Goal: Task Accomplishment & Management: Manage account settings

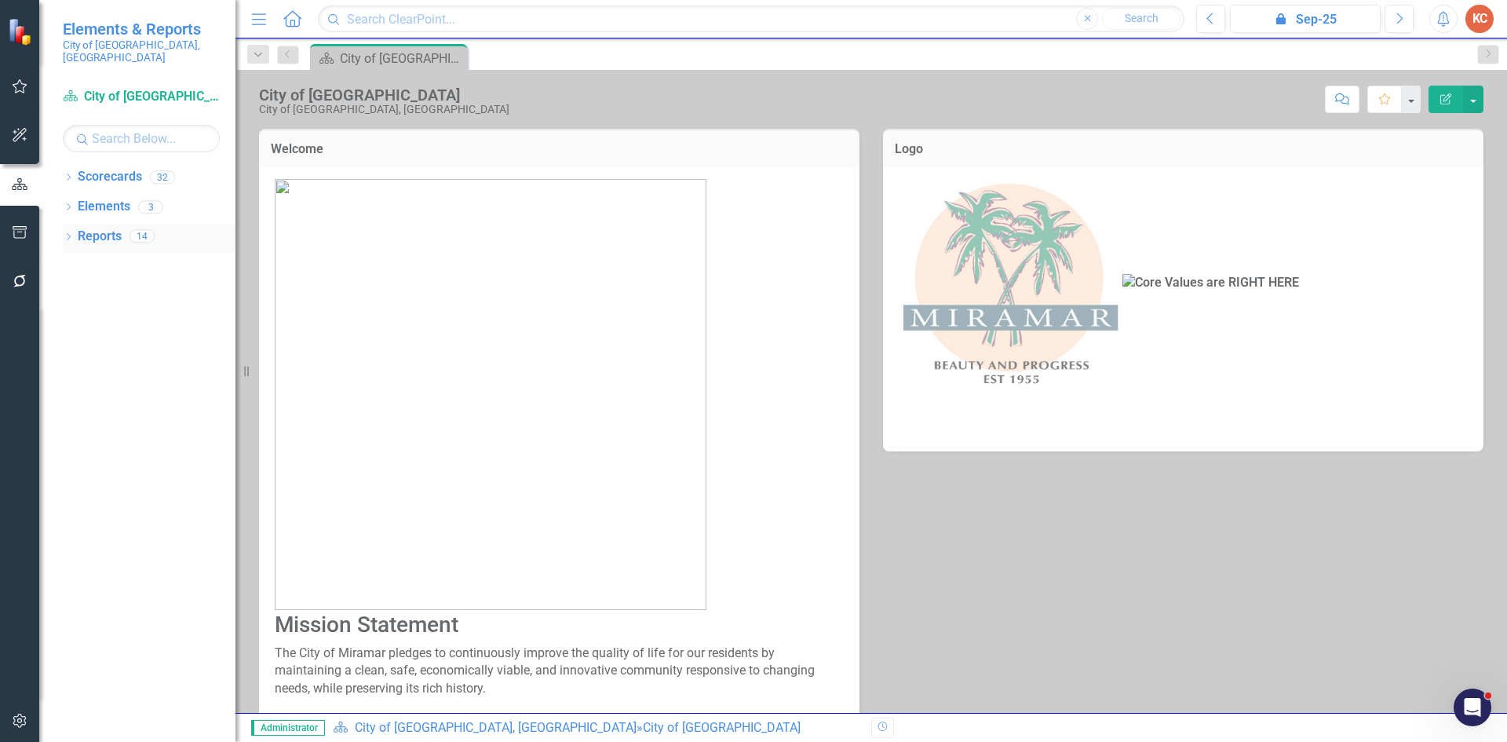
click at [89, 228] on link "Reports" at bounding box center [100, 237] width 44 height 18
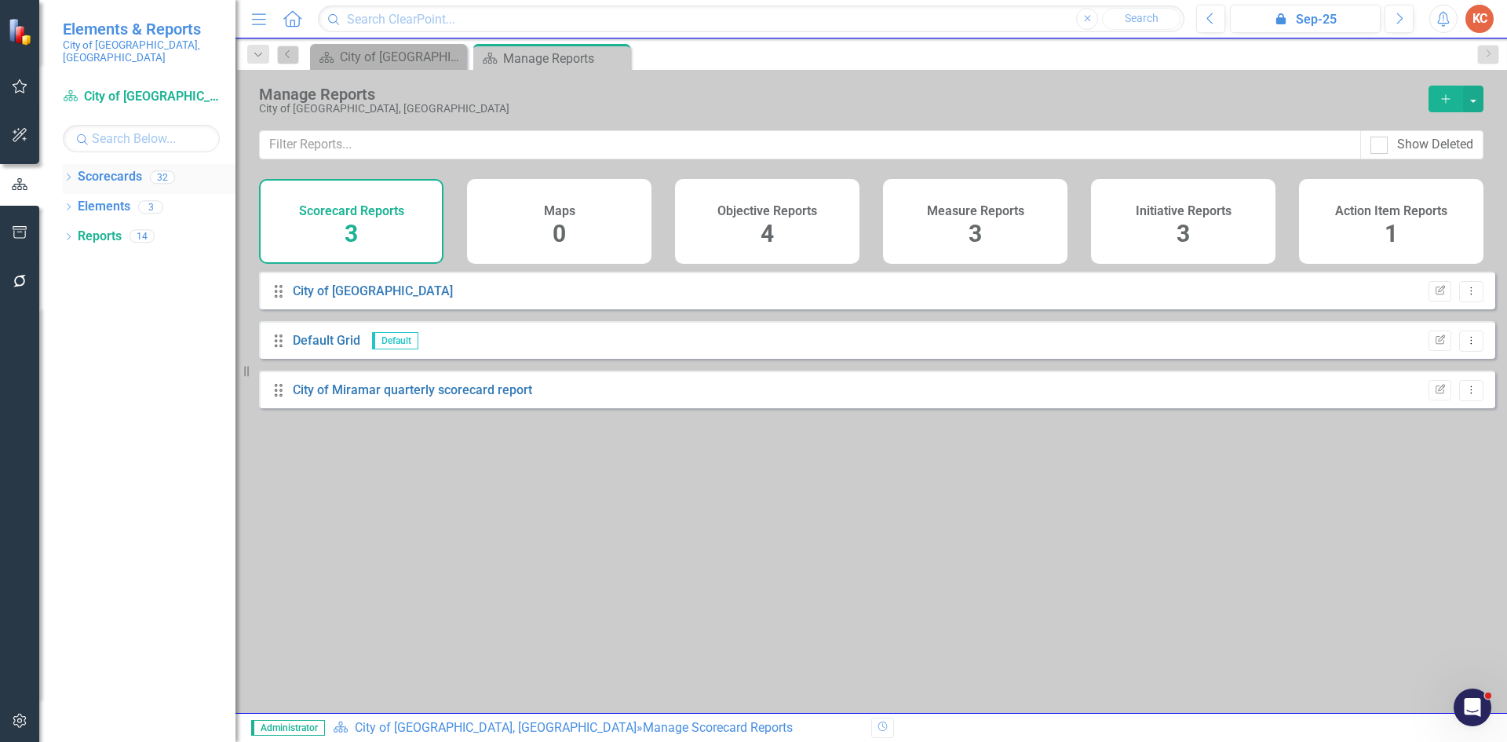
click at [83, 168] on link "Scorecards" at bounding box center [110, 177] width 64 height 18
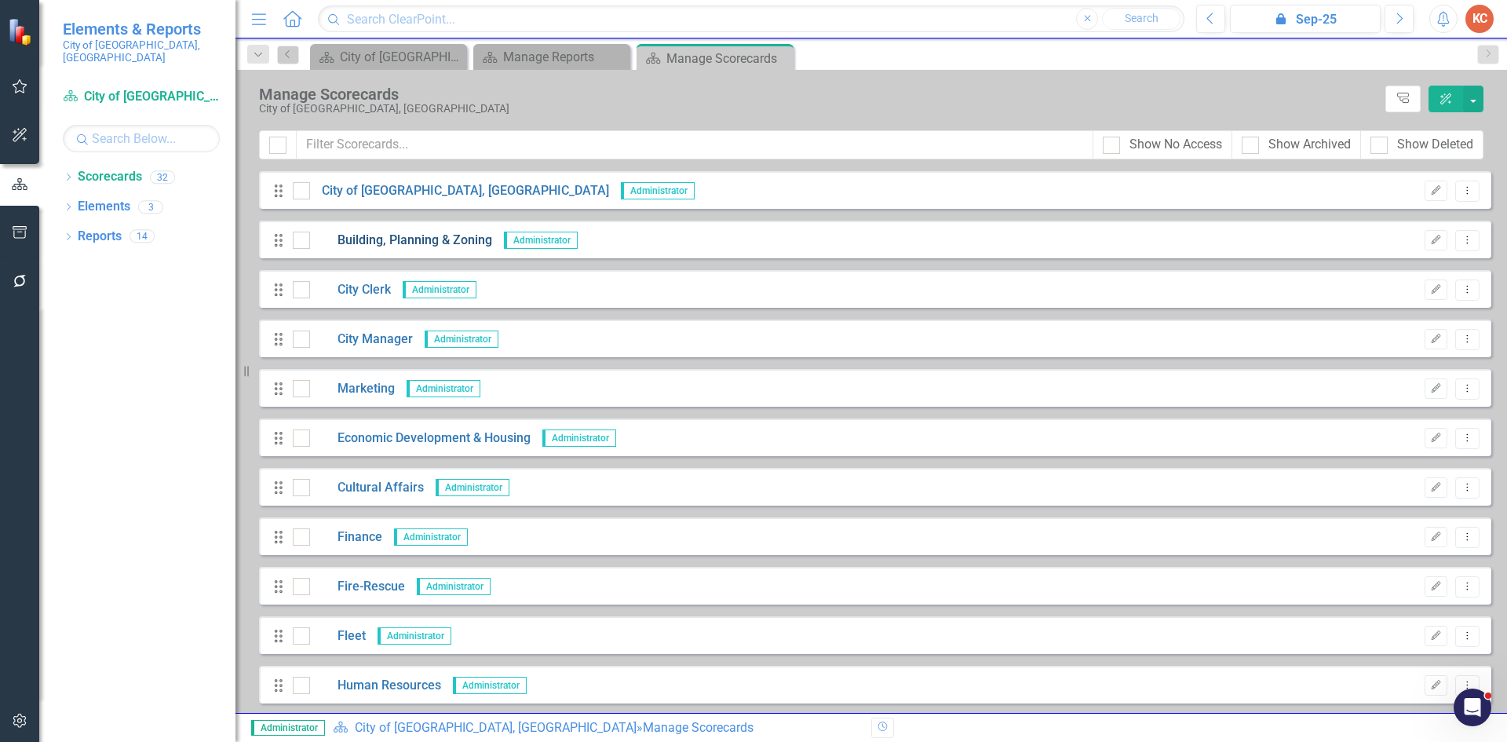
click at [411, 237] on link "Building, Planning & Zoning" at bounding box center [401, 241] width 182 height 18
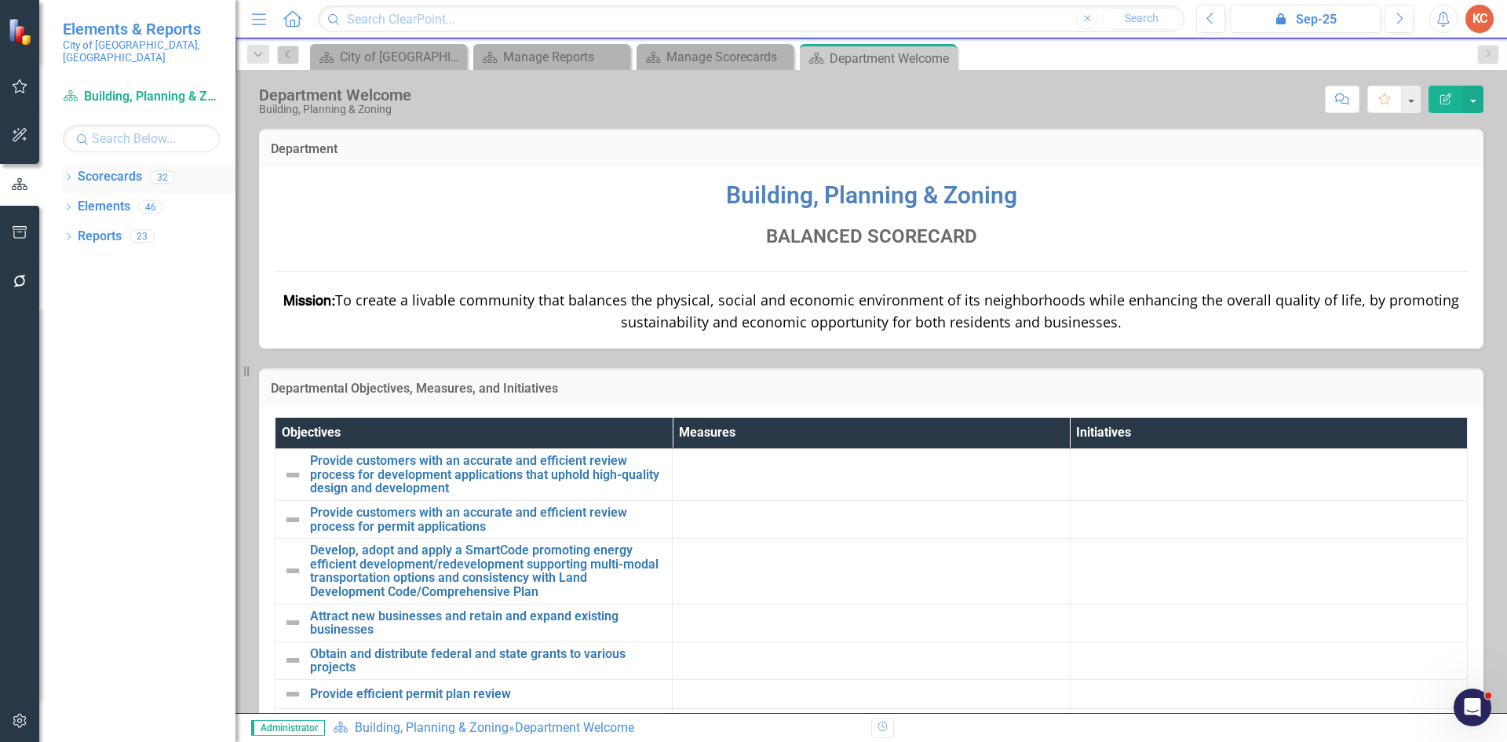
click at [116, 168] on link "Scorecards" at bounding box center [110, 177] width 64 height 18
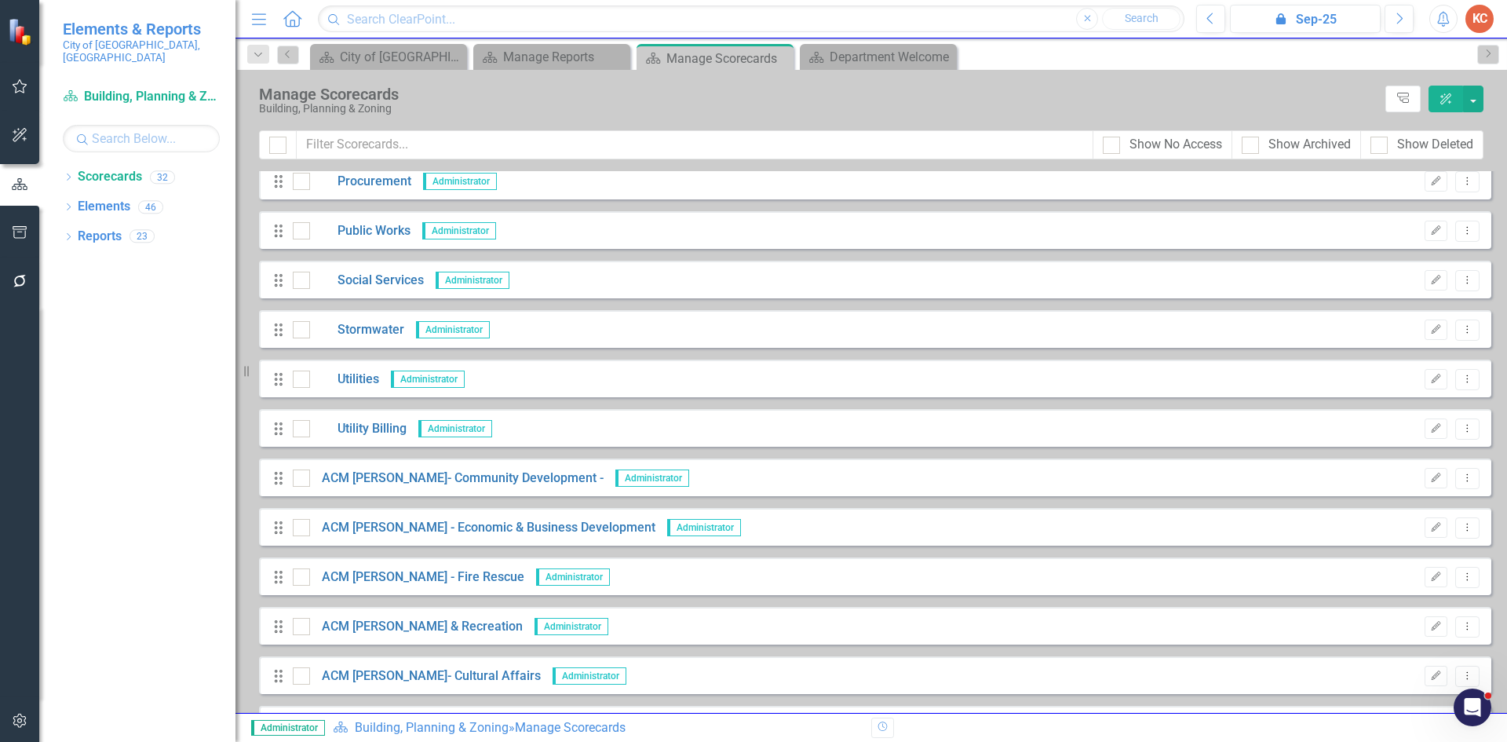
scroll to position [942, 0]
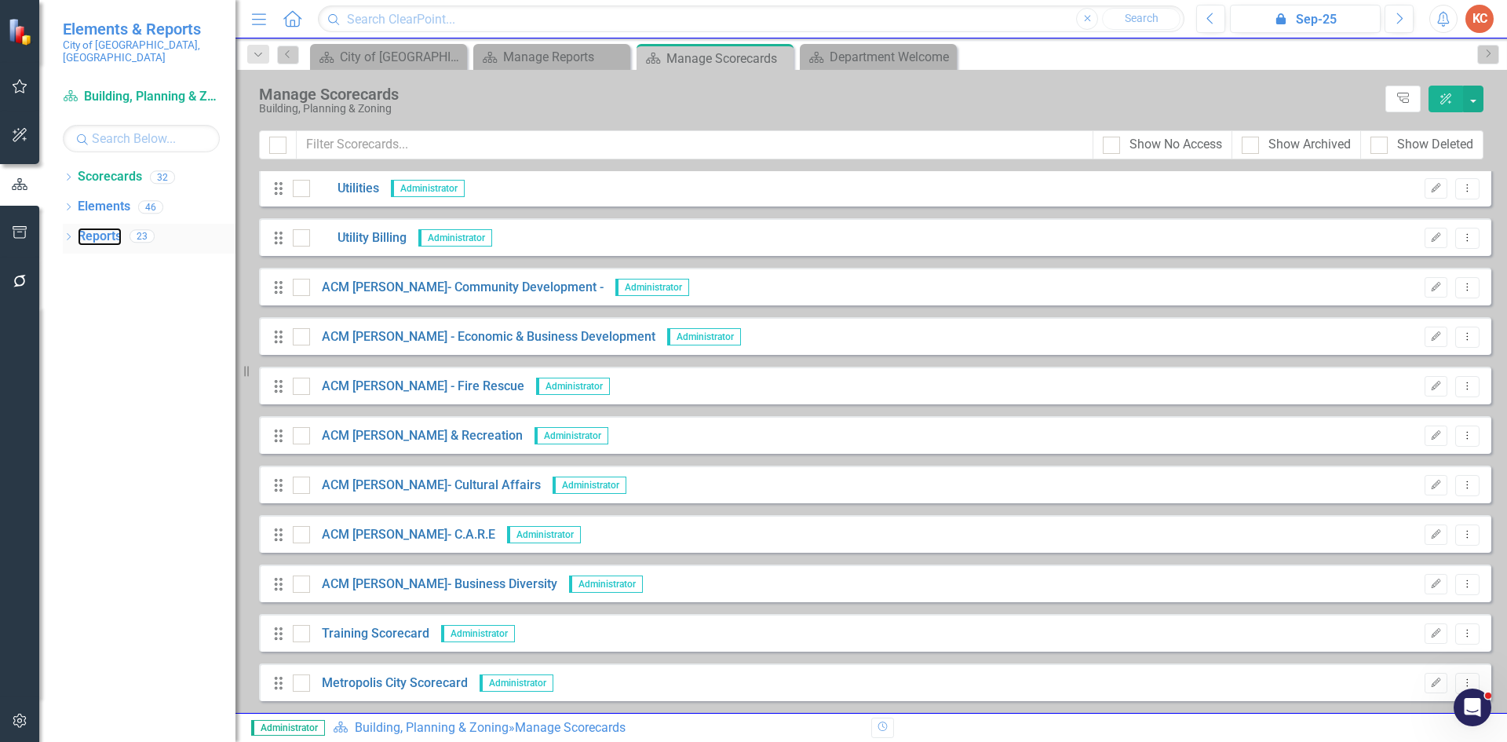
click at [101, 228] on link "Reports" at bounding box center [100, 237] width 44 height 18
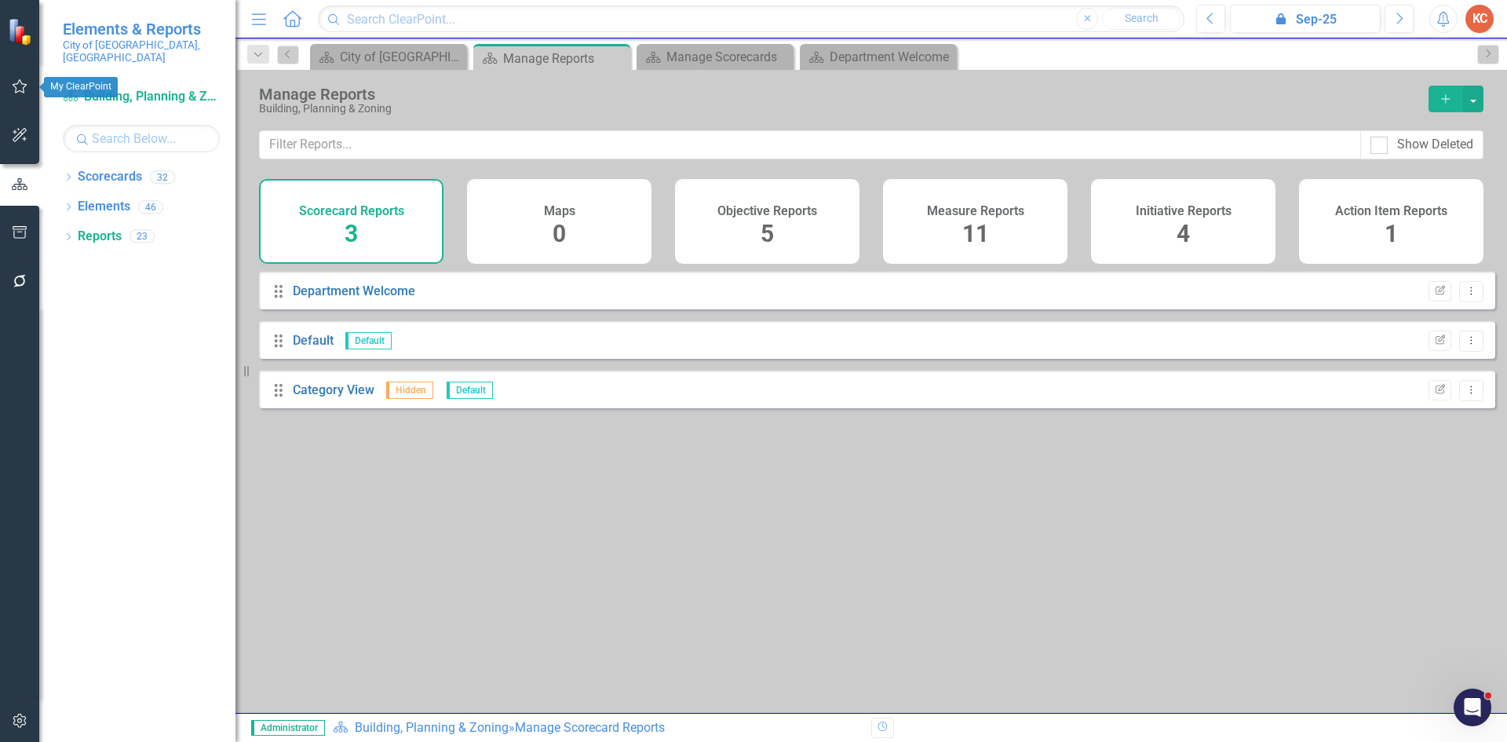
click at [9, 82] on button "button" at bounding box center [19, 87] width 35 height 33
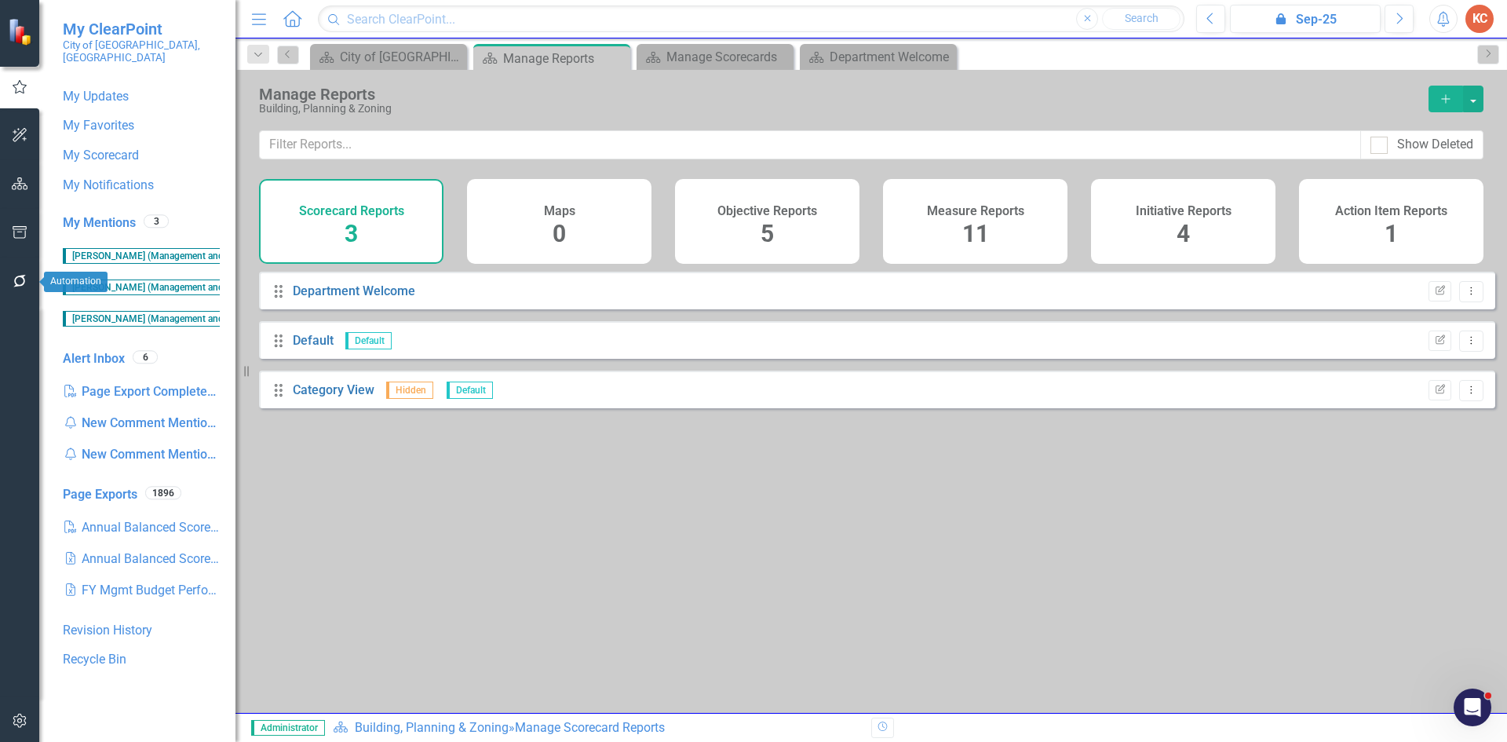
click at [14, 277] on icon "button" at bounding box center [20, 281] width 16 height 13
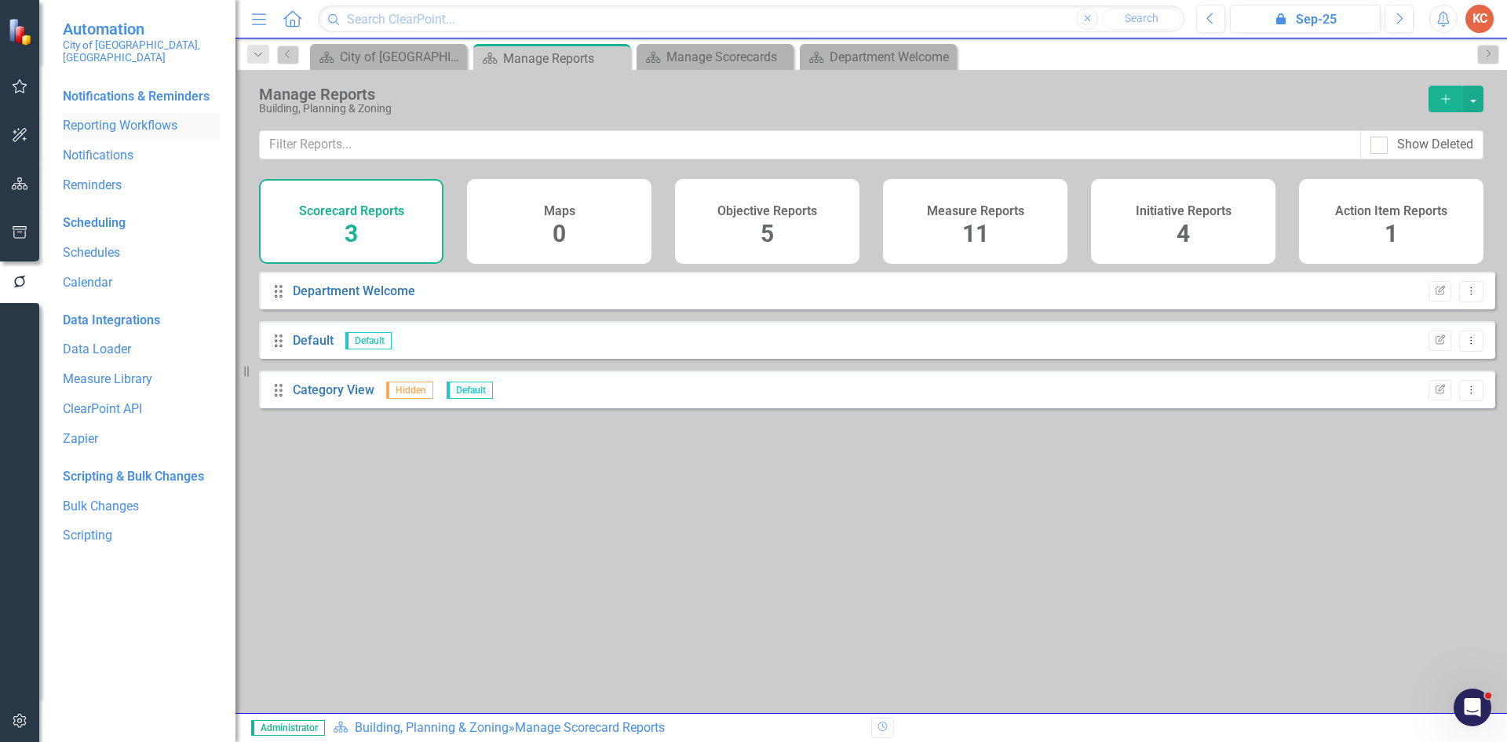
click at [158, 117] on link "Reporting Workflows" at bounding box center [141, 126] width 157 height 18
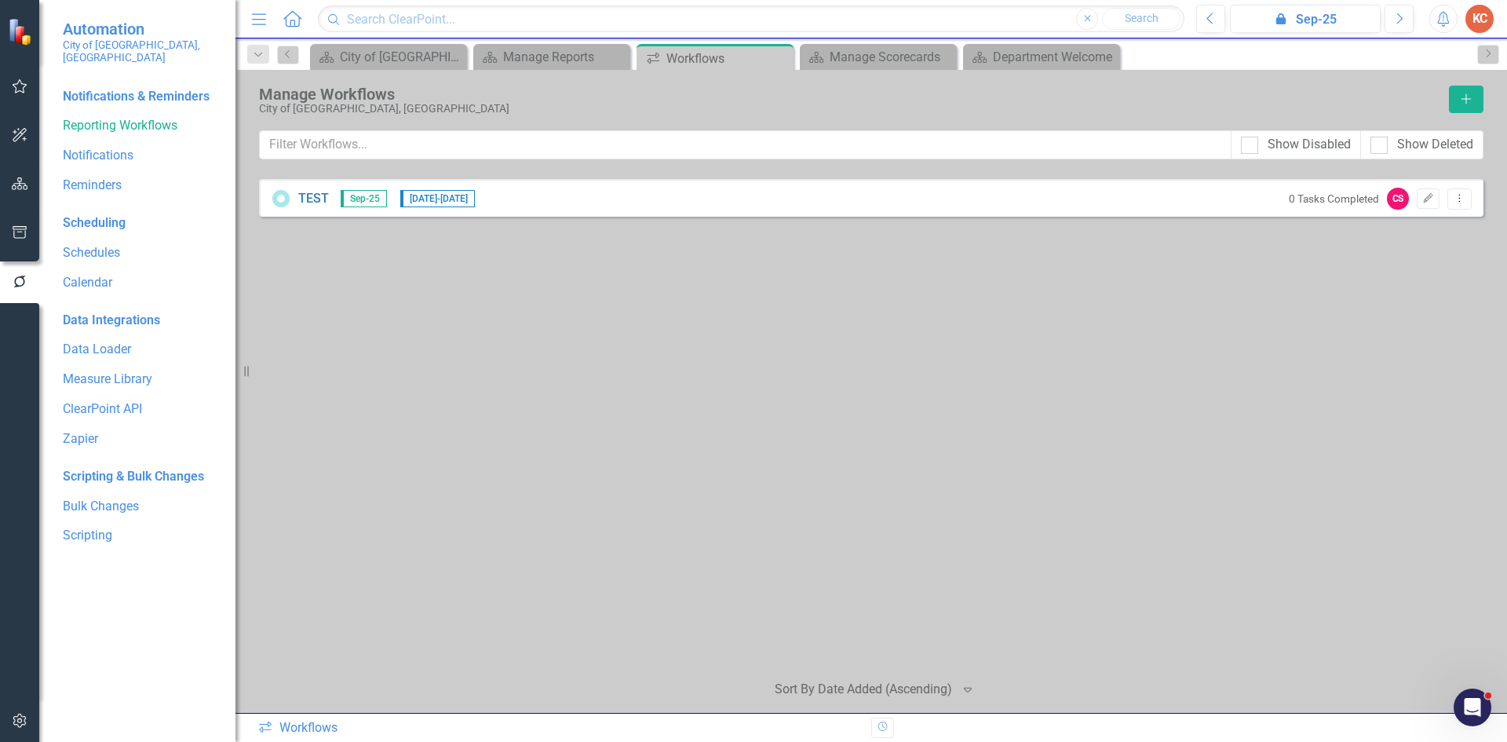
click at [1240, 145] on div "Show Disabled" at bounding box center [1296, 144] width 130 height 29
click at [1240, 144] on div "Show Disabled" at bounding box center [1296, 144] width 130 height 29
click at [1244, 141] on input "Show Disabled" at bounding box center [1246, 142] width 10 height 10
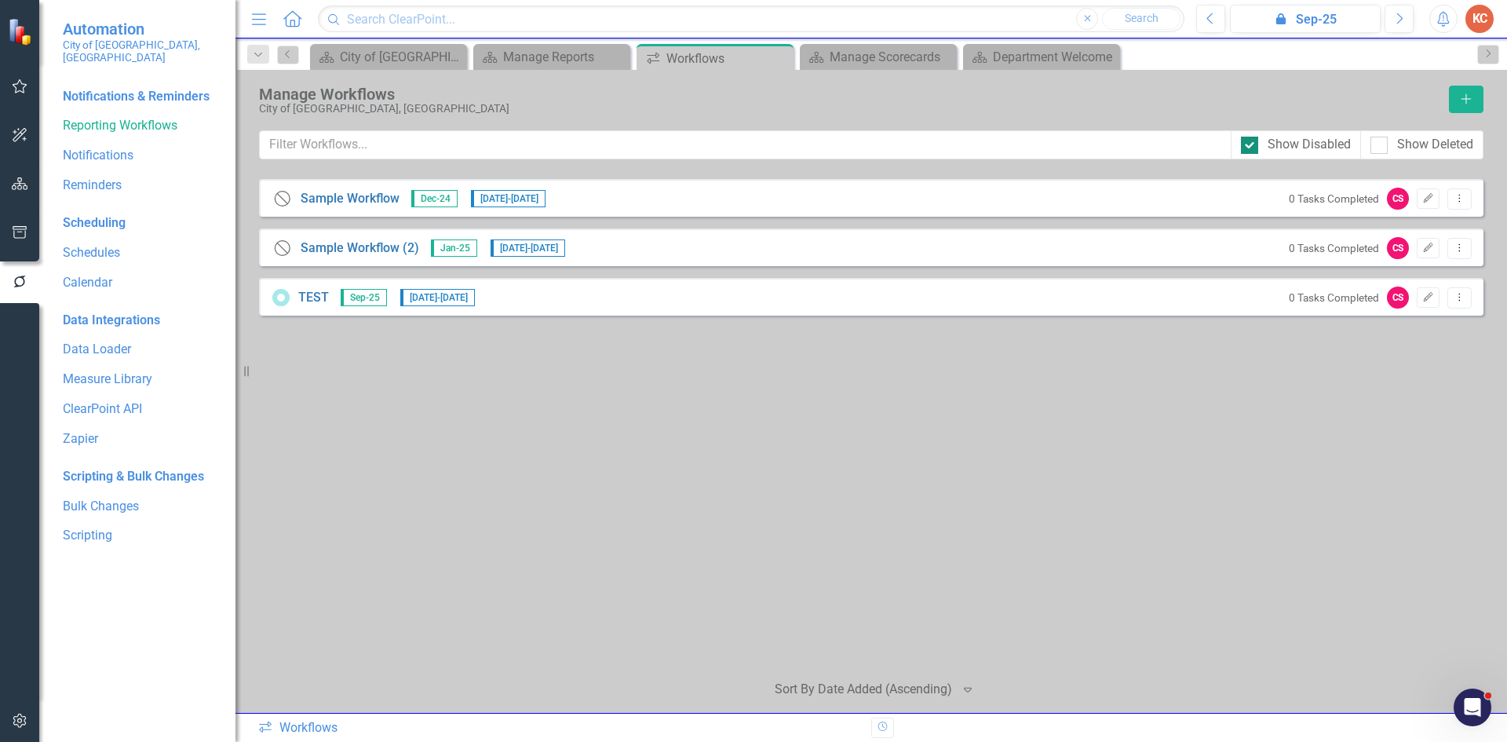
click at [1244, 141] on input "Show Disabled" at bounding box center [1246, 142] width 10 height 10
checkbox input "false"
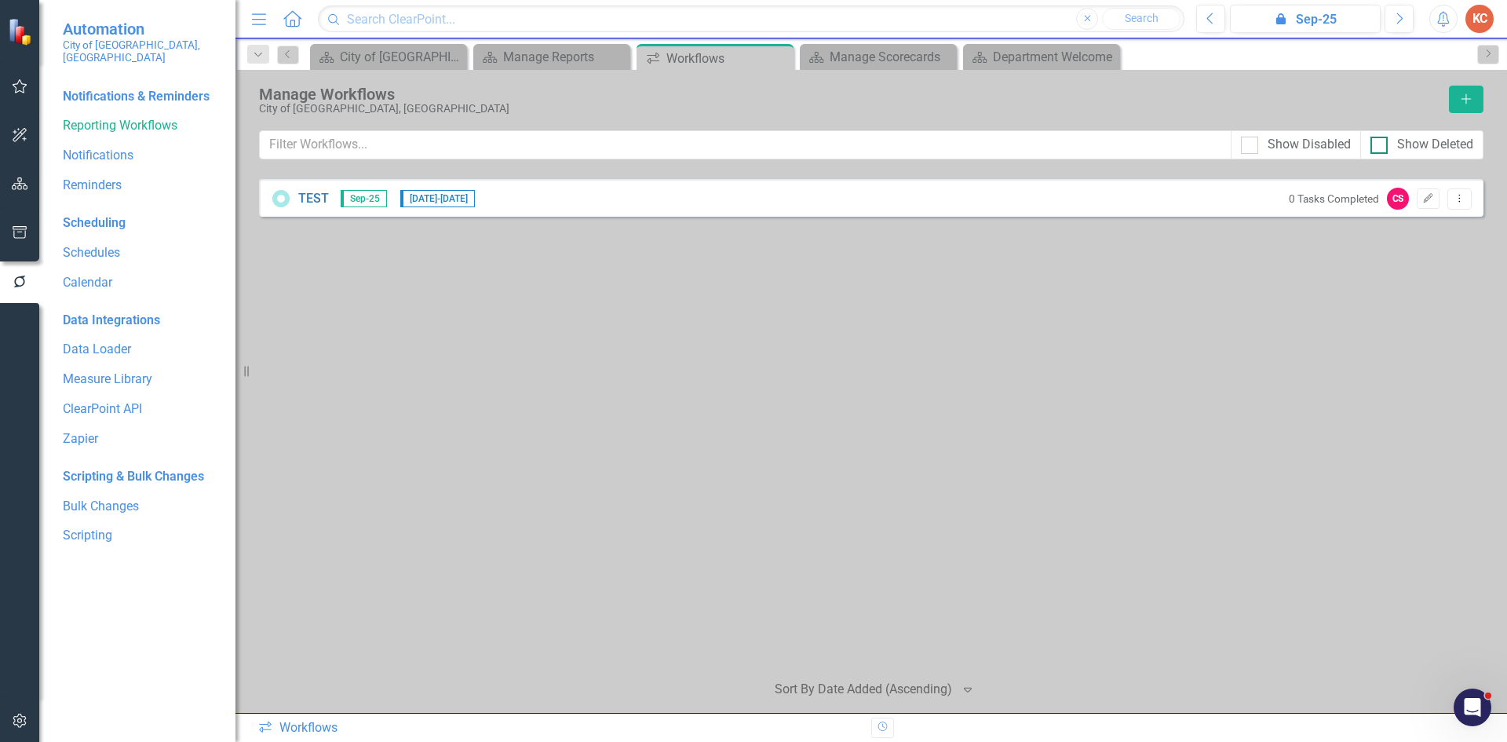
click at [1389, 148] on div "Show Deleted" at bounding box center [1422, 145] width 103 height 18
click at [1381, 147] on input "Show Deleted" at bounding box center [1376, 142] width 10 height 10
click at [1388, 148] on div "Show Deleted" at bounding box center [1422, 145] width 103 height 18
click at [1381, 147] on input "Show Deleted" at bounding box center [1376, 142] width 10 height 10
checkbox input "false"
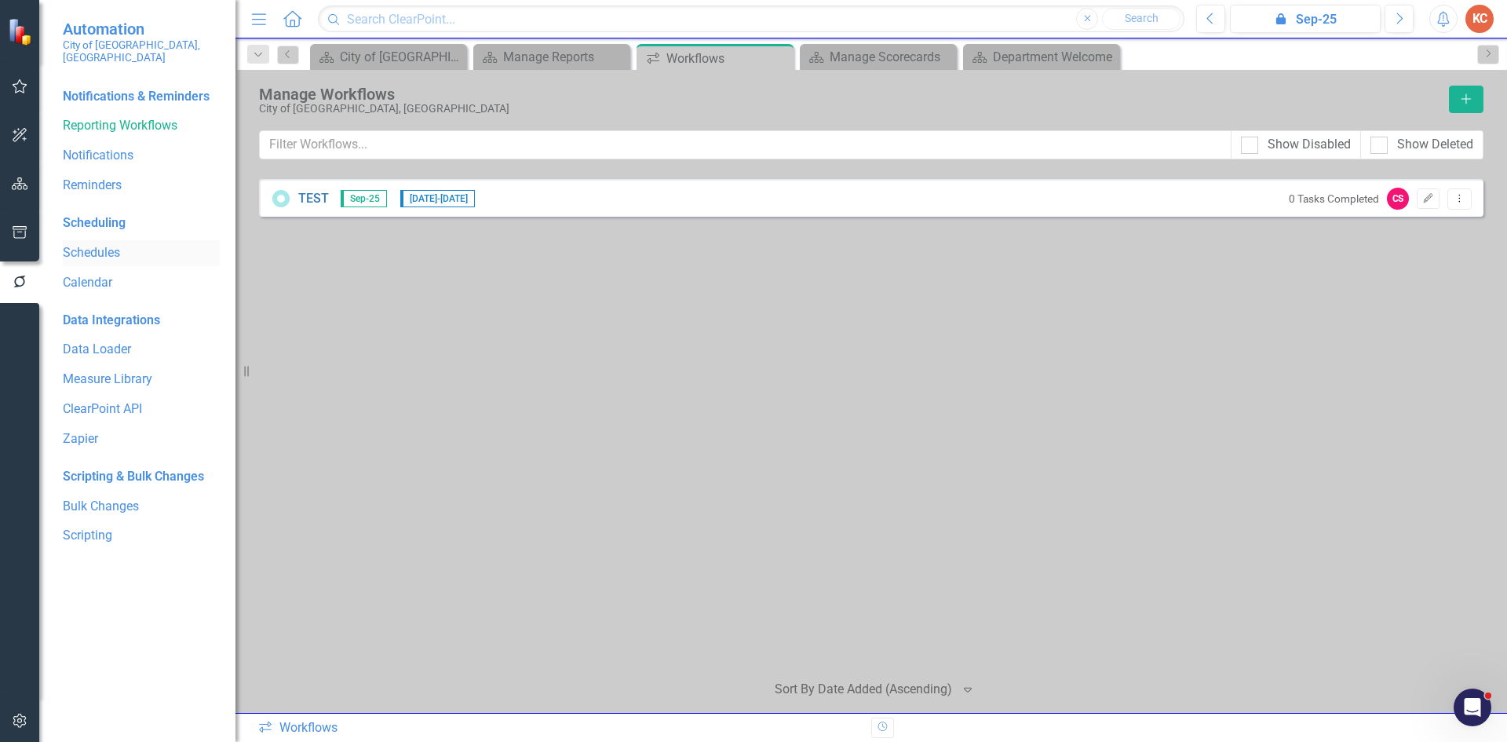
click at [111, 244] on link "Schedules" at bounding box center [141, 253] width 157 height 18
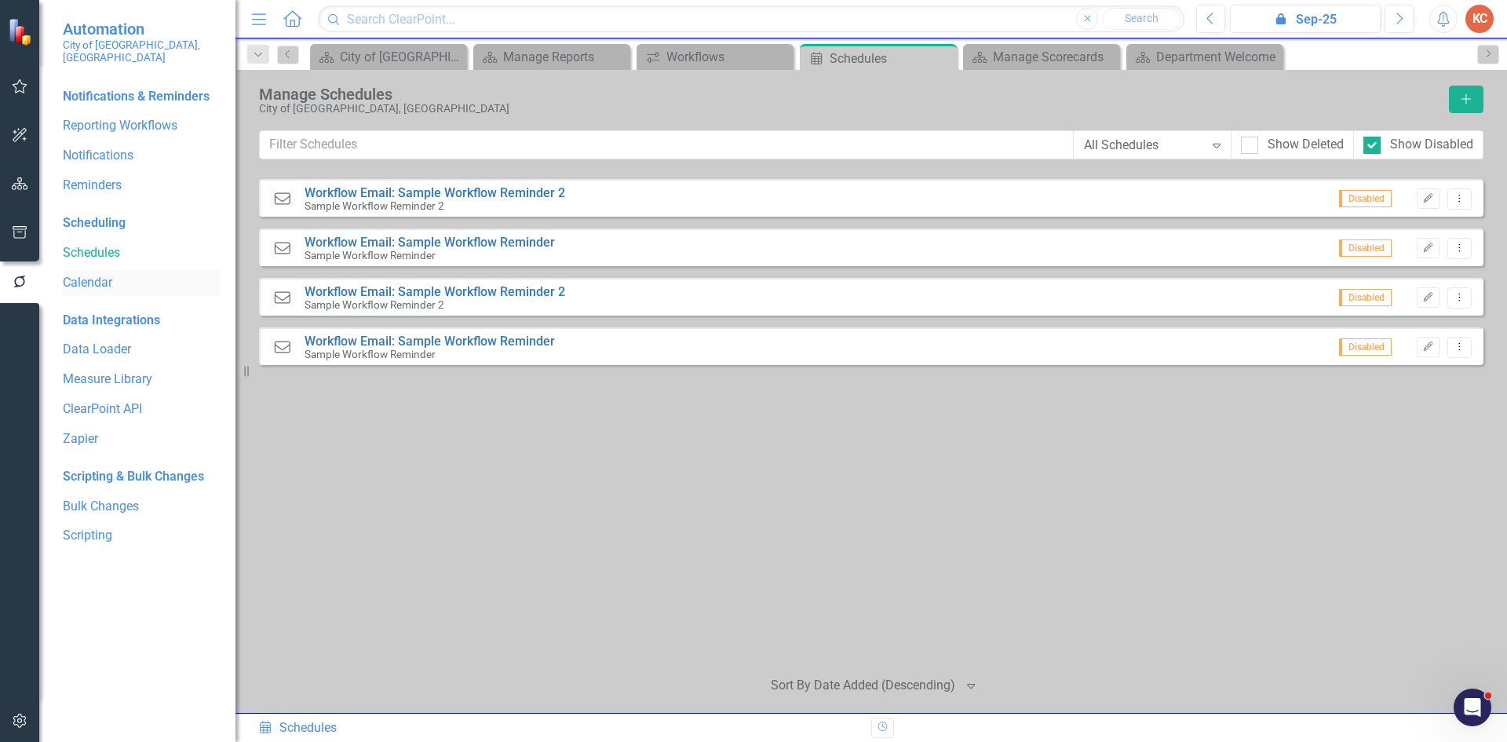
click at [100, 274] on link "Calendar" at bounding box center [141, 283] width 157 height 18
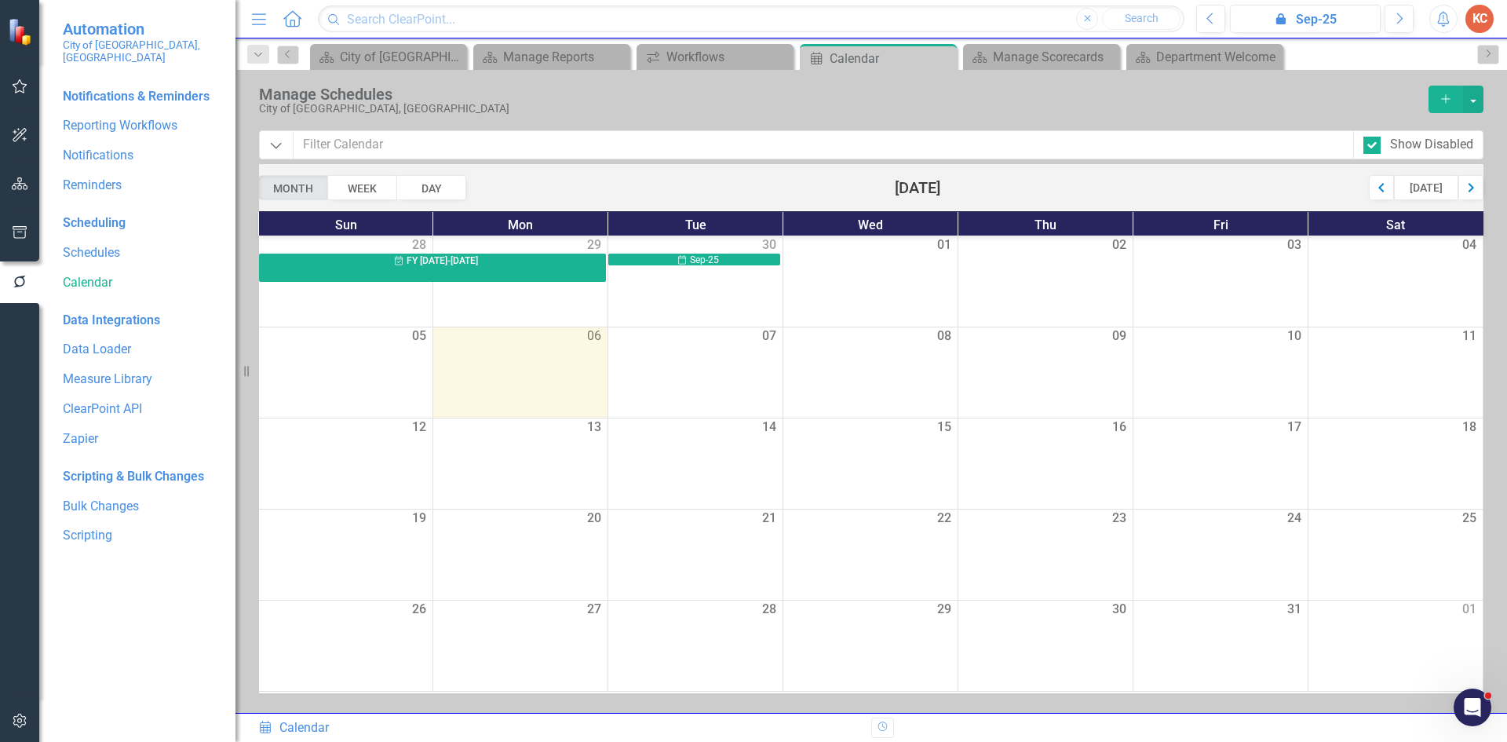
click at [112, 214] on div "Scheduling" at bounding box center [94, 223] width 63 height 18
drag, startPoint x: 104, startPoint y: 239, endPoint x: 105, endPoint y: 230, distance: 8.7
click at [104, 244] on link "Schedules" at bounding box center [141, 253] width 157 height 18
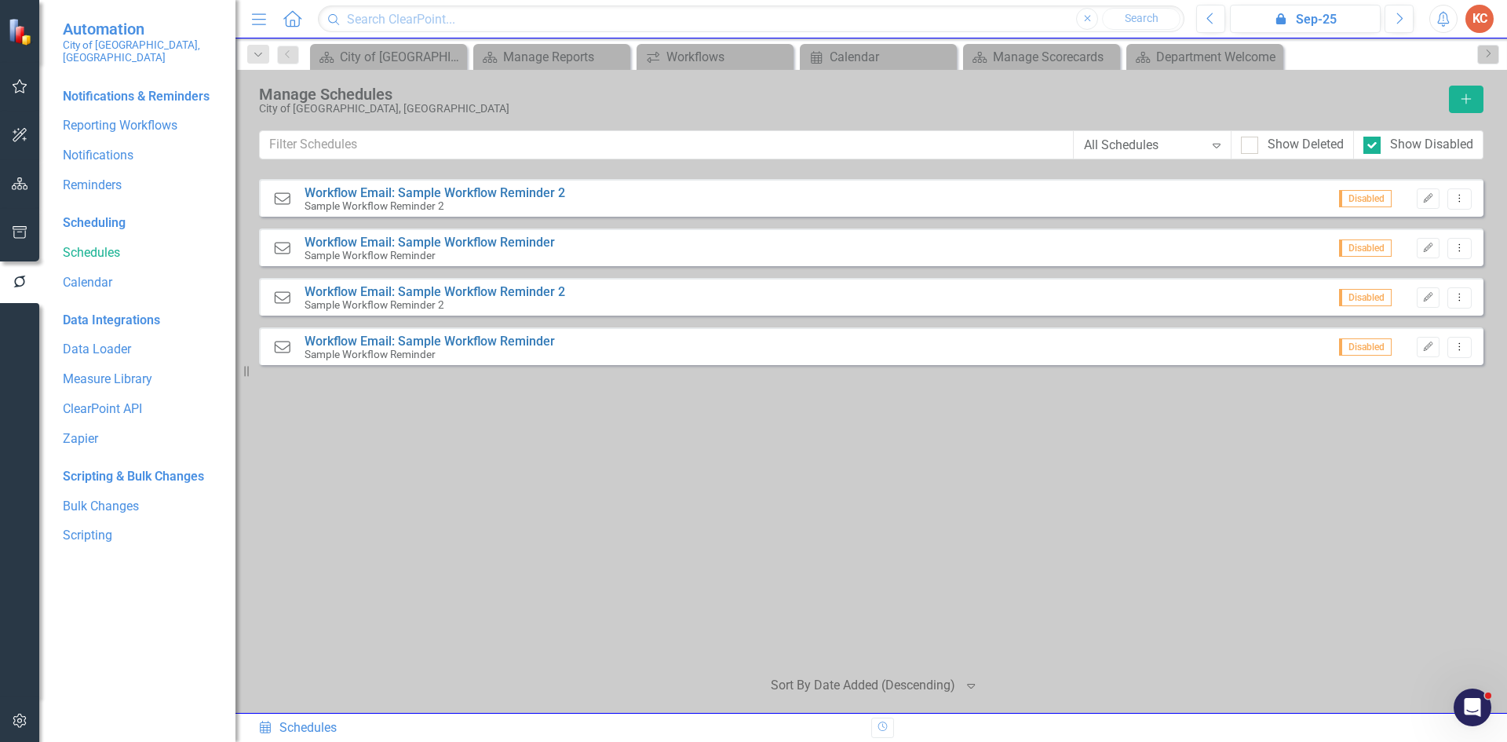
click at [115, 214] on div "Scheduling" at bounding box center [94, 223] width 63 height 18
click at [92, 177] on link "Reminders" at bounding box center [141, 186] width 157 height 18
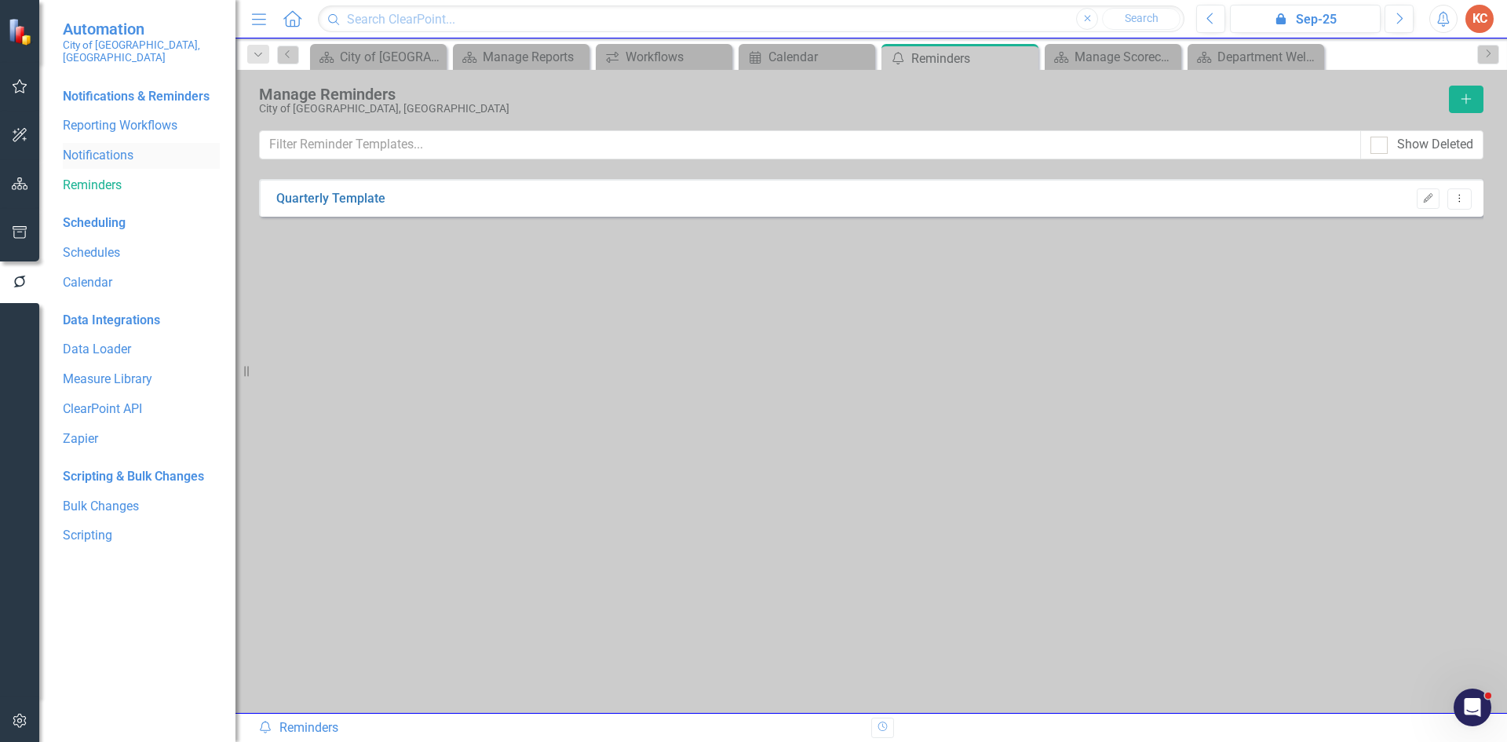
click at [118, 147] on link "Notifications" at bounding box center [141, 156] width 157 height 18
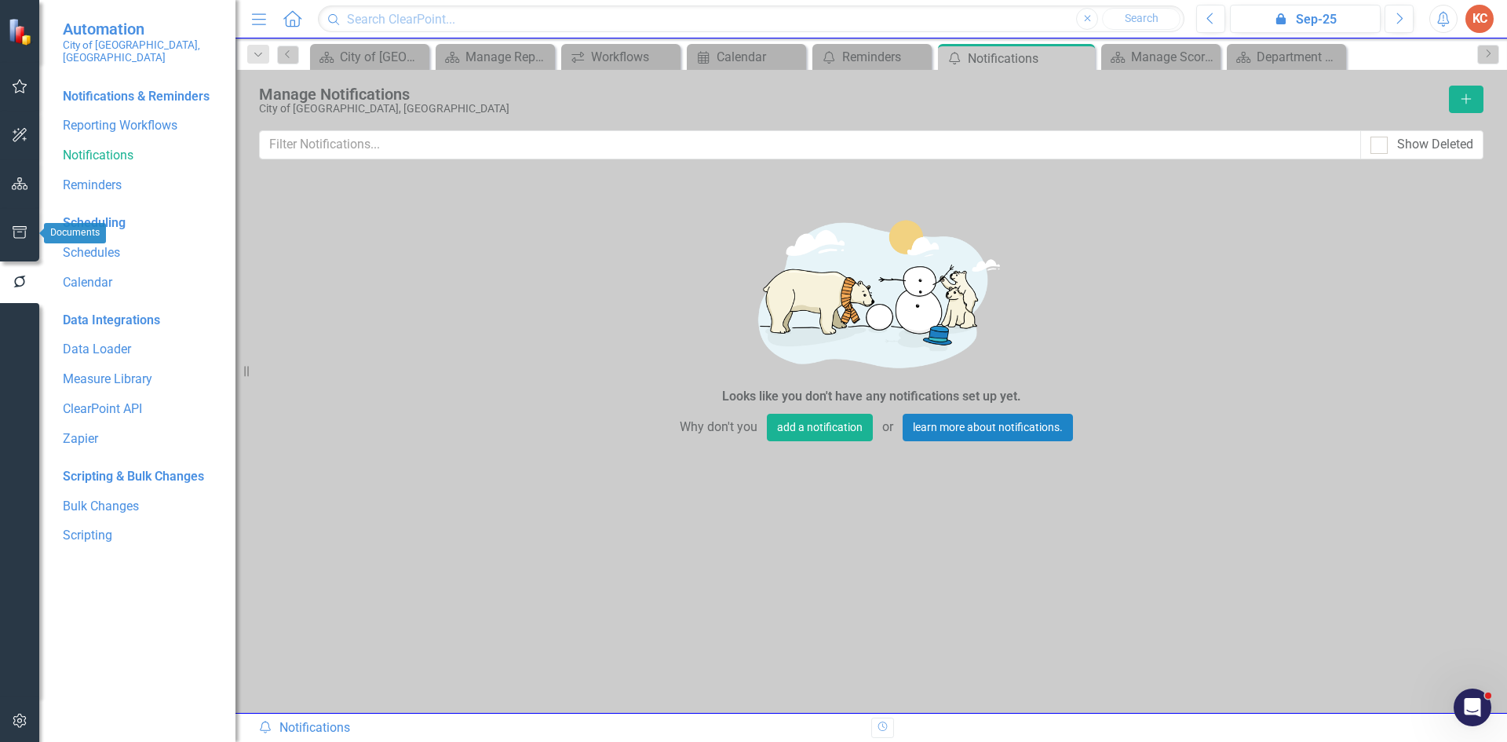
click at [22, 232] on icon "button" at bounding box center [20, 232] width 14 height 13
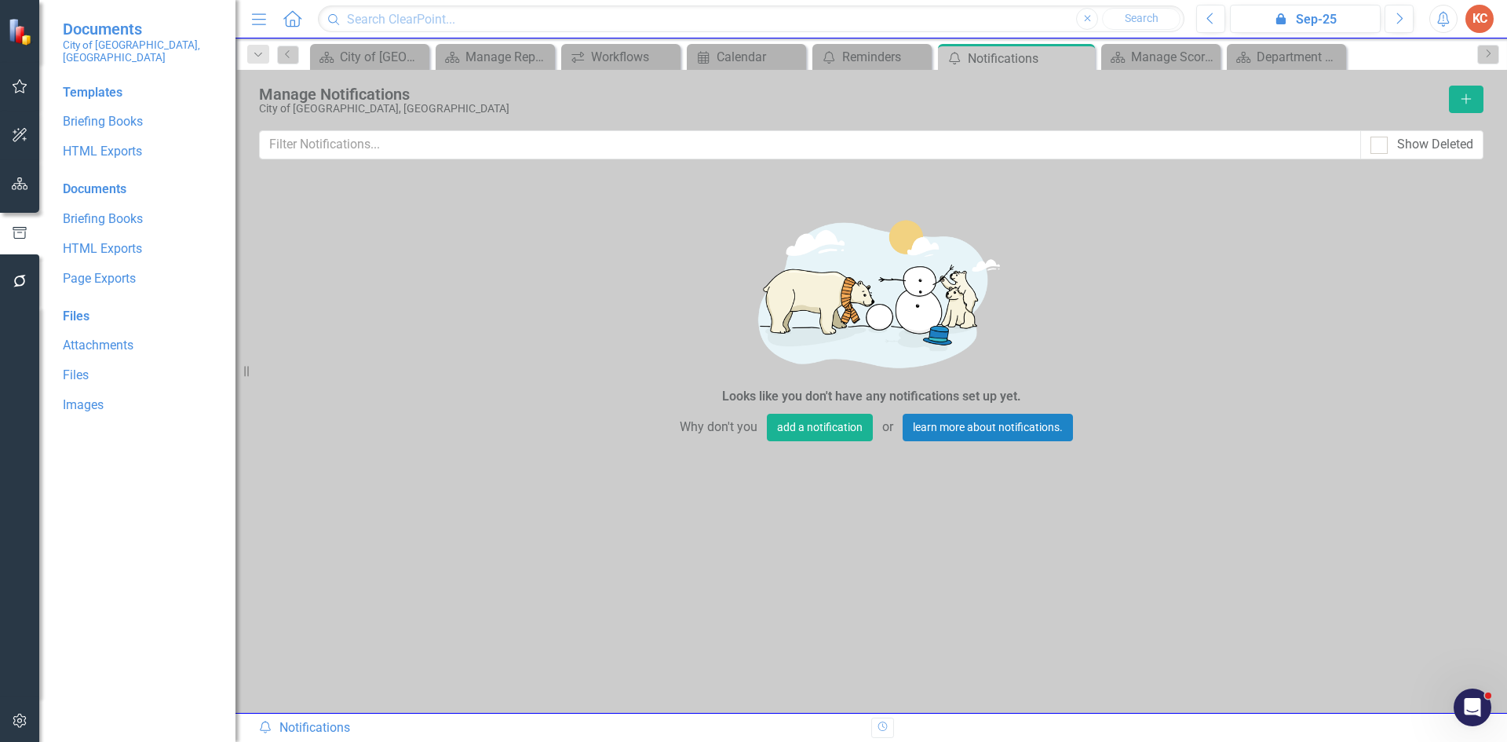
click at [16, 181] on icon "button" at bounding box center [20, 183] width 16 height 13
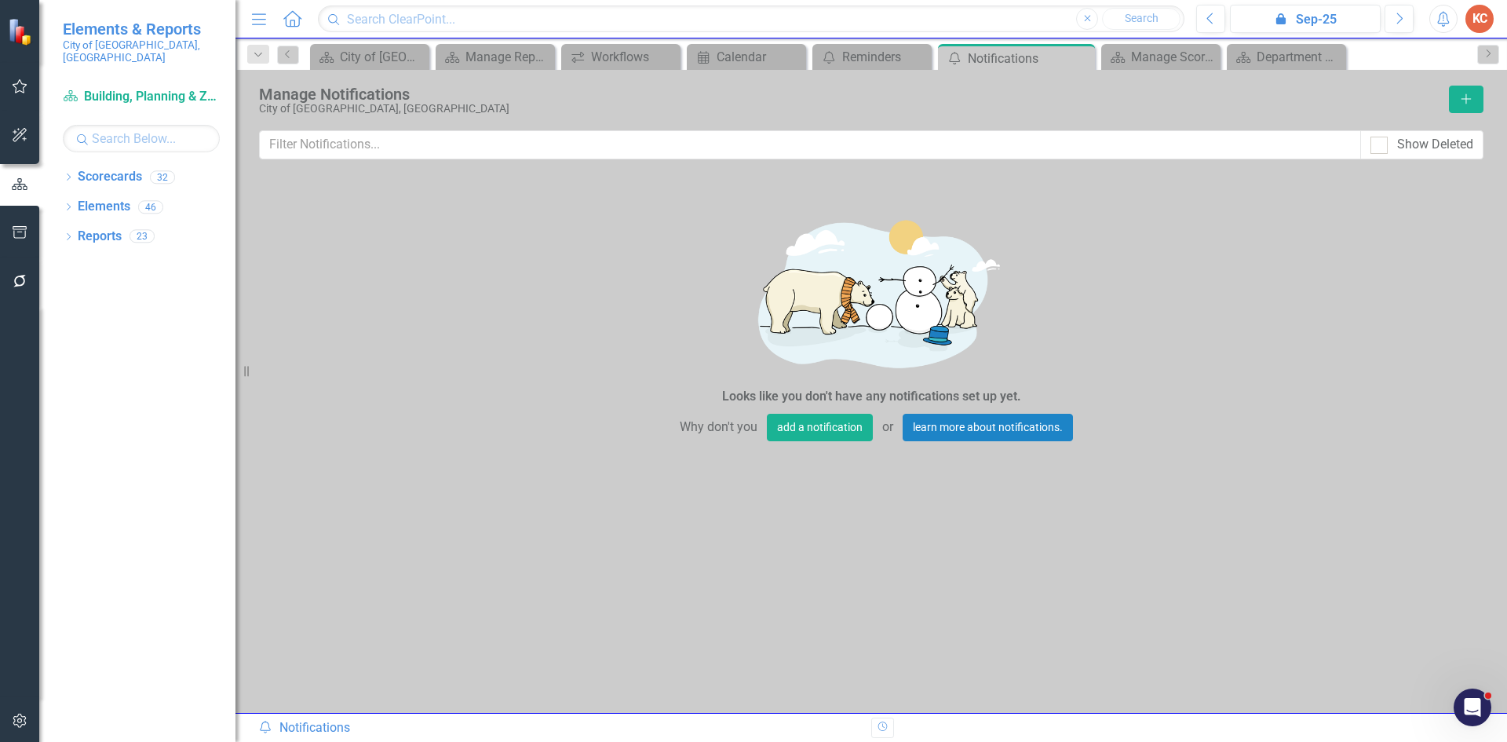
click at [23, 95] on button "button" at bounding box center [19, 87] width 35 height 33
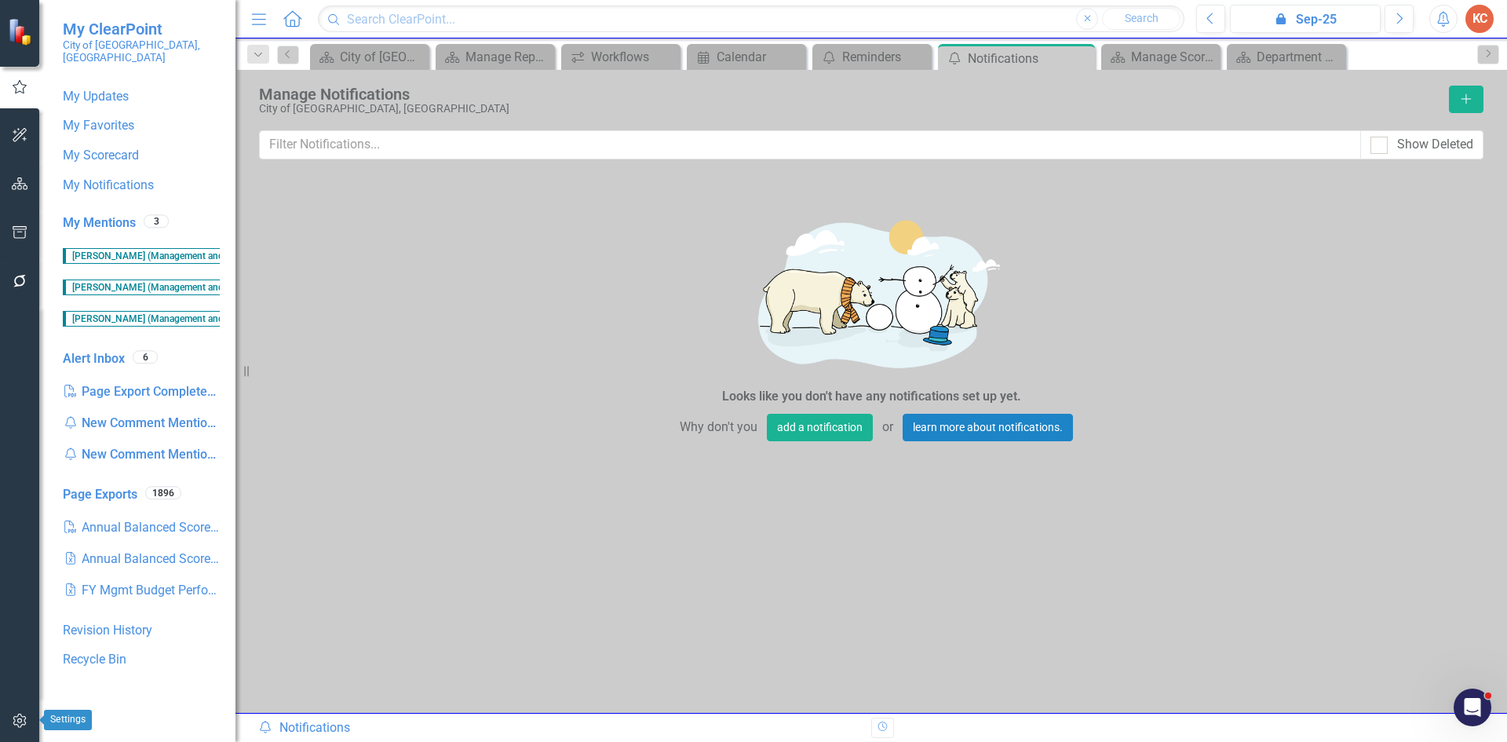
click at [19, 712] on button "button" at bounding box center [19, 721] width 35 height 33
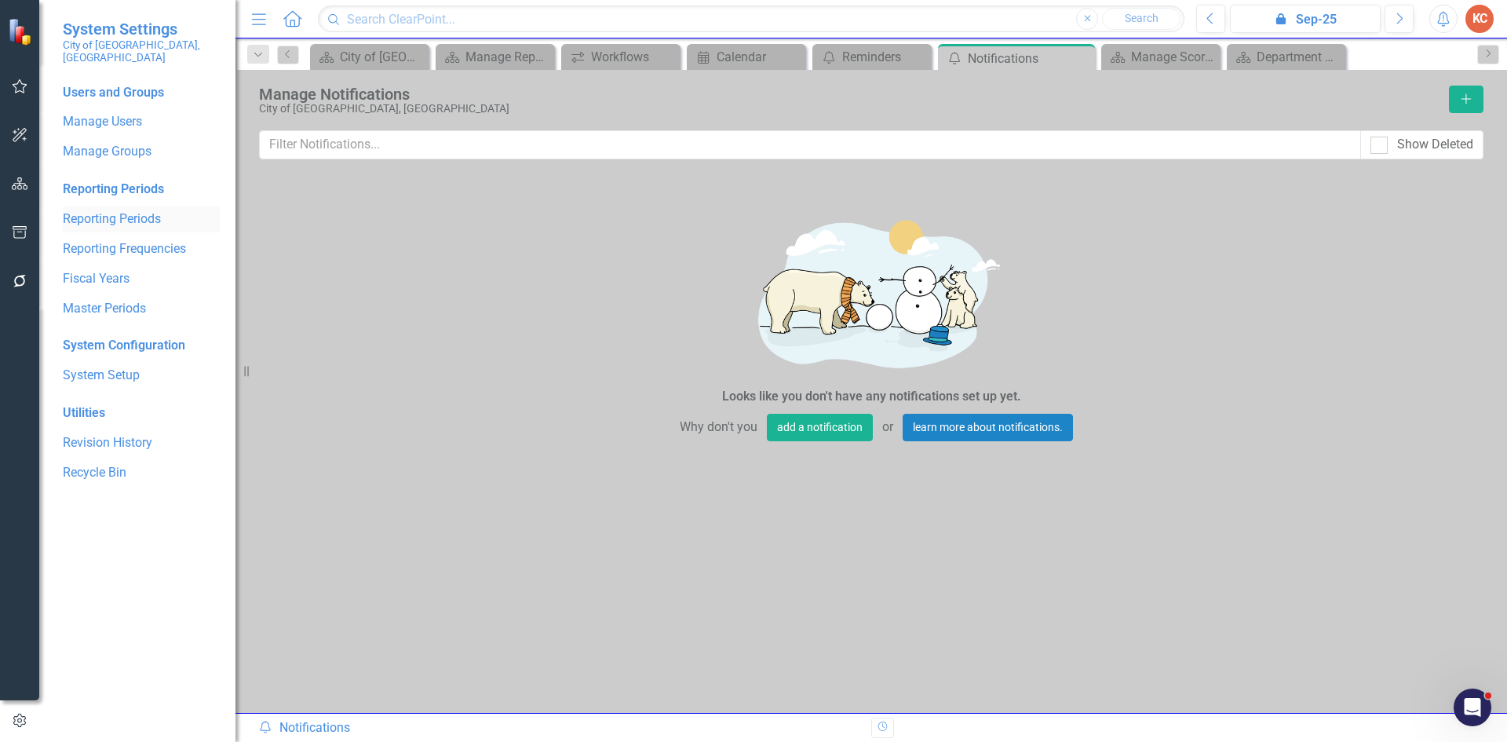
click at [158, 210] on link "Reporting Periods" at bounding box center [141, 219] width 157 height 18
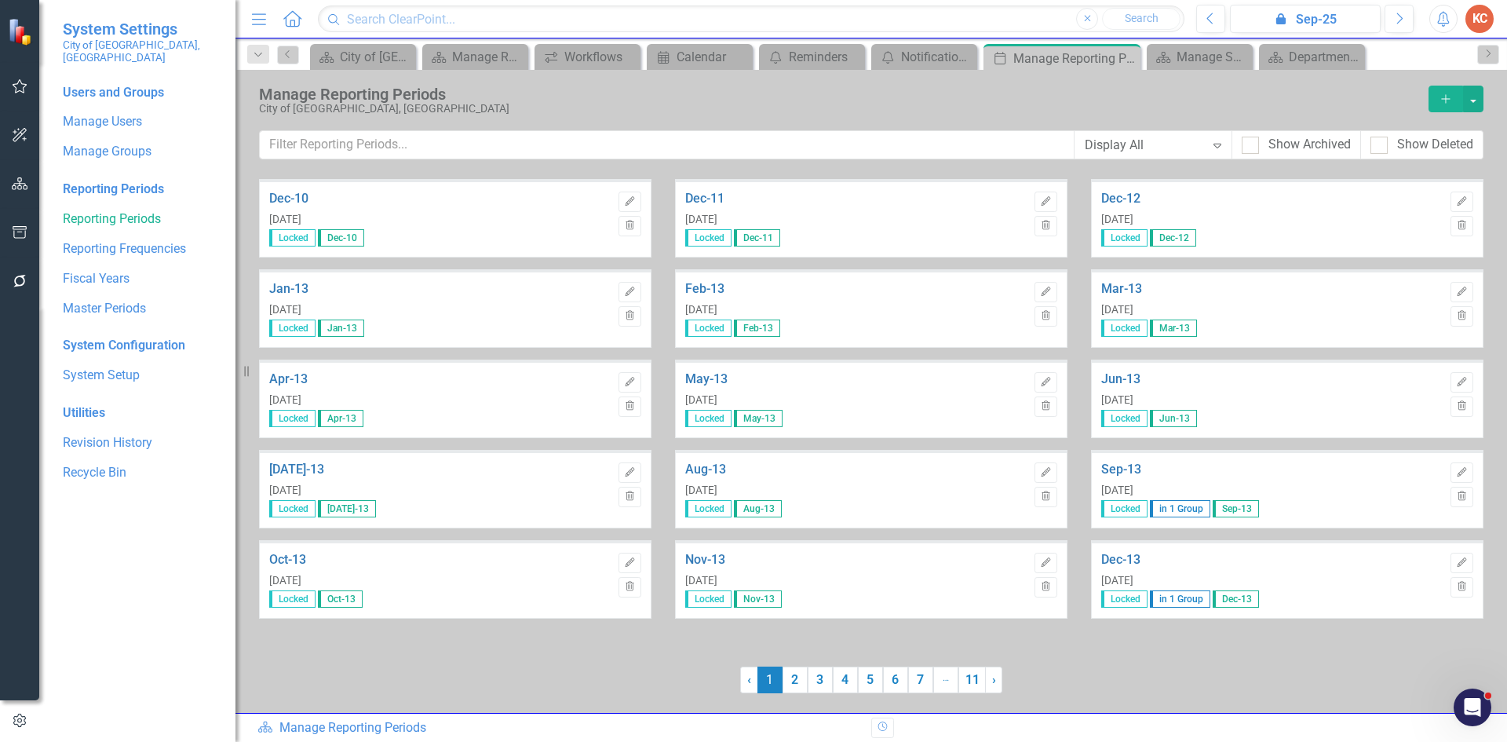
click at [1216, 148] on icon "Expand" at bounding box center [1218, 145] width 16 height 13
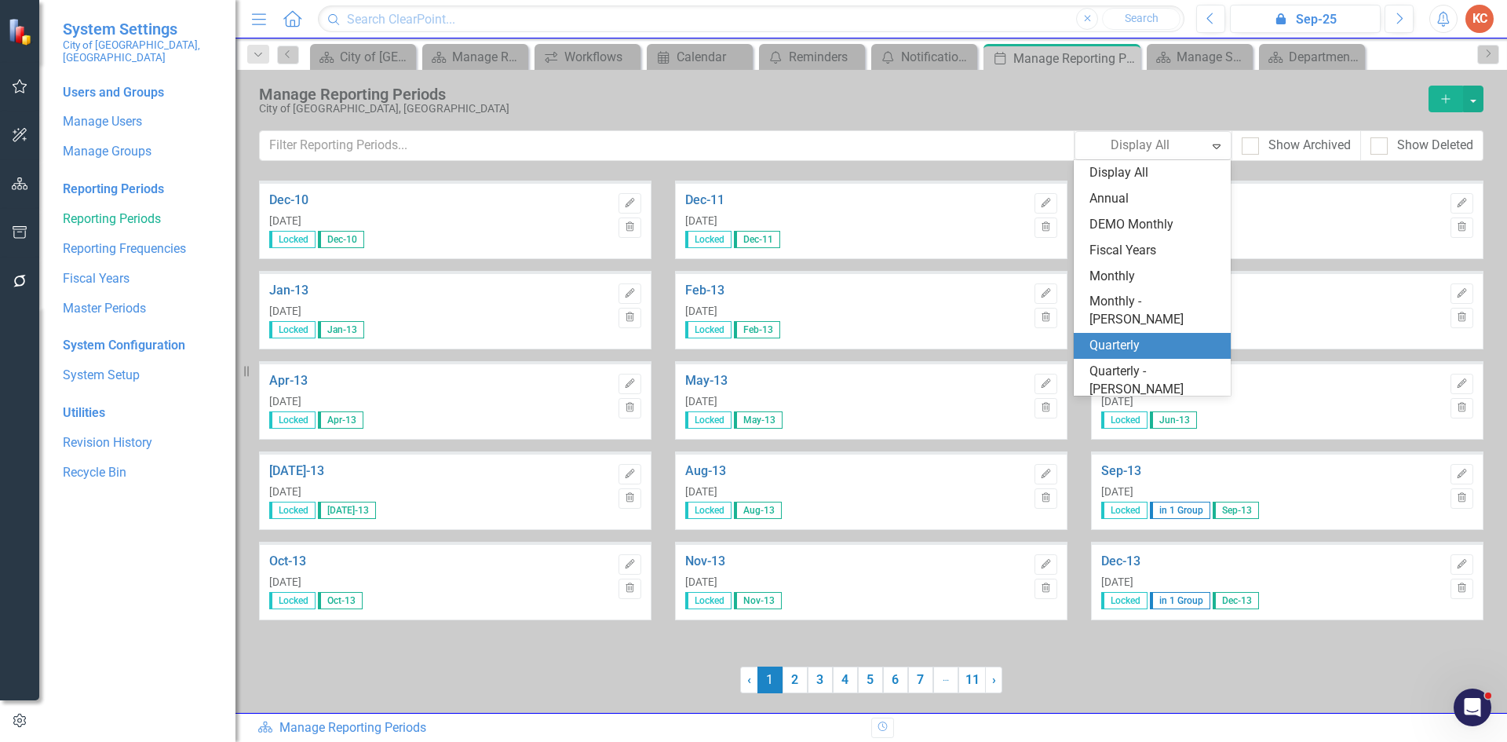
click at [1141, 337] on div "Quarterly" at bounding box center [1156, 346] width 132 height 18
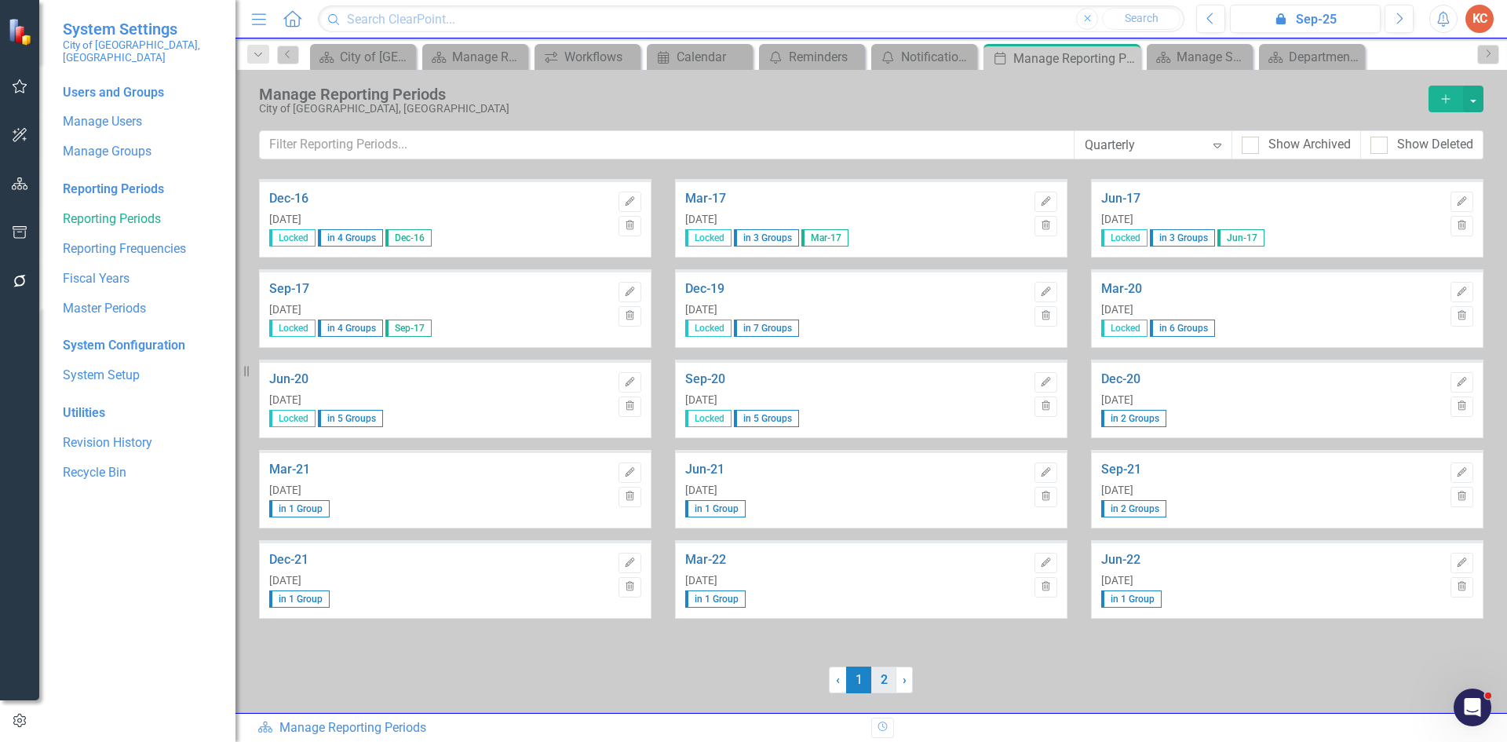
click at [882, 681] on link "2" at bounding box center [883, 679] width 25 height 27
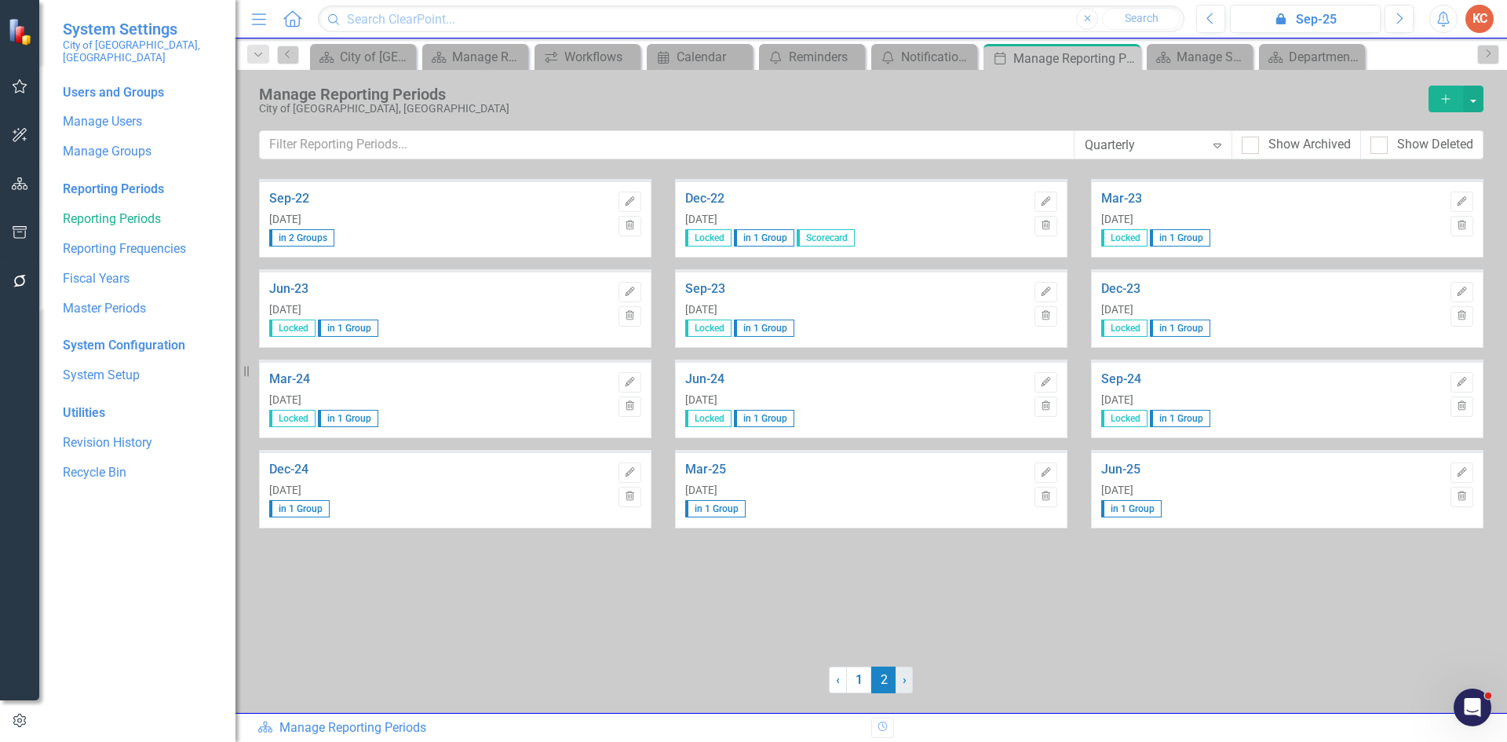
click at [902, 683] on link "› Next" at bounding box center [904, 679] width 17 height 27
click at [130, 181] on div "Reporting Periods" at bounding box center [141, 190] width 157 height 18
click at [111, 210] on link "Reporting Periods" at bounding box center [141, 219] width 157 height 18
click at [152, 210] on link "Reporting Periods" at bounding box center [141, 219] width 157 height 18
click at [160, 222] on div "Users and Groups Manage Users Manage Groups Reporting Periods Reporting Periods…" at bounding box center [137, 413] width 196 height 658
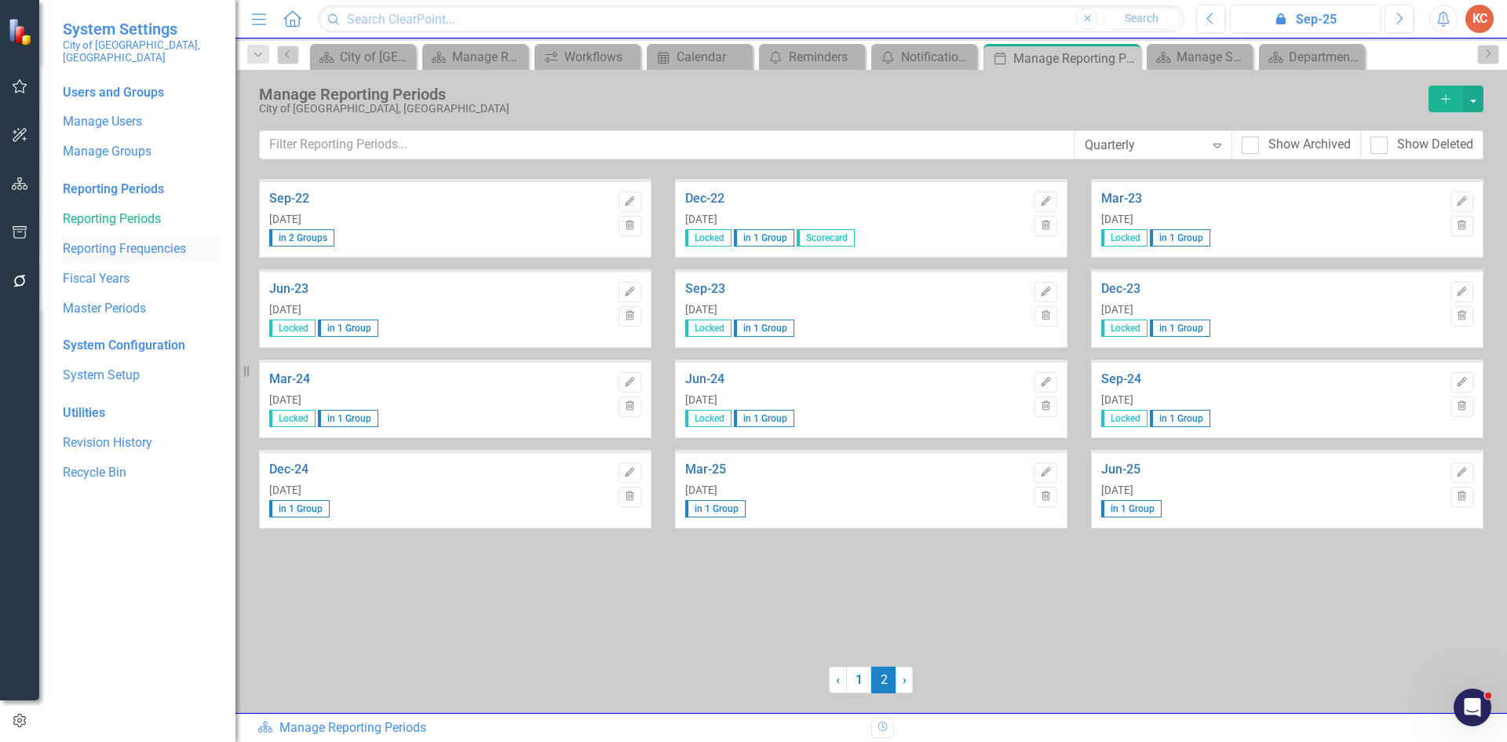
click at [154, 240] on link "Reporting Frequencies" at bounding box center [141, 249] width 157 height 18
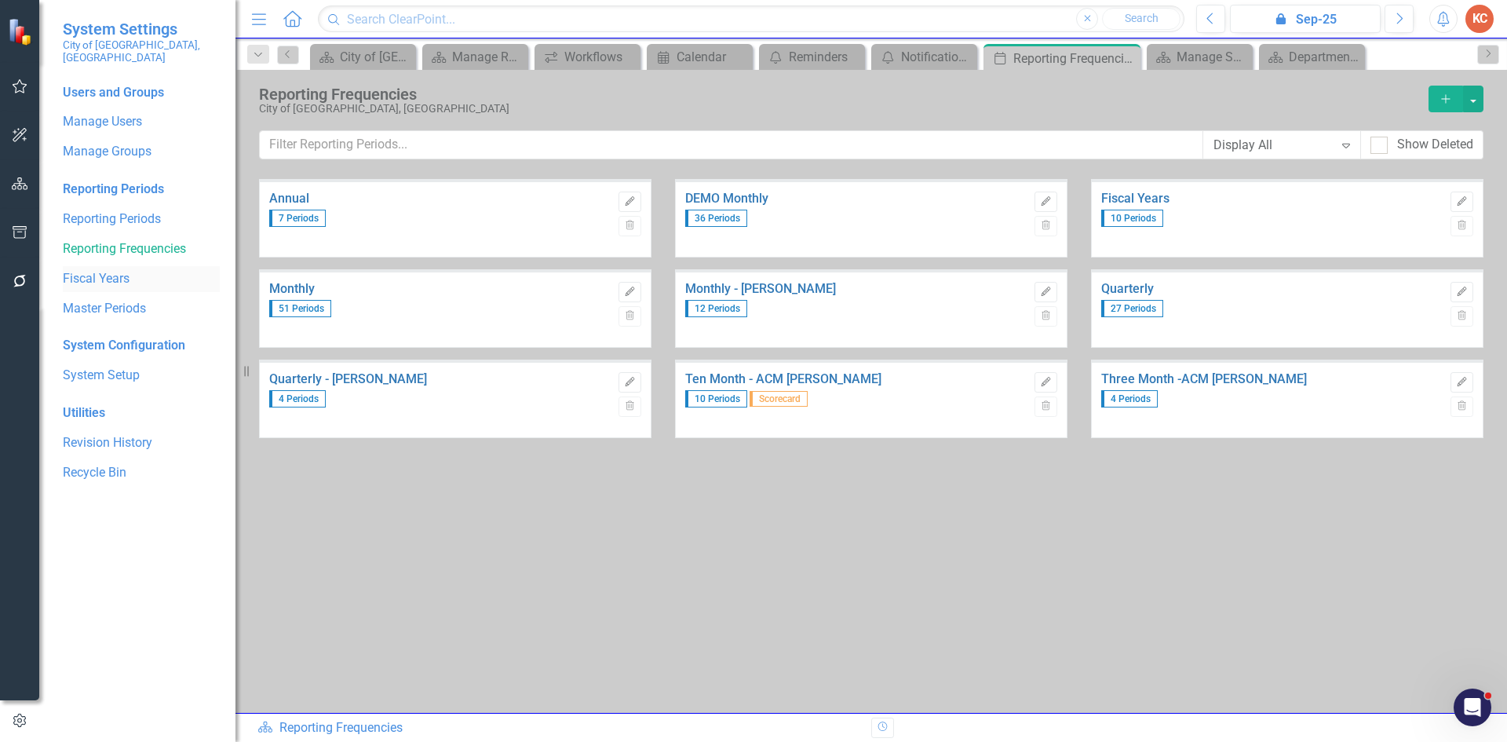
click at [121, 270] on link "Fiscal Years" at bounding box center [141, 279] width 157 height 18
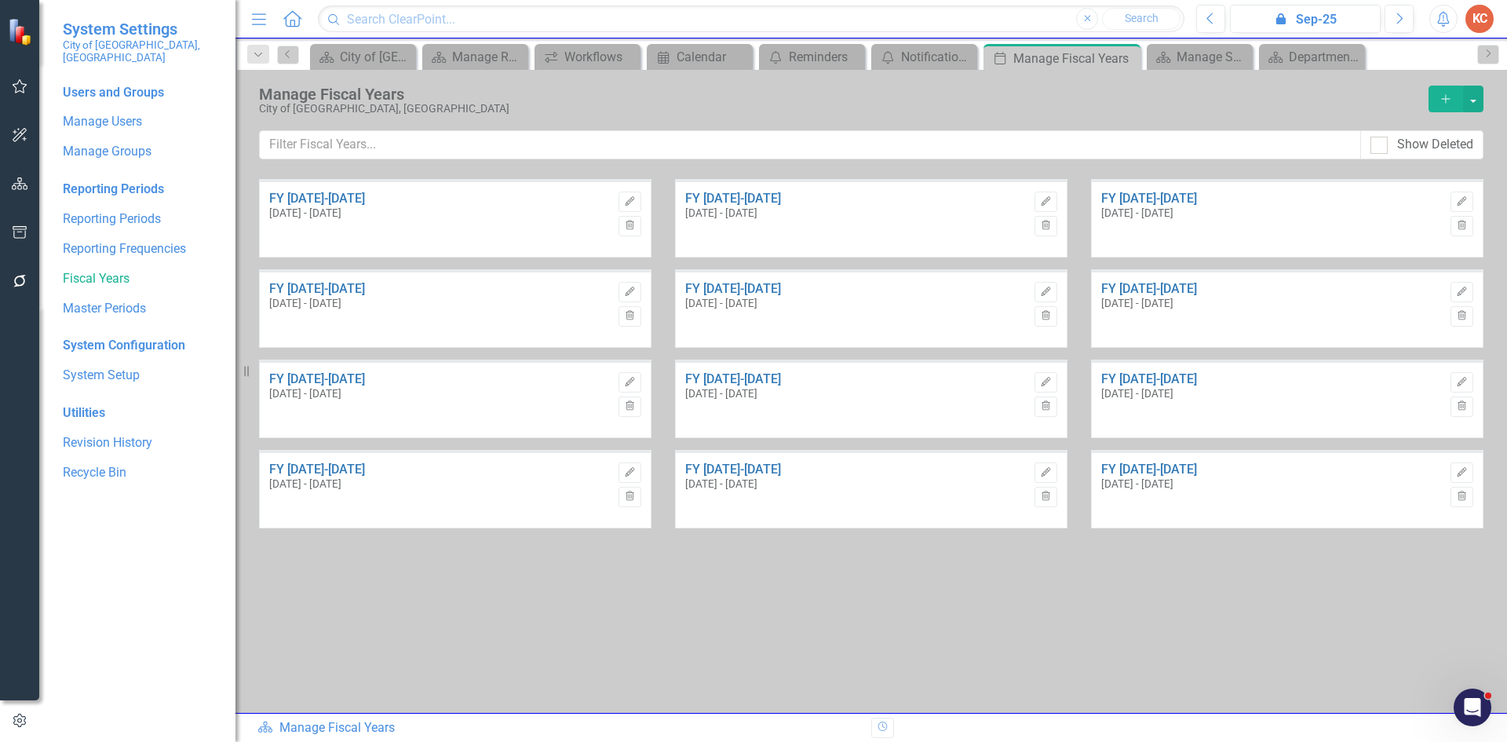
click at [1168, 481] on span "[DATE] - [DATE]" at bounding box center [1137, 483] width 72 height 13
click at [147, 240] on link "Reporting Frequencies" at bounding box center [141, 249] width 157 height 18
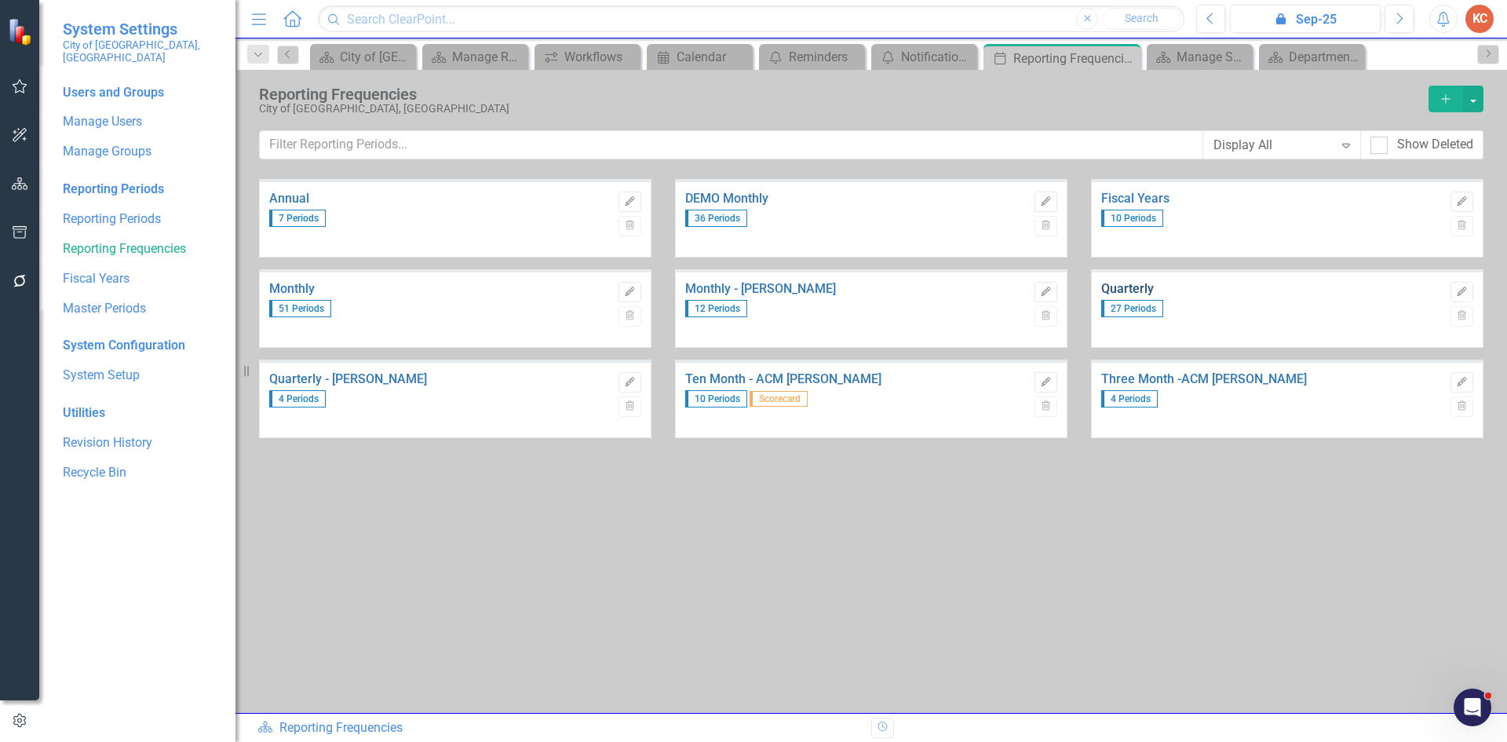
click at [1127, 282] on link "Quarterly" at bounding box center [1271, 289] width 341 height 14
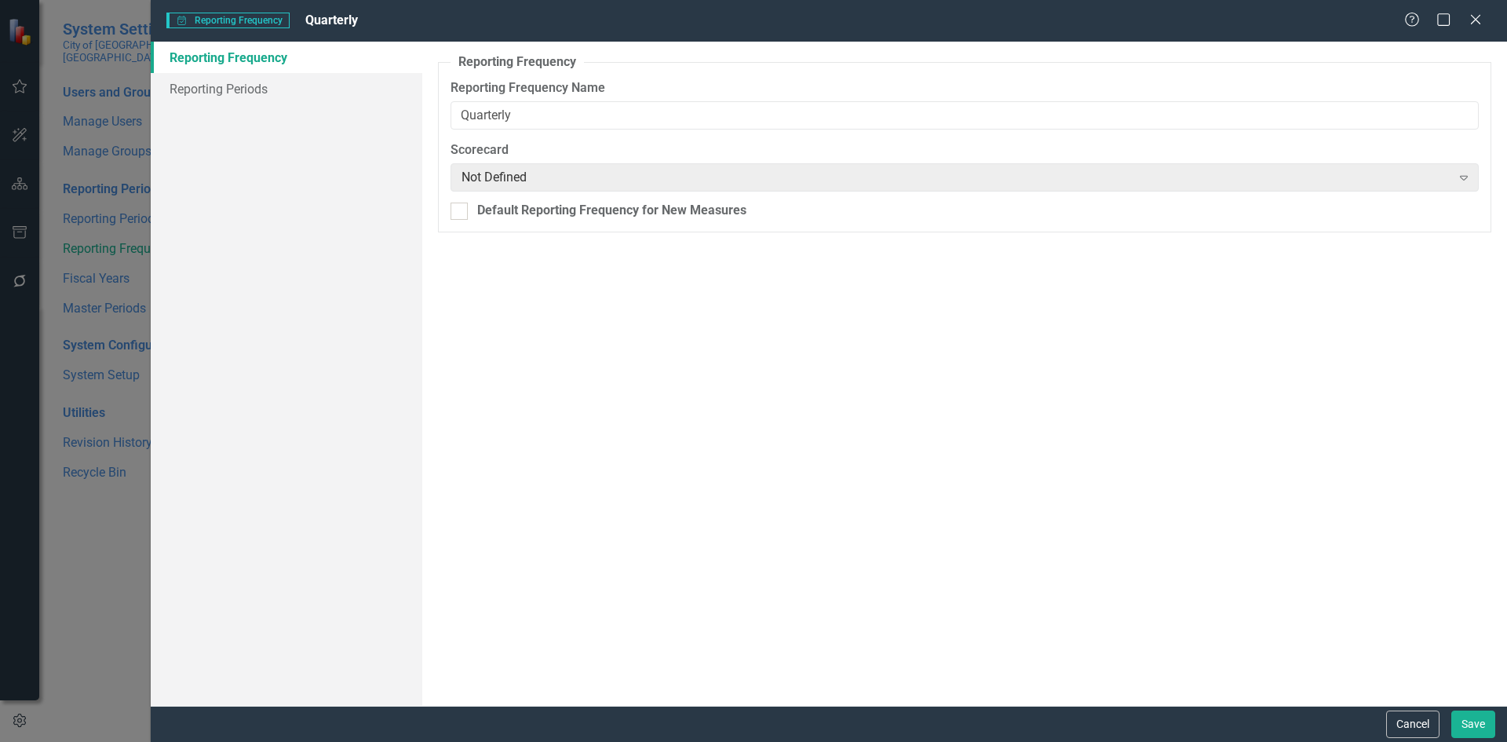
click at [311, 70] on link "Reporting Frequency" at bounding box center [287, 57] width 272 height 31
click at [268, 84] on link "Reporting Periods" at bounding box center [287, 88] width 272 height 31
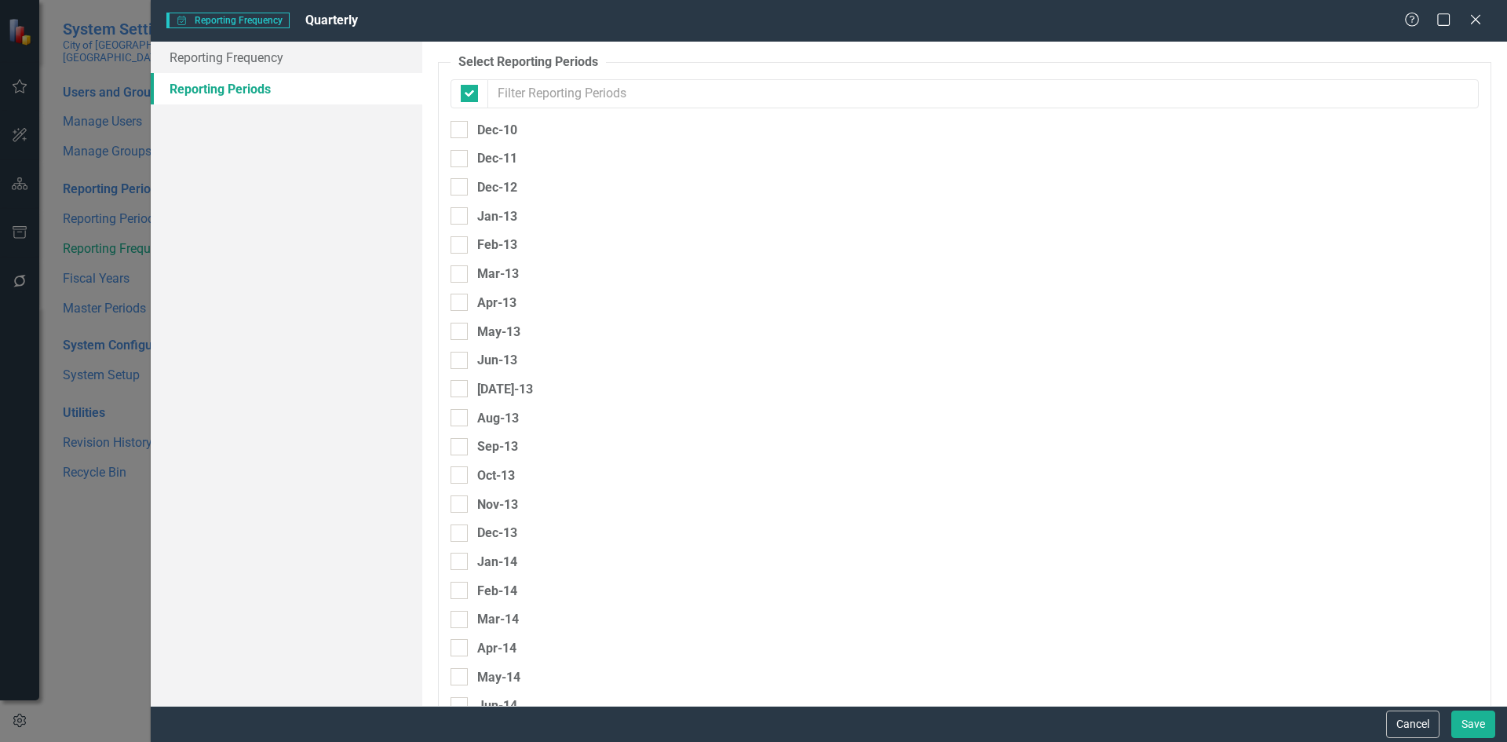
checkbox input "false"
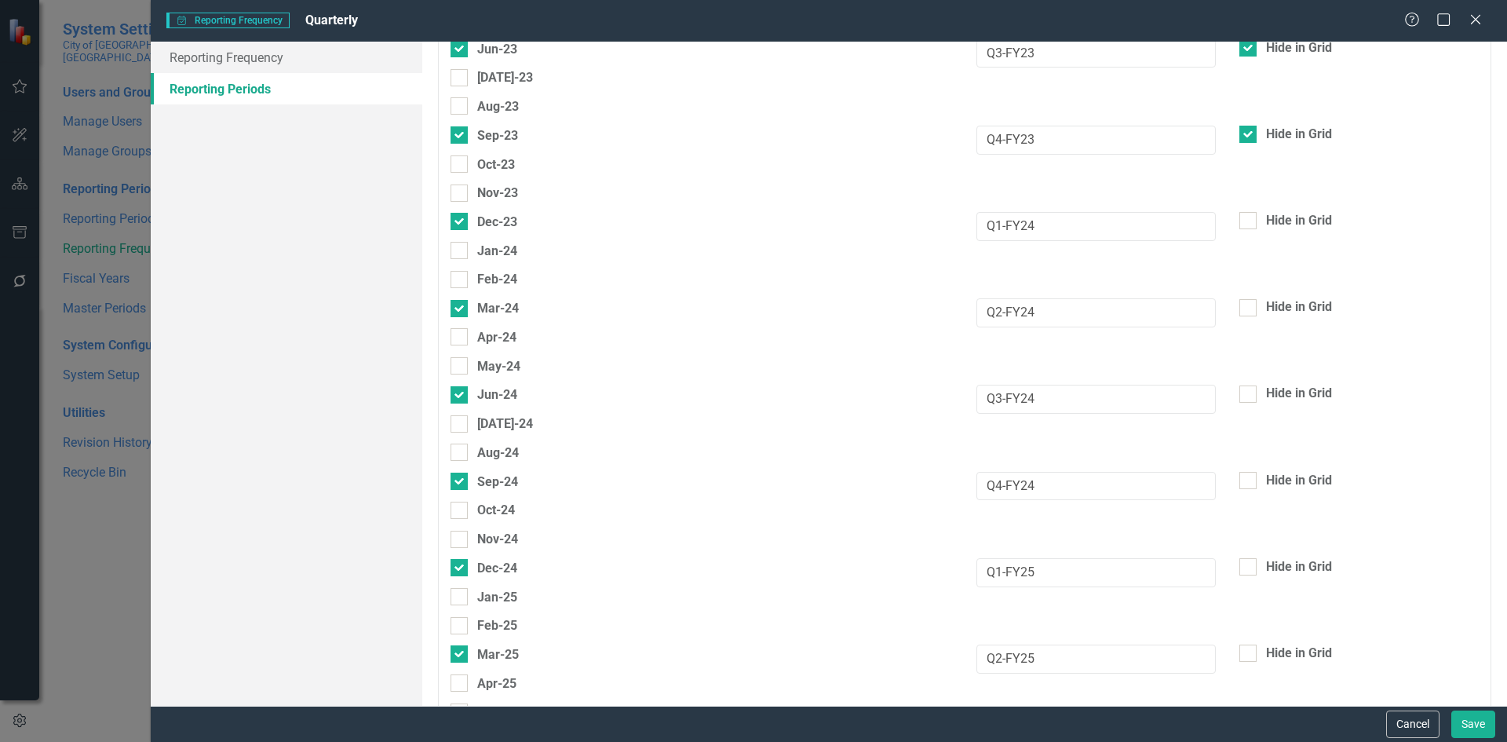
scroll to position [3923, 0]
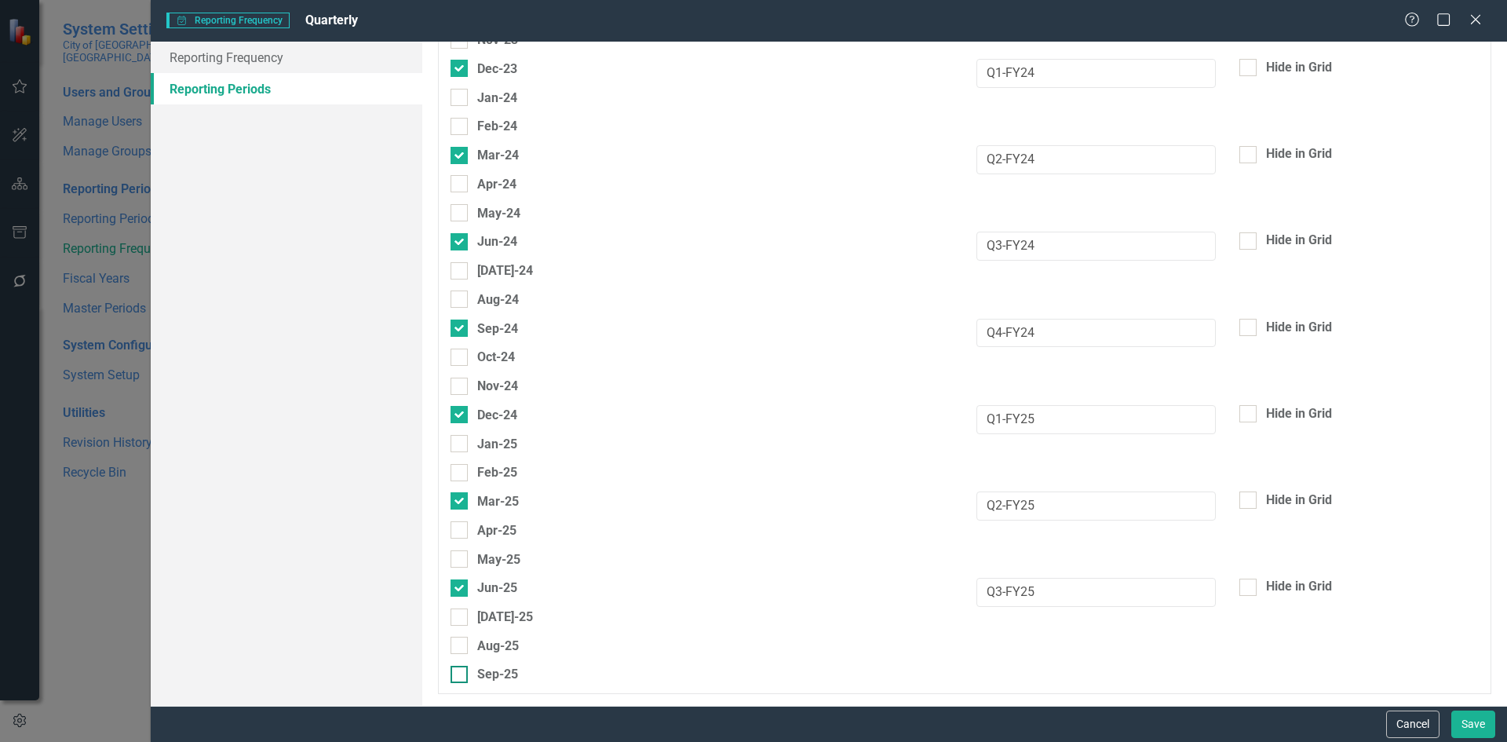
click at [463, 677] on div at bounding box center [459, 674] width 17 height 17
click at [461, 676] on input "Sep-25" at bounding box center [456, 671] width 10 height 10
checkbox input "true"
drag, startPoint x: 978, startPoint y: 588, endPoint x: 943, endPoint y: 577, distance: 37.0
click at [933, 589] on div "Jun-25 Q3-FY25 Hide in Grid" at bounding box center [965, 592] width 1052 height 29
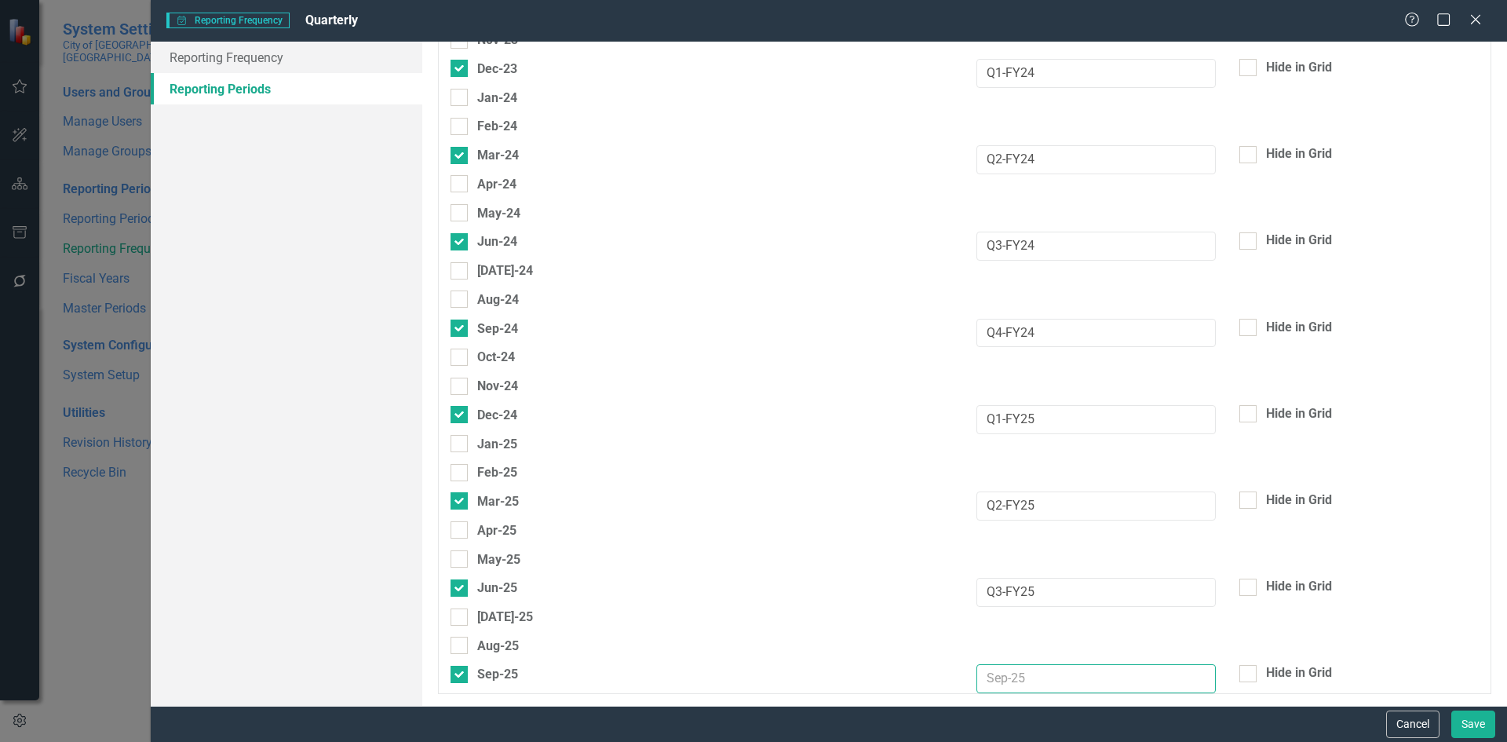
click at [1153, 680] on input "text" at bounding box center [1096, 678] width 239 height 29
paste input "Q3-FY25"
click at [988, 677] on input "Q3-FY25" at bounding box center [1096, 678] width 239 height 29
type input "Q4-FY25"
click at [1482, 720] on button "Save" at bounding box center [1473, 723] width 44 height 27
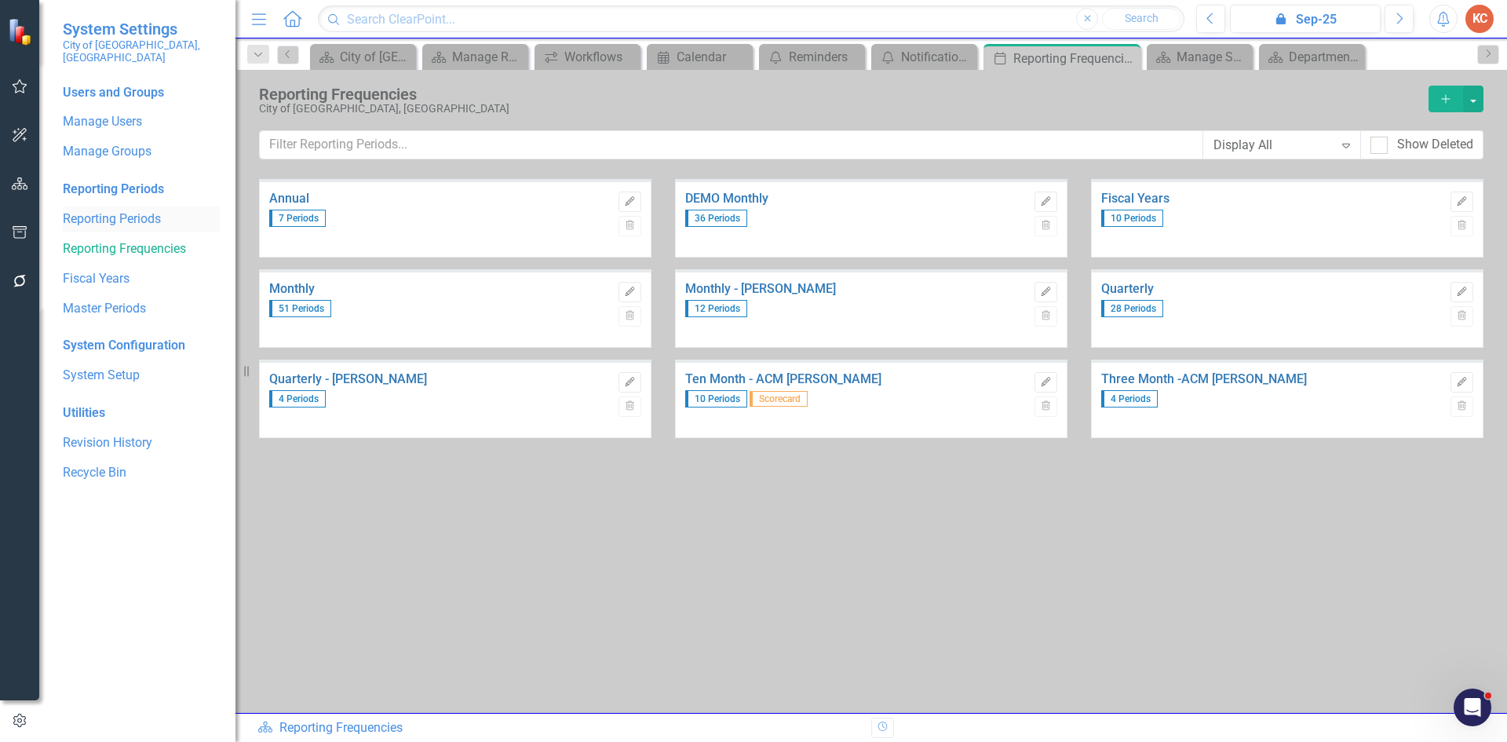
click at [115, 206] on div "Reporting Periods" at bounding box center [141, 219] width 157 height 26
click at [159, 210] on link "Reporting Periods" at bounding box center [141, 219] width 157 height 18
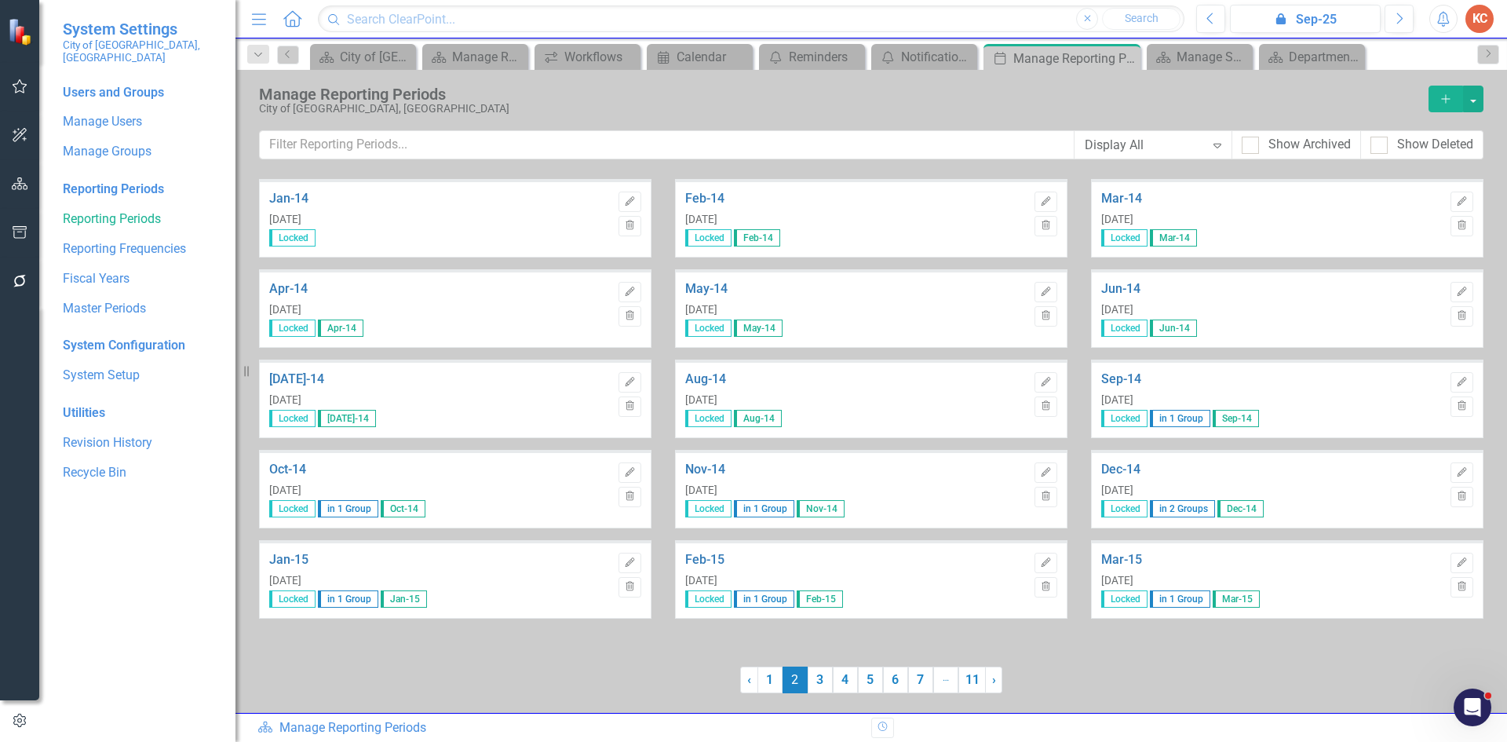
click at [1214, 143] on icon "Expand" at bounding box center [1218, 145] width 16 height 13
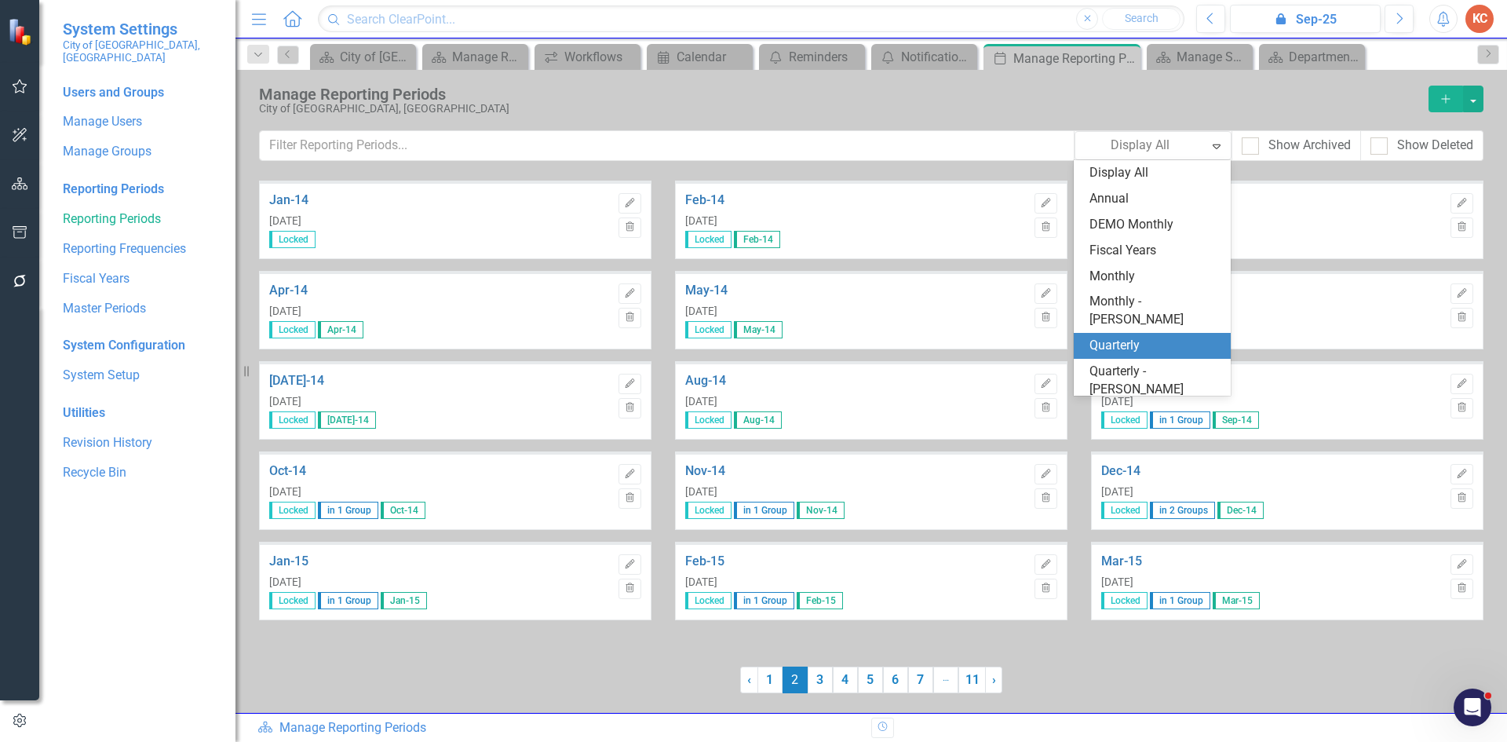
click at [1114, 337] on div "Quarterly" at bounding box center [1156, 346] width 132 height 18
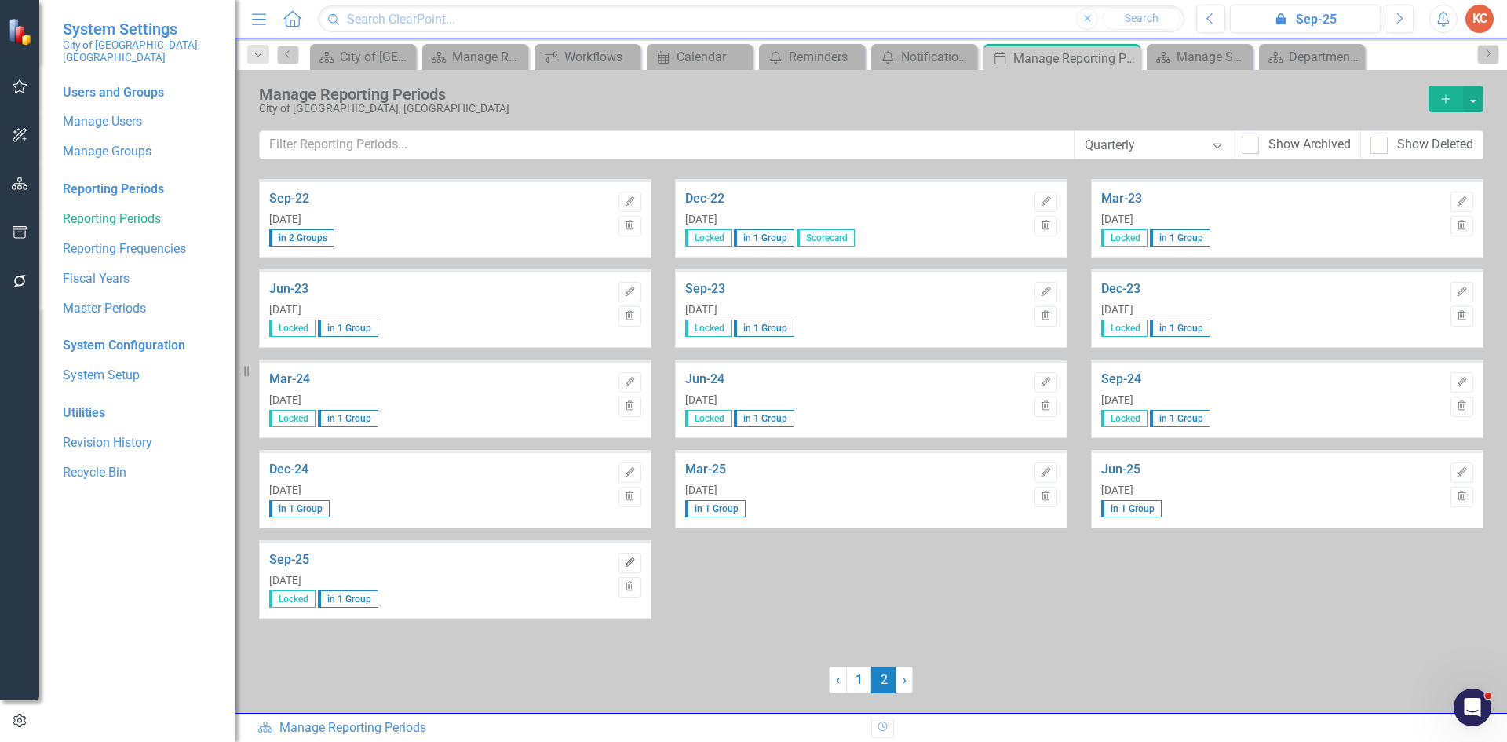
click at [630, 561] on icon "button" at bounding box center [629, 561] width 9 height 9
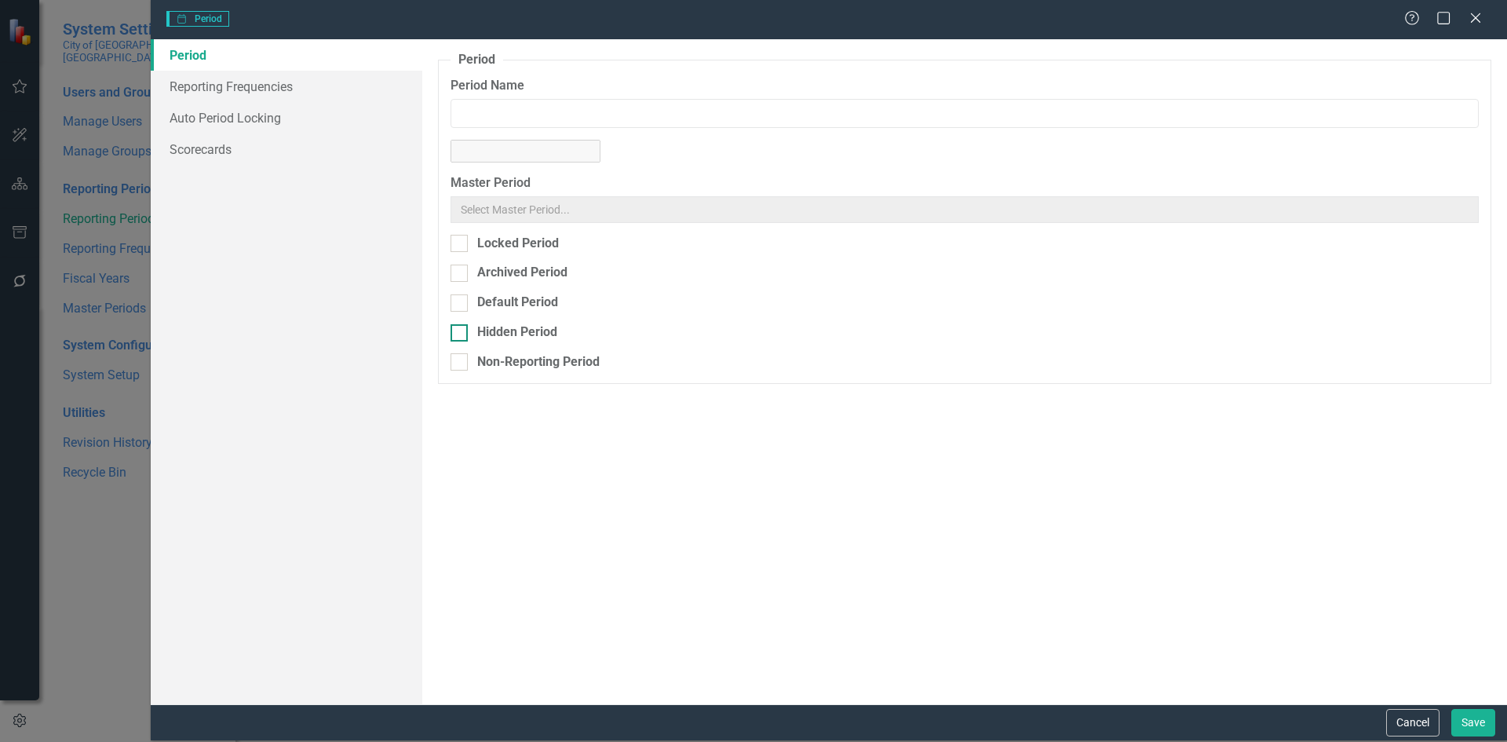
type input "Sep-25"
checkbox input "true"
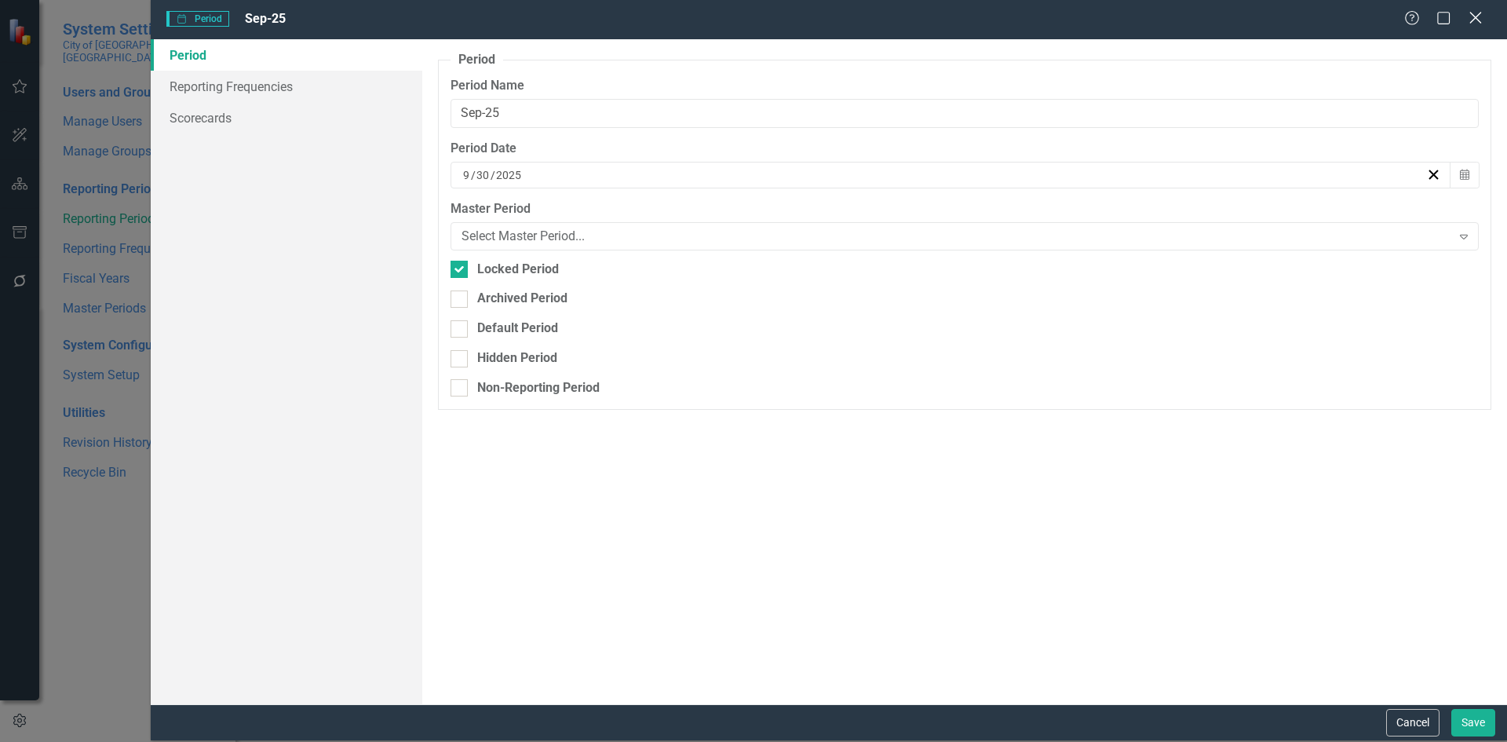
click at [1481, 20] on icon "Close" at bounding box center [1476, 17] width 20 height 15
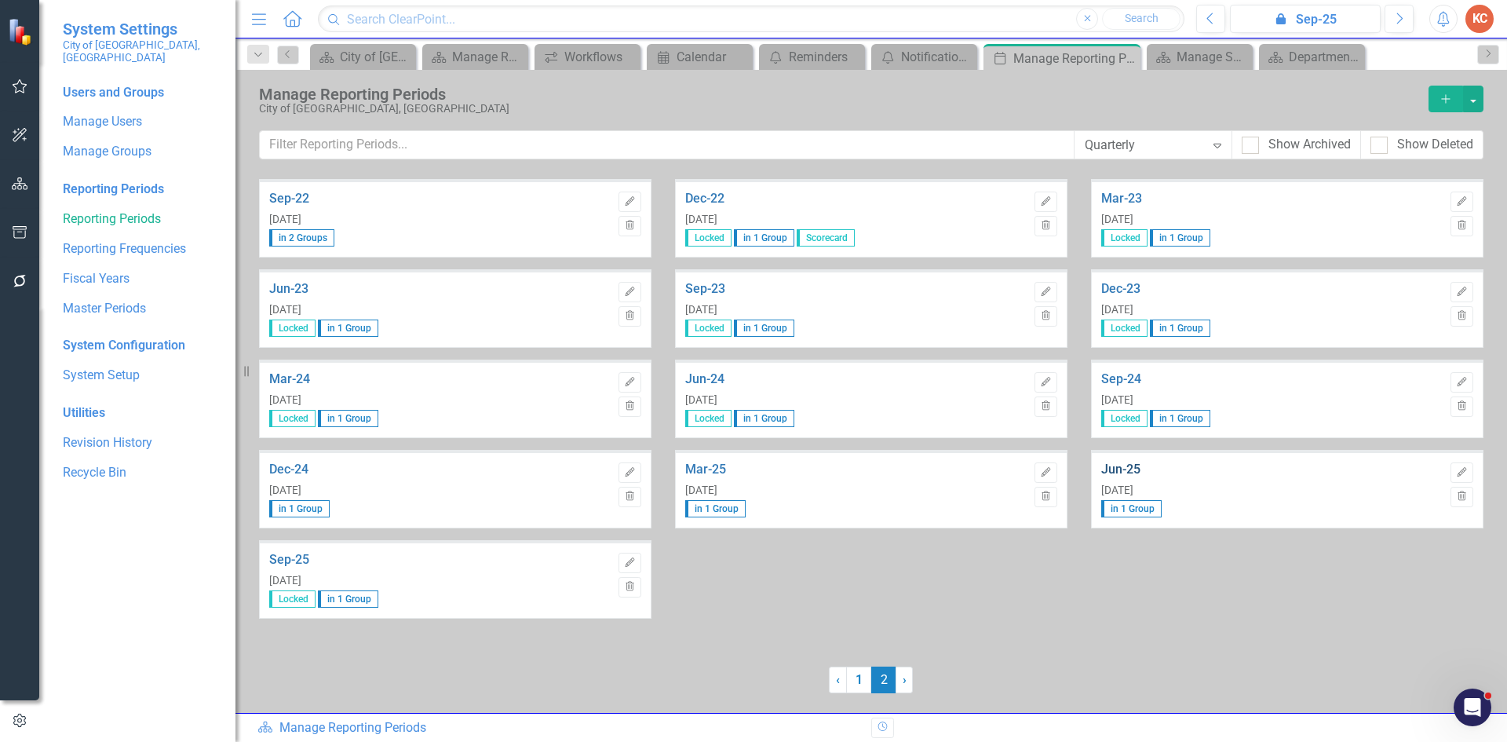
click at [1117, 475] on link "Jun-25" at bounding box center [1271, 469] width 341 height 14
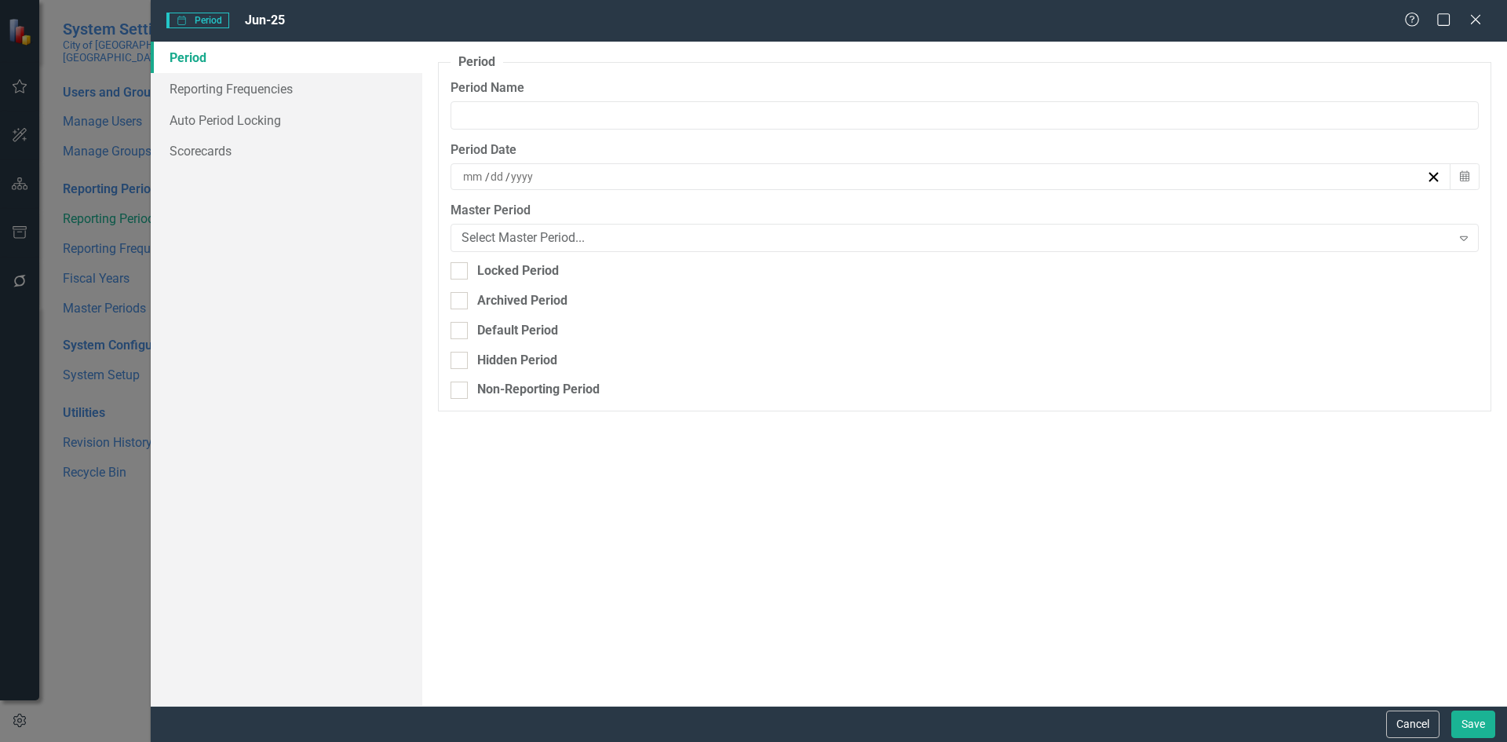
type input "Jun-25"
type input "6"
type input "30"
type input "2025"
click at [459, 273] on div at bounding box center [459, 270] width 17 height 17
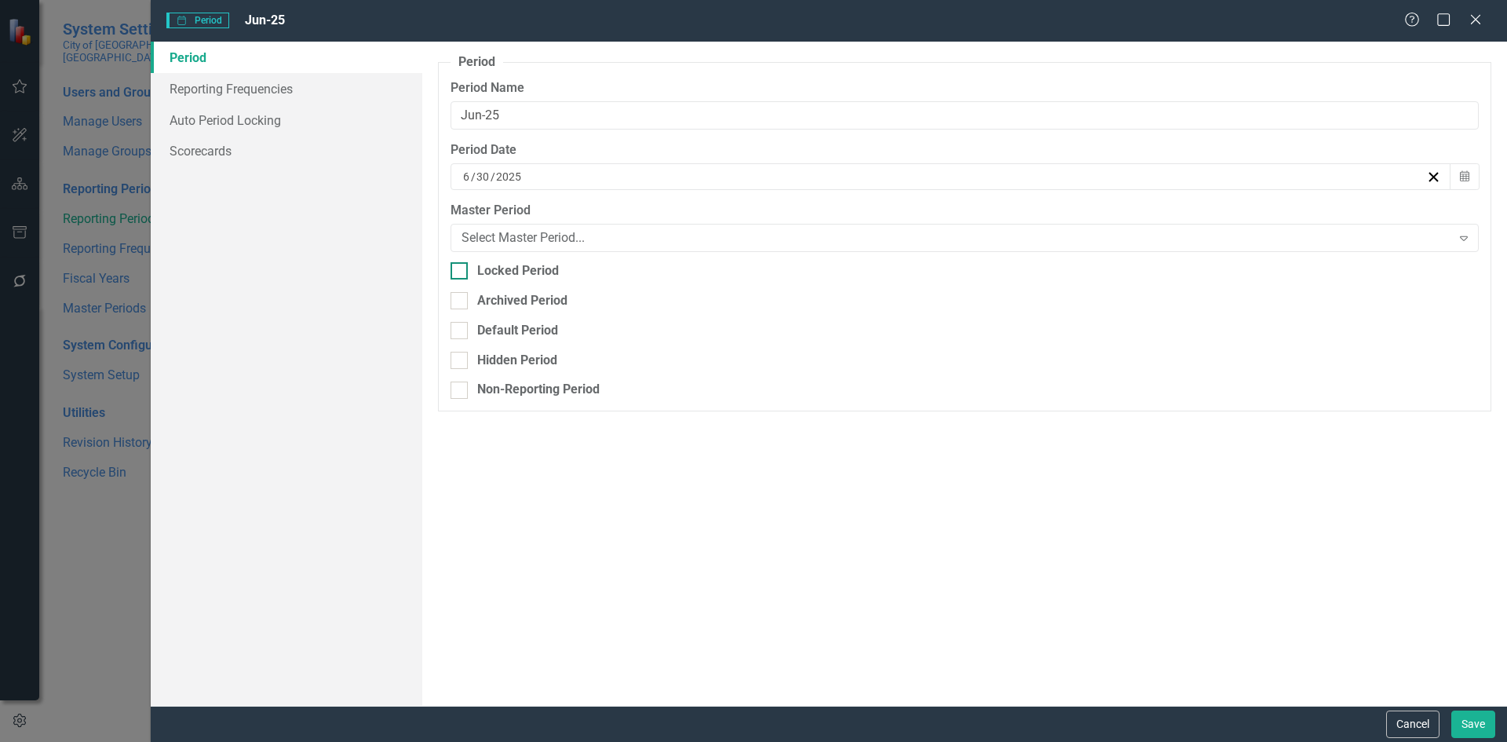
click at [459, 272] on input "Locked Period" at bounding box center [456, 267] width 10 height 10
checkbox input "true"
click at [253, 122] on link "Scorecards" at bounding box center [287, 119] width 272 height 31
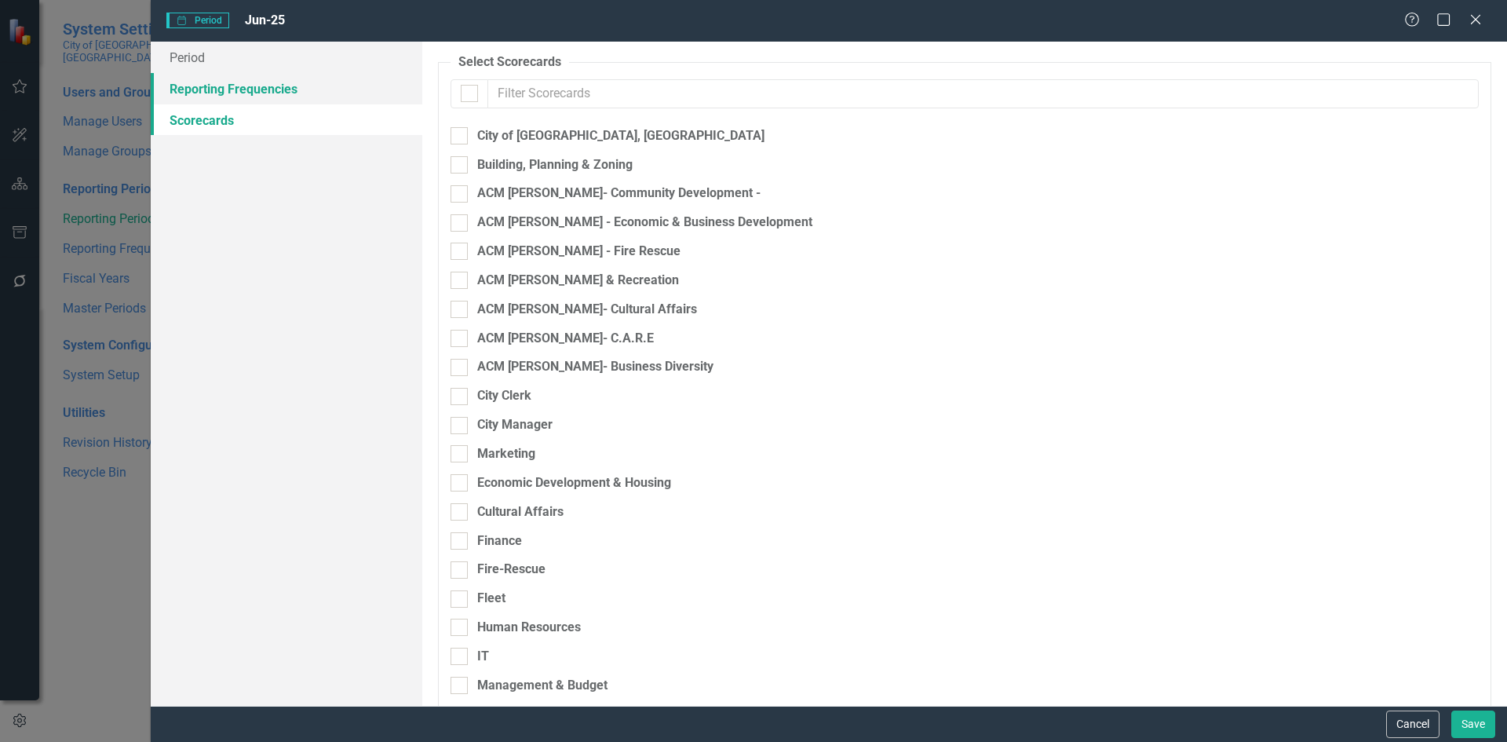
click at [279, 89] on link "Reporting Frequencies" at bounding box center [287, 88] width 272 height 31
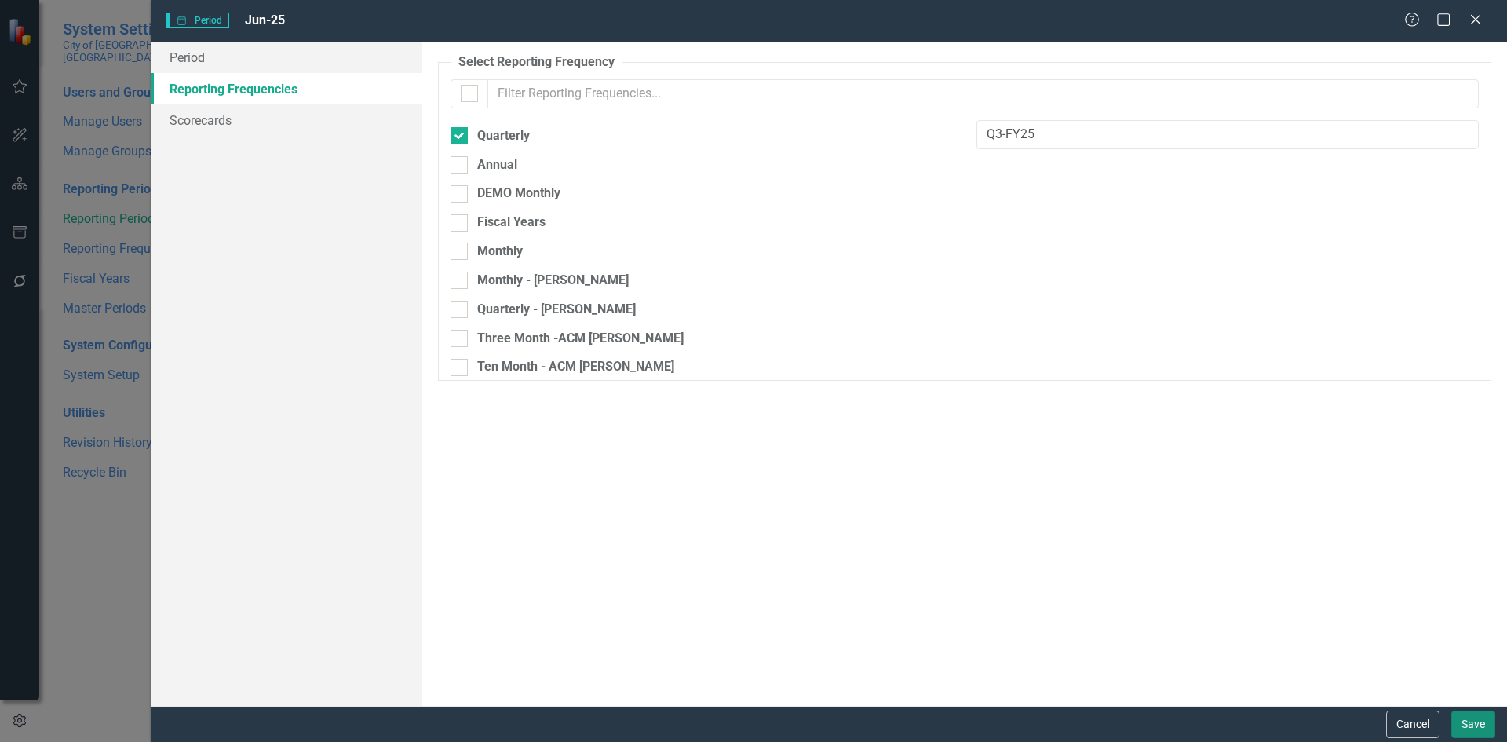
drag, startPoint x: 1478, startPoint y: 721, endPoint x: 1455, endPoint y: 717, distance: 24.0
click at [1476, 721] on button "Save" at bounding box center [1473, 723] width 44 height 27
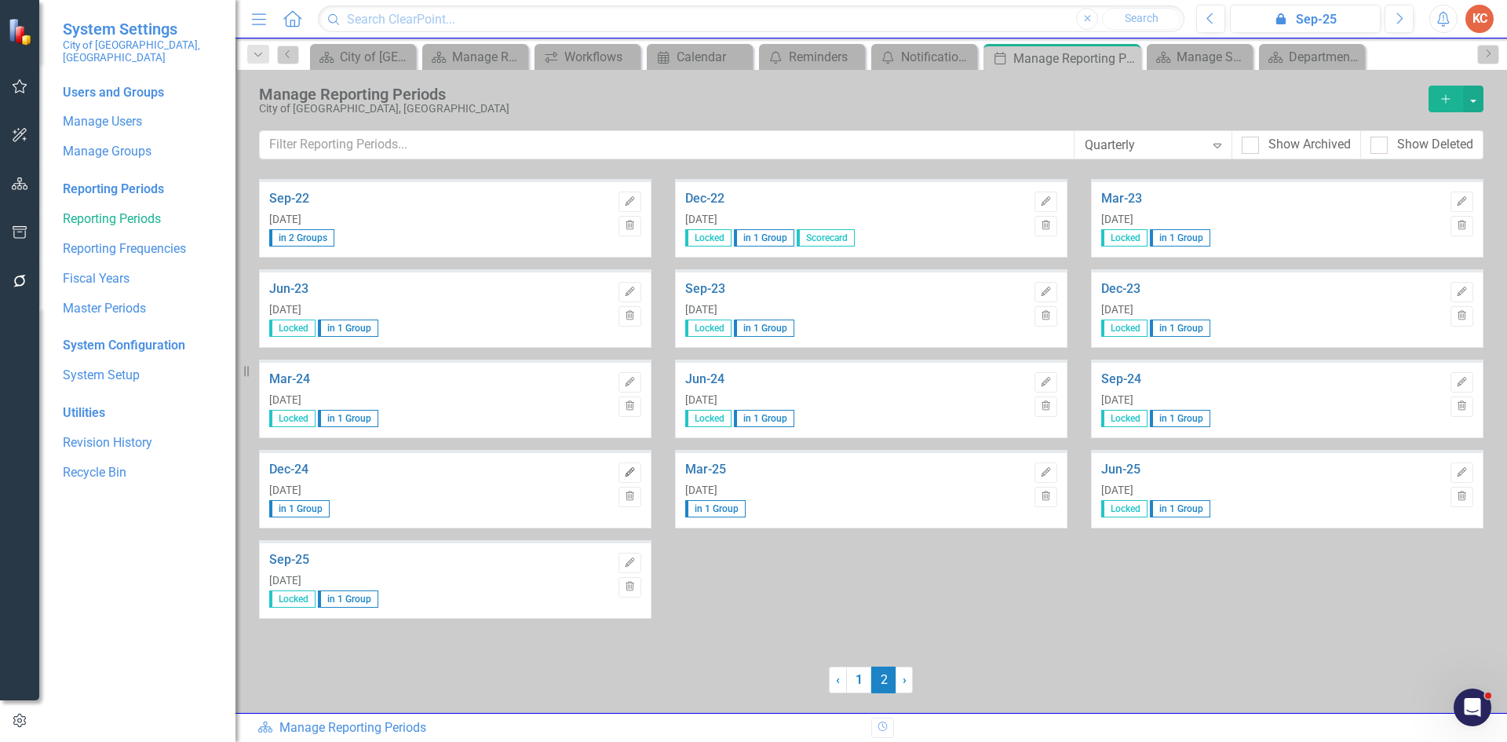
click at [632, 469] on icon "button" at bounding box center [629, 471] width 9 height 9
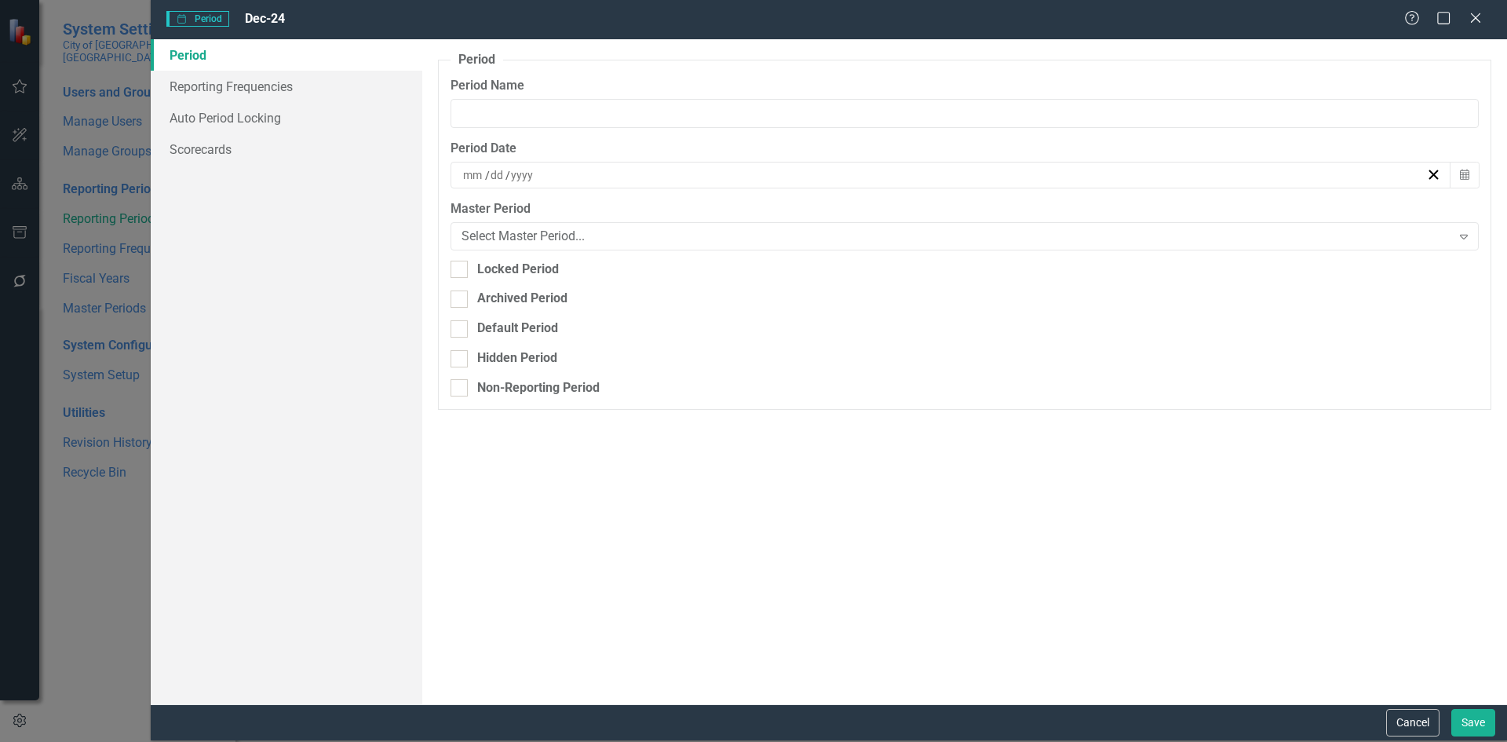
type input "Dec-24"
type input "12"
type input "31"
type input "2024"
click at [462, 265] on div at bounding box center [459, 269] width 17 height 17
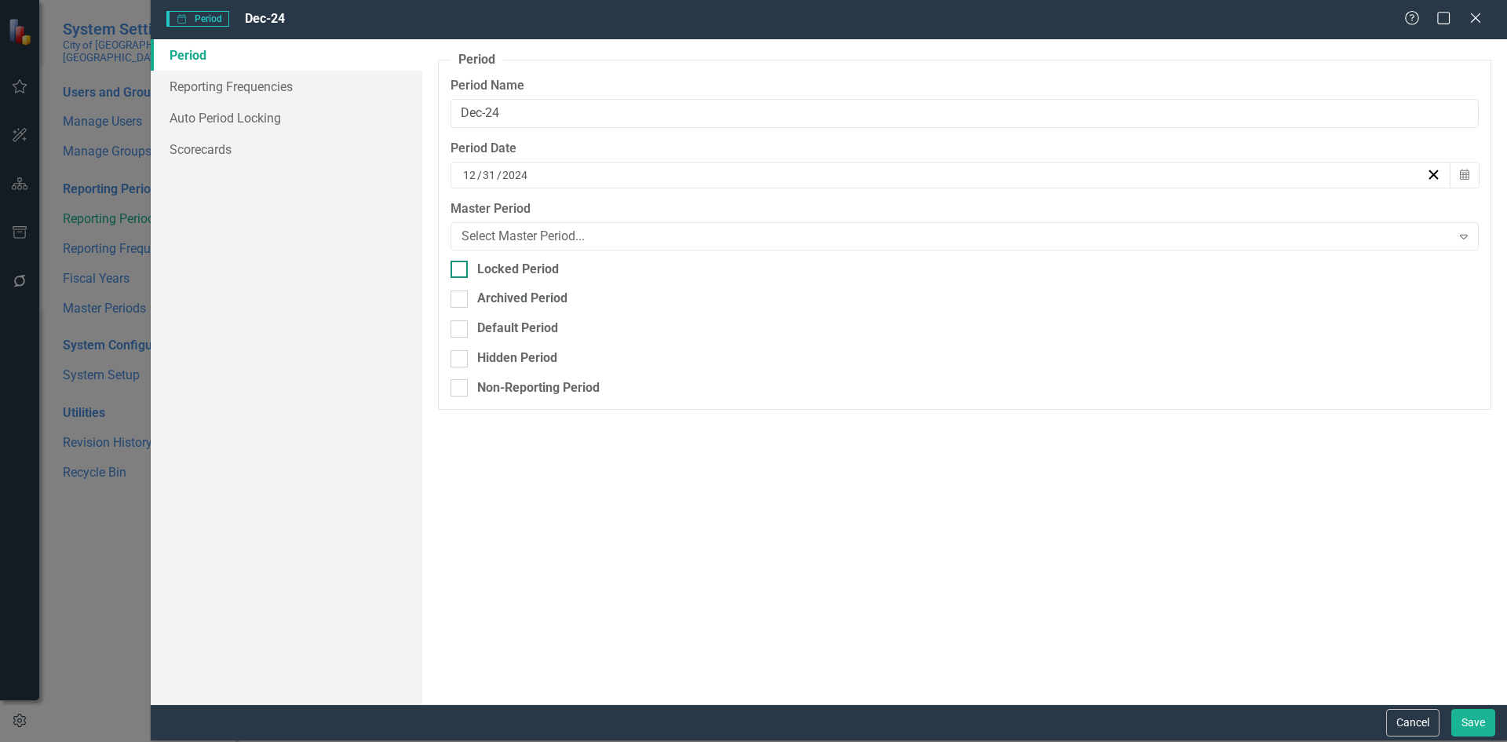
click at [461, 265] on input "Locked Period" at bounding box center [456, 266] width 10 height 10
checkbox input "true"
click at [1472, 720] on button "Save" at bounding box center [1473, 722] width 44 height 27
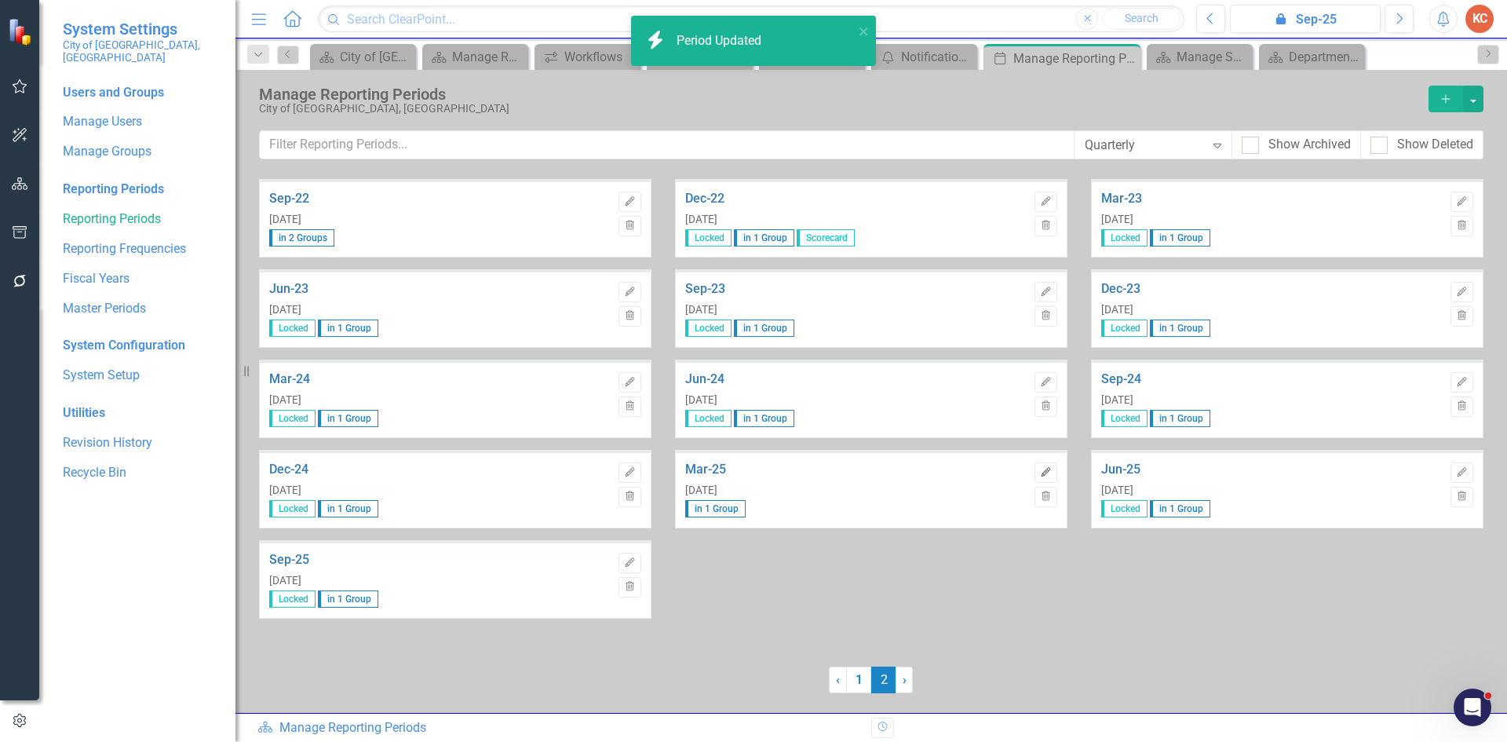
click at [1052, 466] on button "Edit" at bounding box center [1046, 472] width 23 height 20
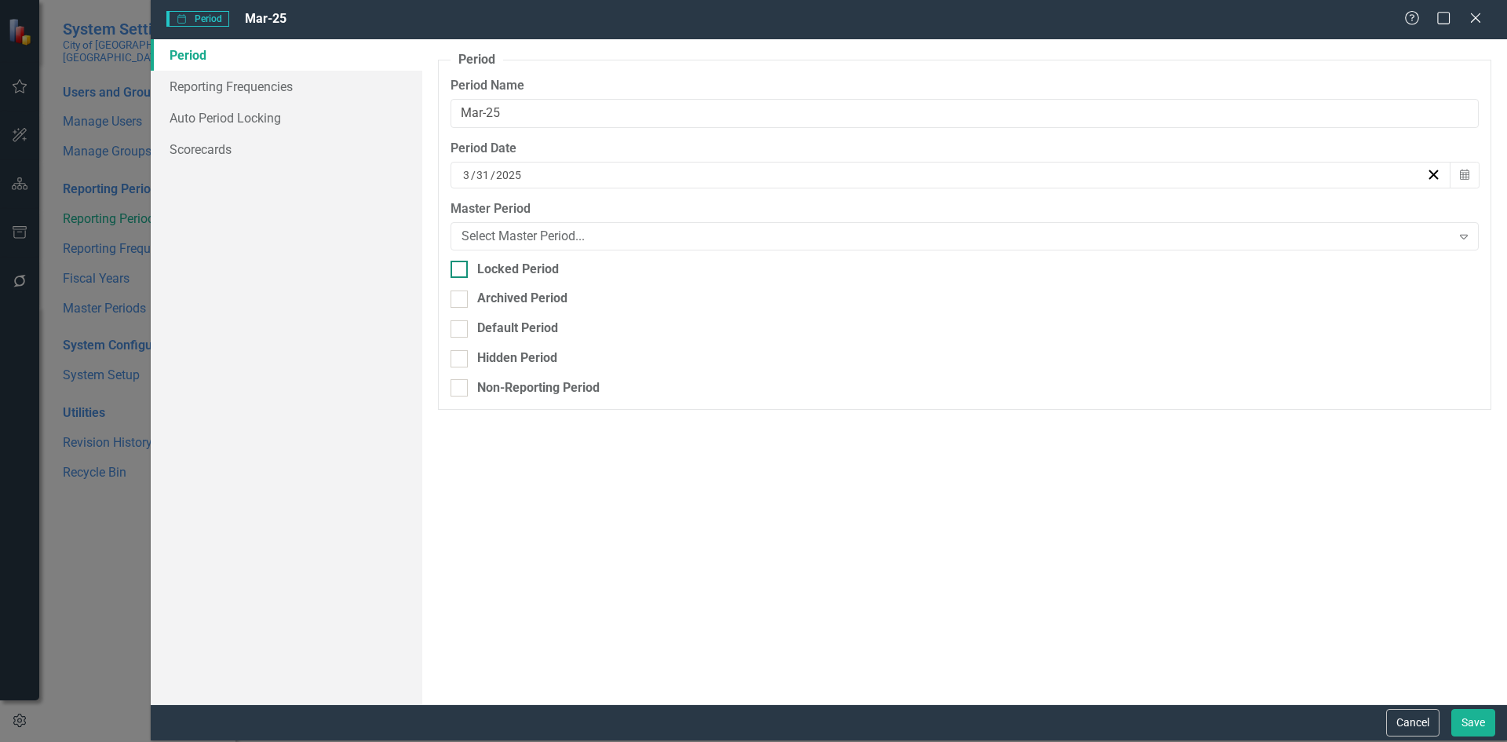
click at [473, 265] on div "Locked Period" at bounding box center [965, 270] width 1028 height 18
click at [461, 265] on input "Locked Period" at bounding box center [456, 266] width 10 height 10
checkbox input "true"
click at [1481, 716] on button "Save" at bounding box center [1473, 722] width 44 height 27
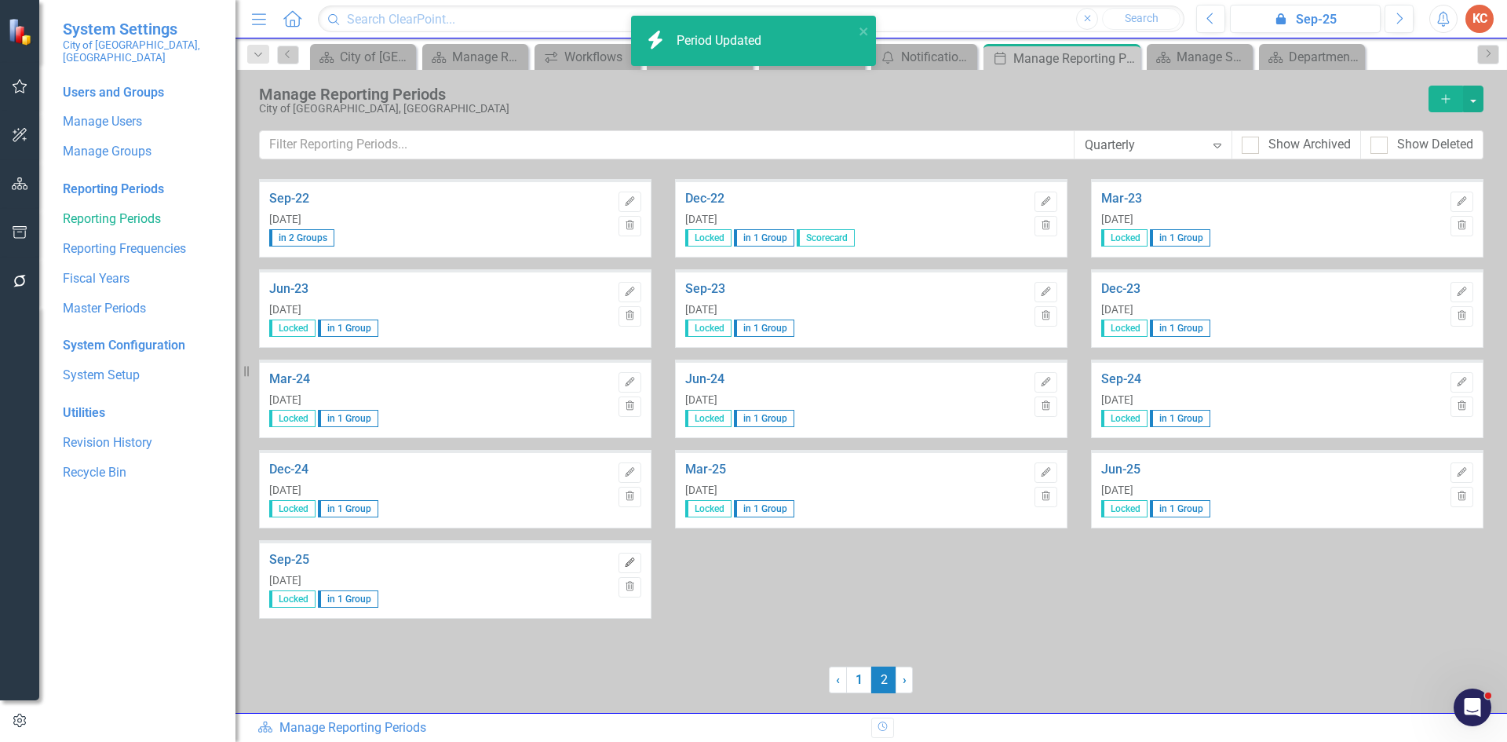
click at [632, 561] on icon "Edit" at bounding box center [630, 562] width 12 height 9
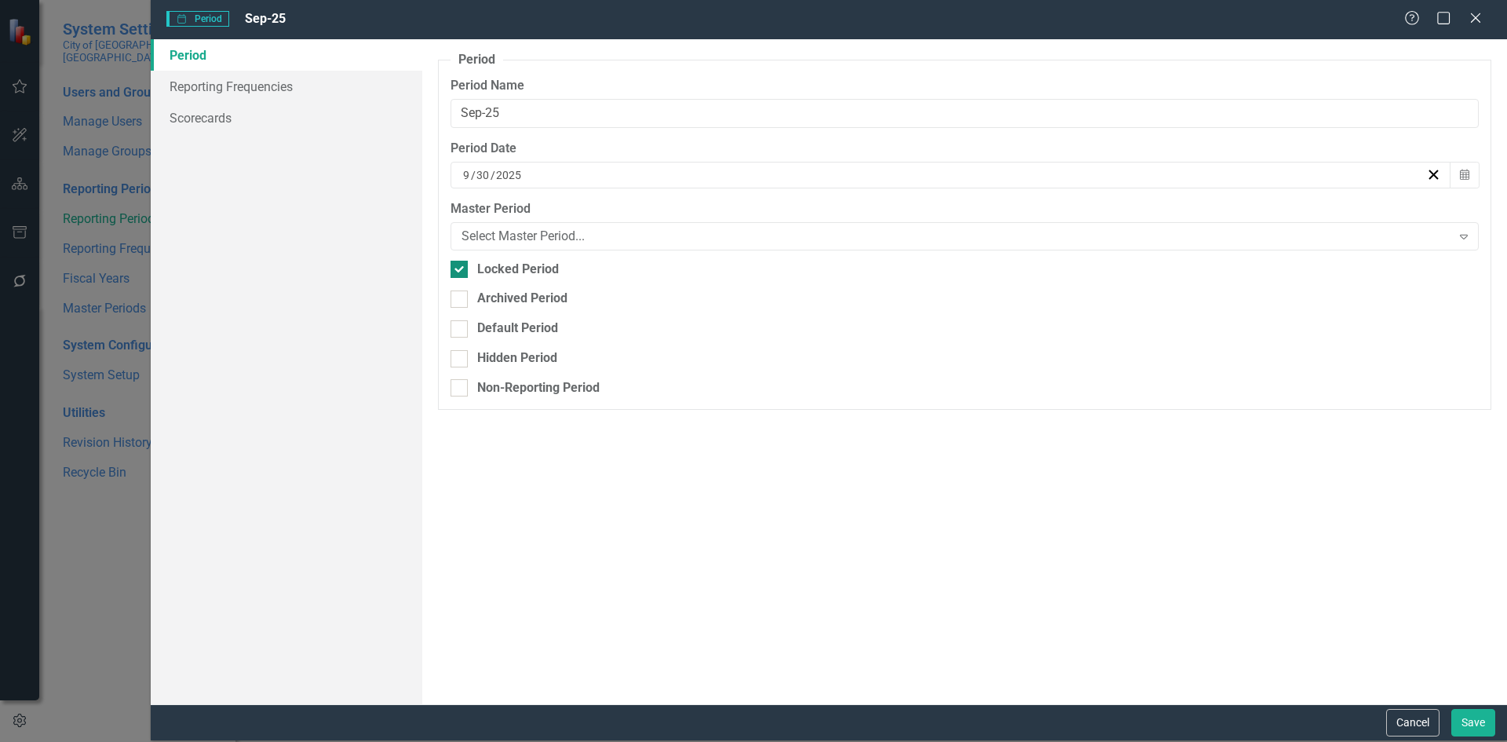
click at [463, 268] on div at bounding box center [459, 269] width 17 height 17
click at [461, 268] on input "Locked Period" at bounding box center [456, 266] width 10 height 10
checkbox input "false"
drag, startPoint x: 1481, startPoint y: 724, endPoint x: 1454, endPoint y: 705, distance: 33.3
click at [1480, 723] on button "Save" at bounding box center [1473, 722] width 44 height 27
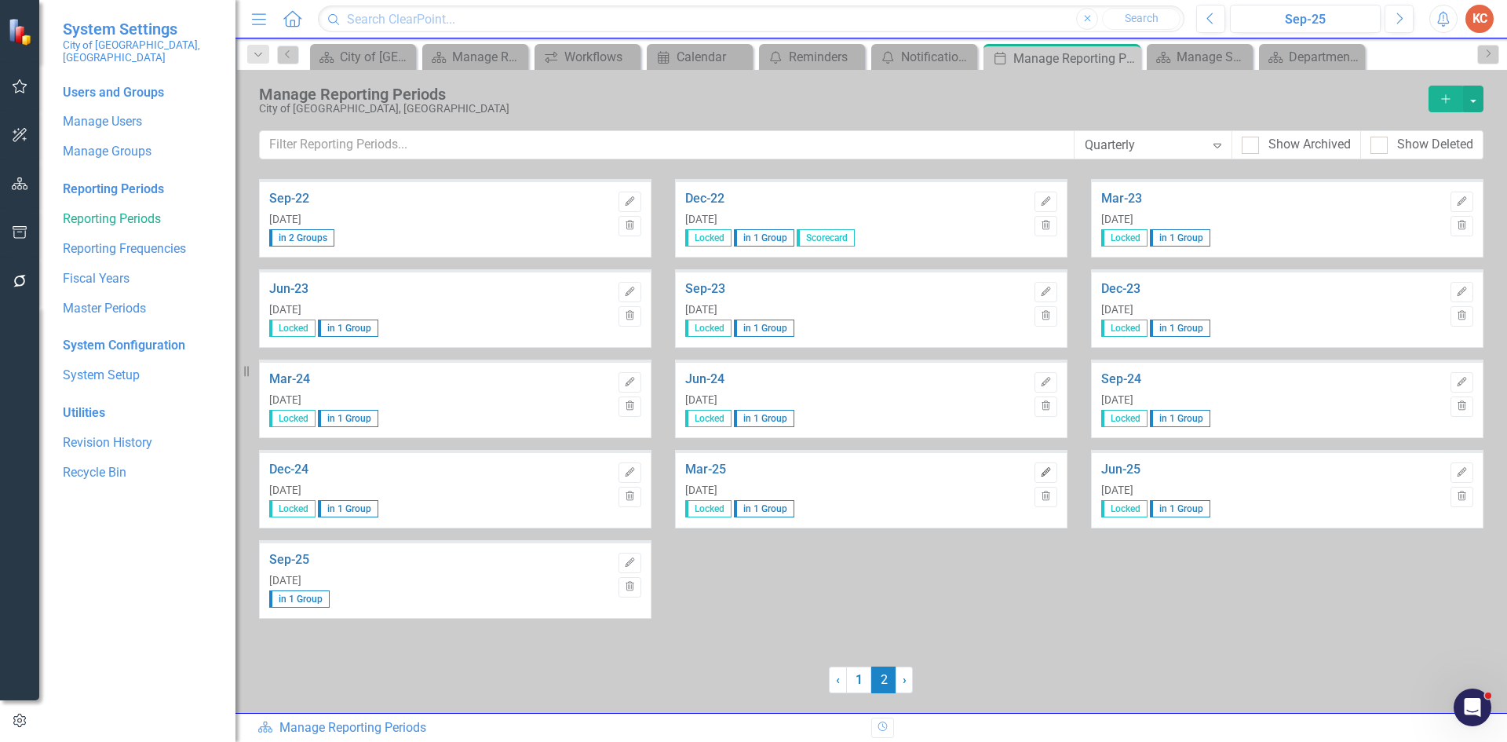
click at [1046, 471] on icon "Edit" at bounding box center [1046, 472] width 12 height 9
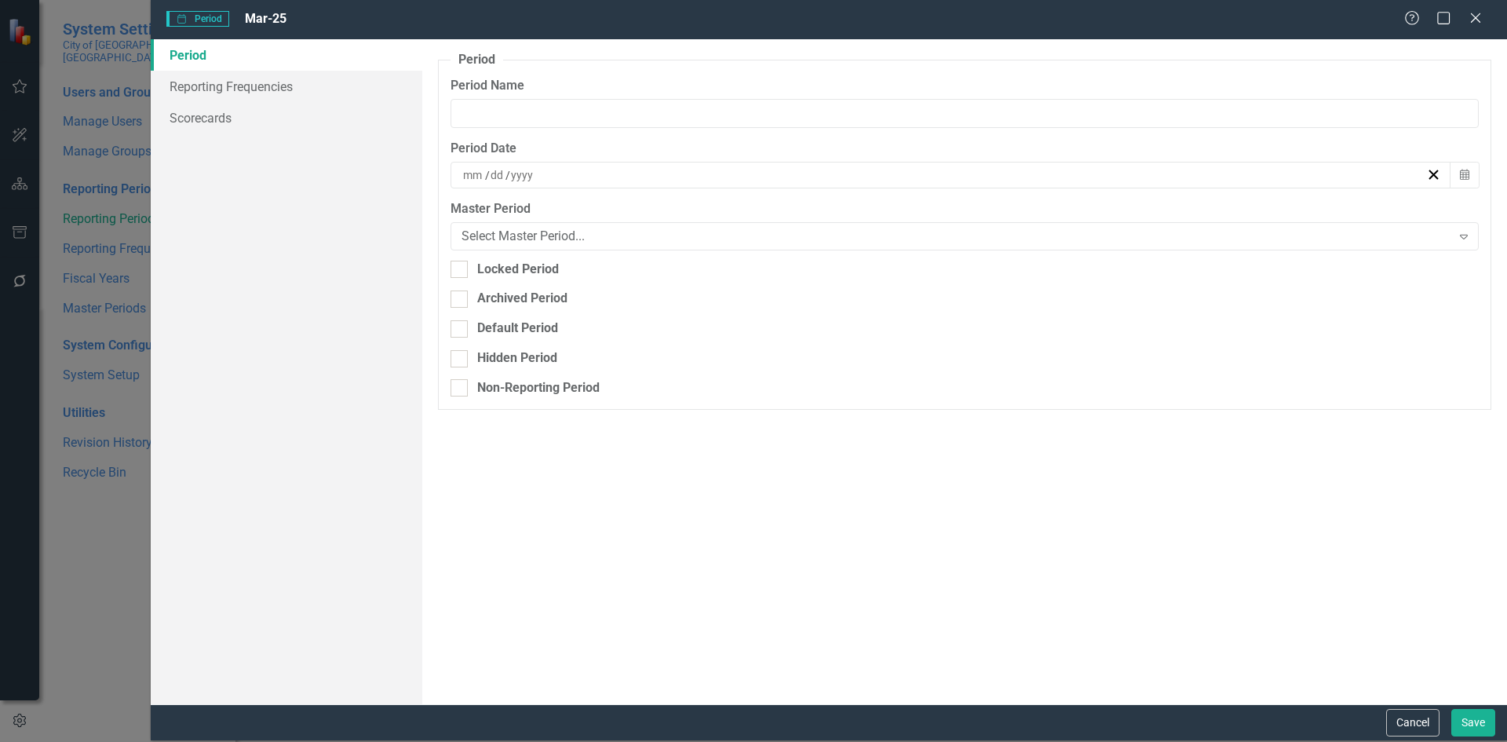
type input "Mar-25"
type input "3"
type input "31"
type input "2025"
checkbox input "true"
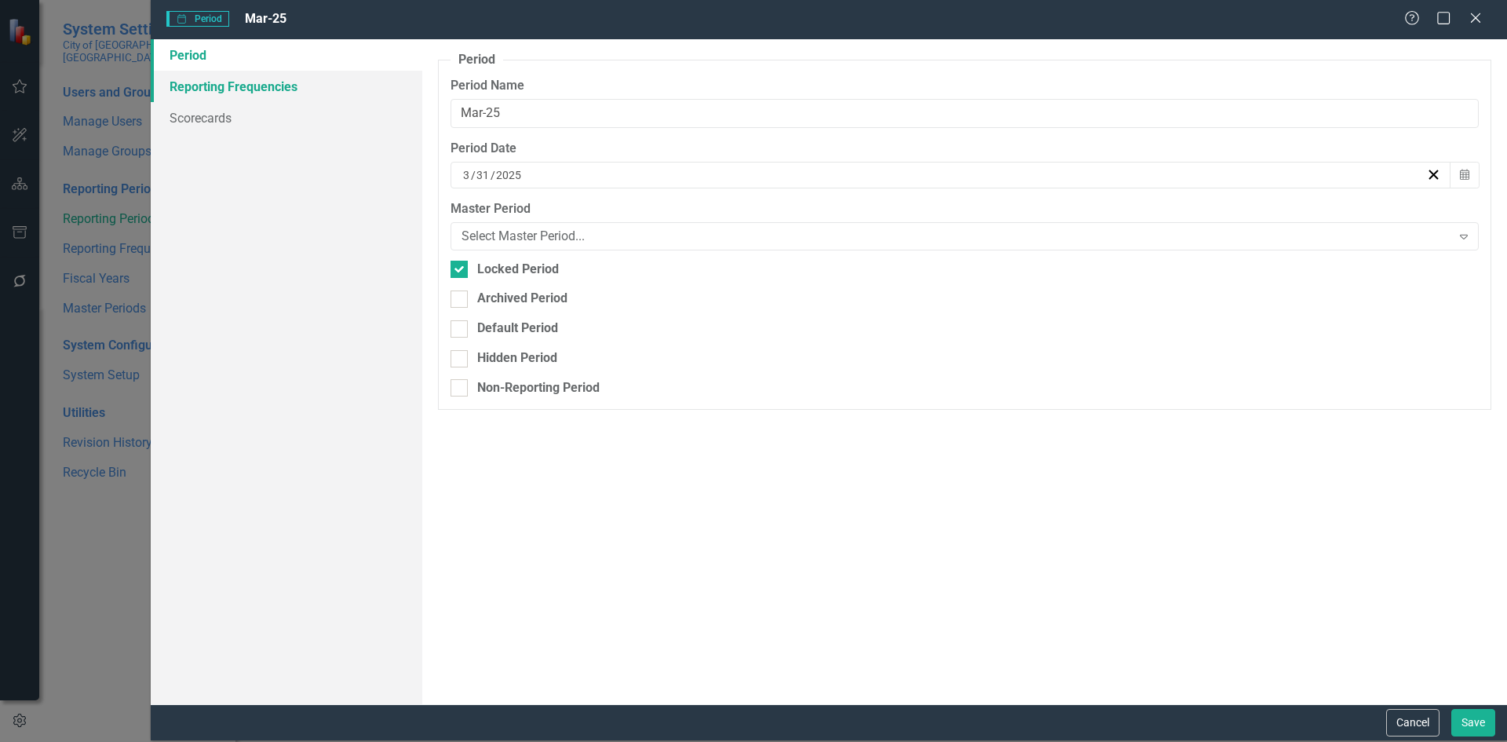
click at [214, 86] on link "Reporting Frequencies" at bounding box center [287, 86] width 272 height 31
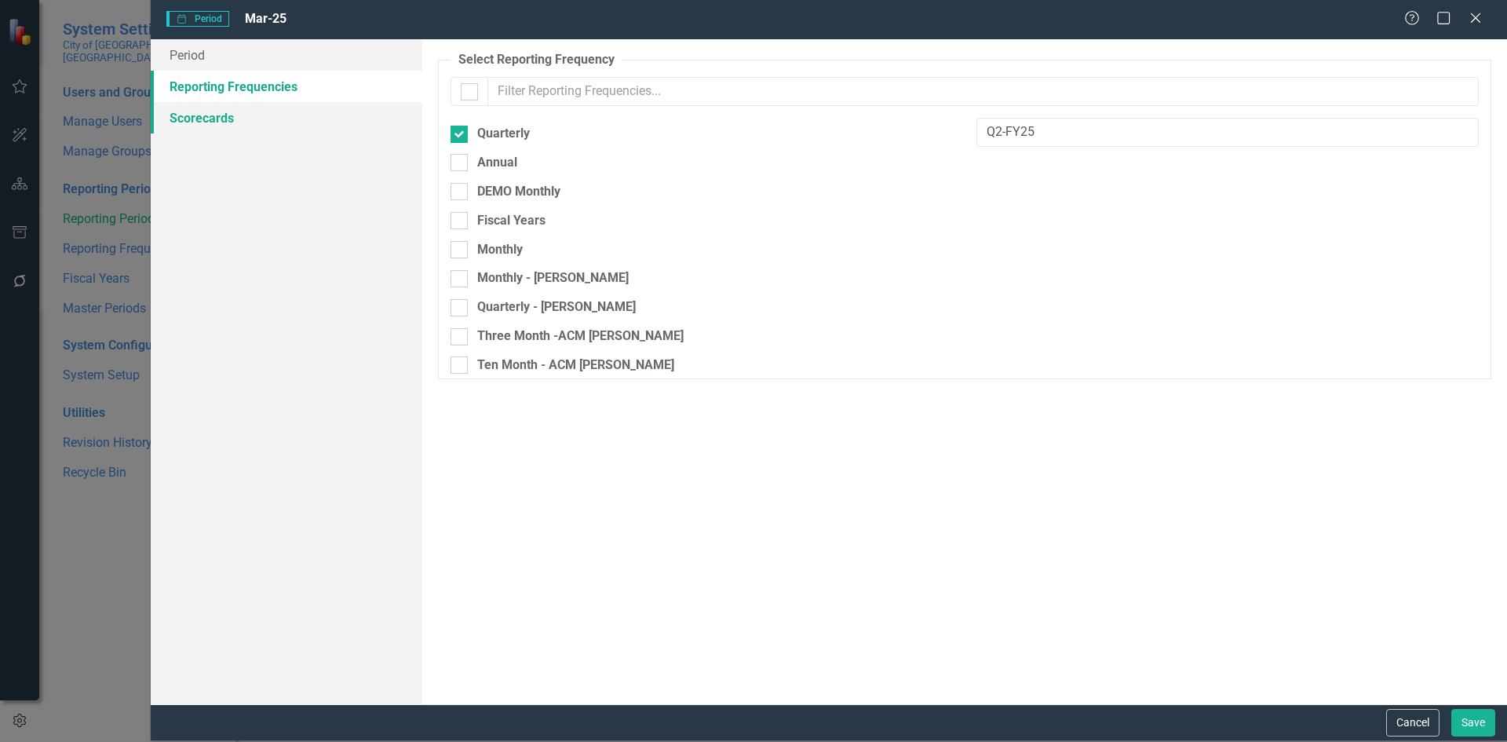
click at [206, 116] on link "Scorecards" at bounding box center [287, 117] width 272 height 31
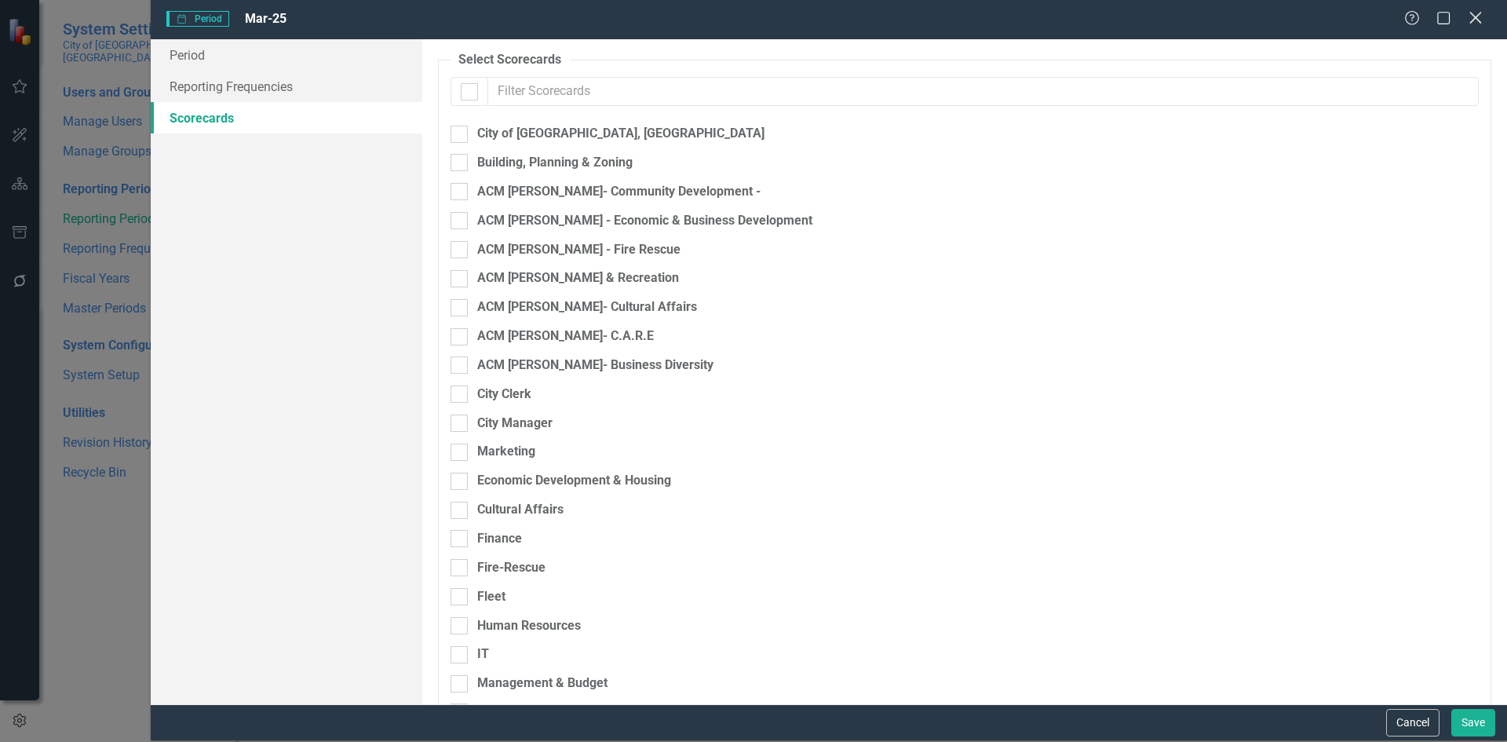
click at [1478, 18] on icon "Close" at bounding box center [1476, 17] width 20 height 15
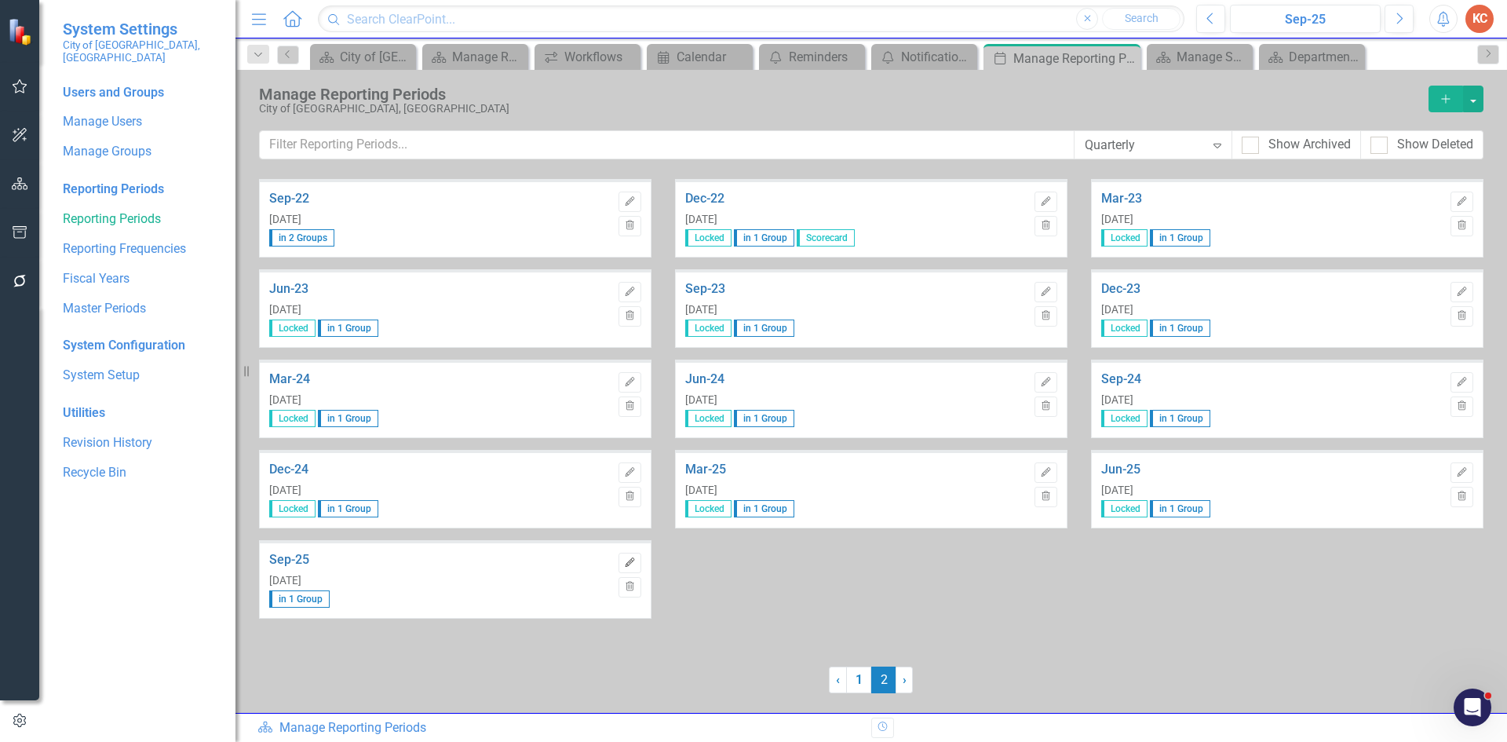
click at [626, 564] on icon "Edit" at bounding box center [630, 562] width 12 height 9
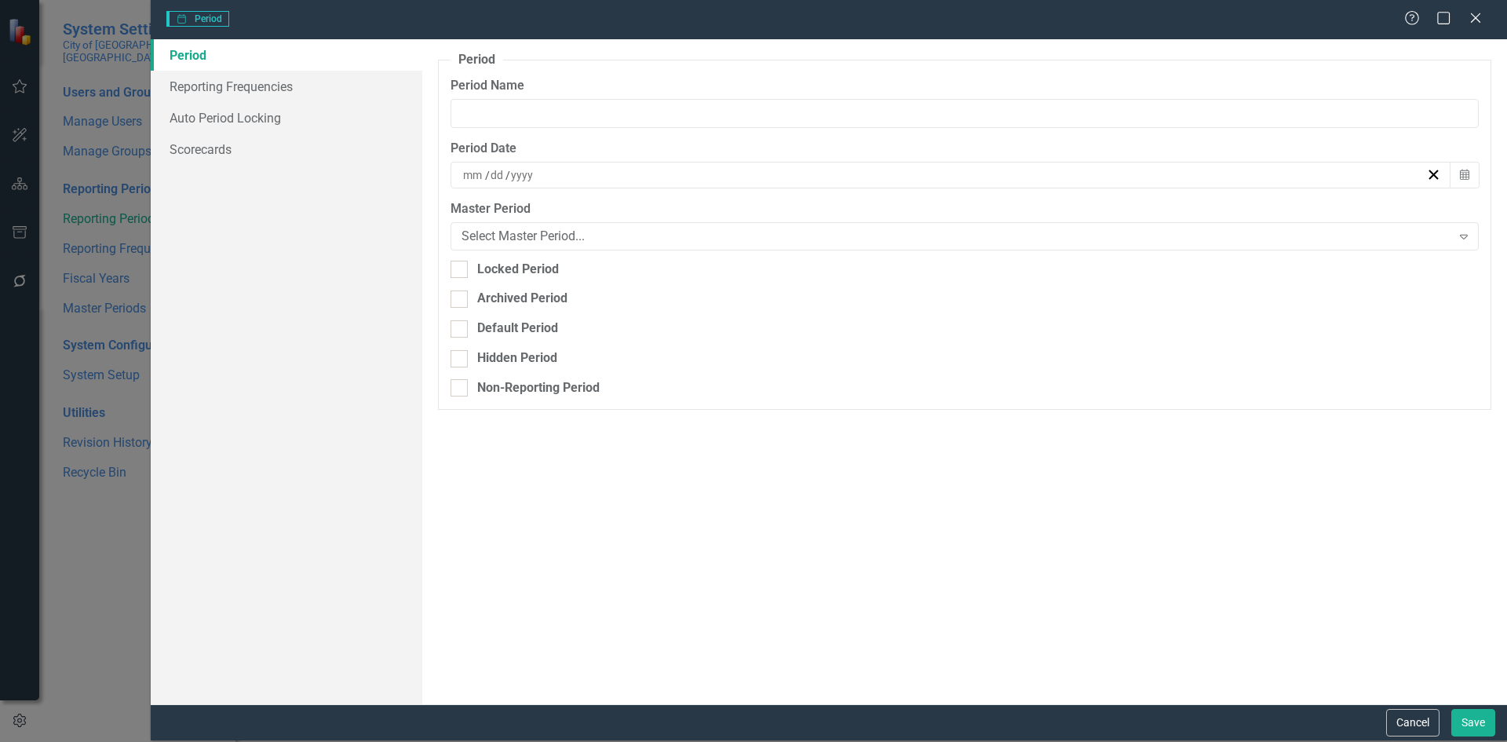
type input "Sep-25"
type input "9"
type input "30"
type input "2025"
click at [290, 88] on link "Reporting Frequencies" at bounding box center [287, 86] width 272 height 31
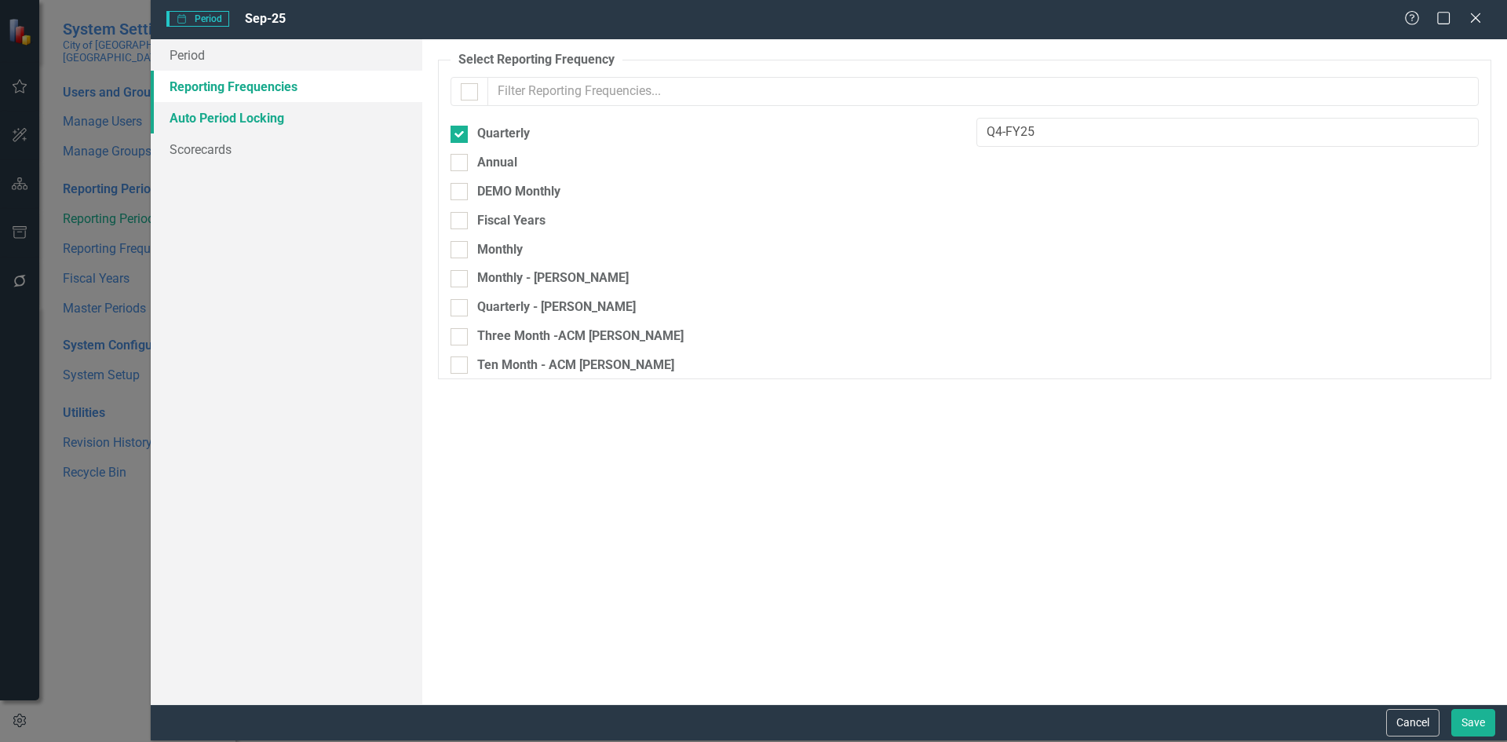
click at [274, 122] on link "Auto Period Locking" at bounding box center [287, 117] width 272 height 31
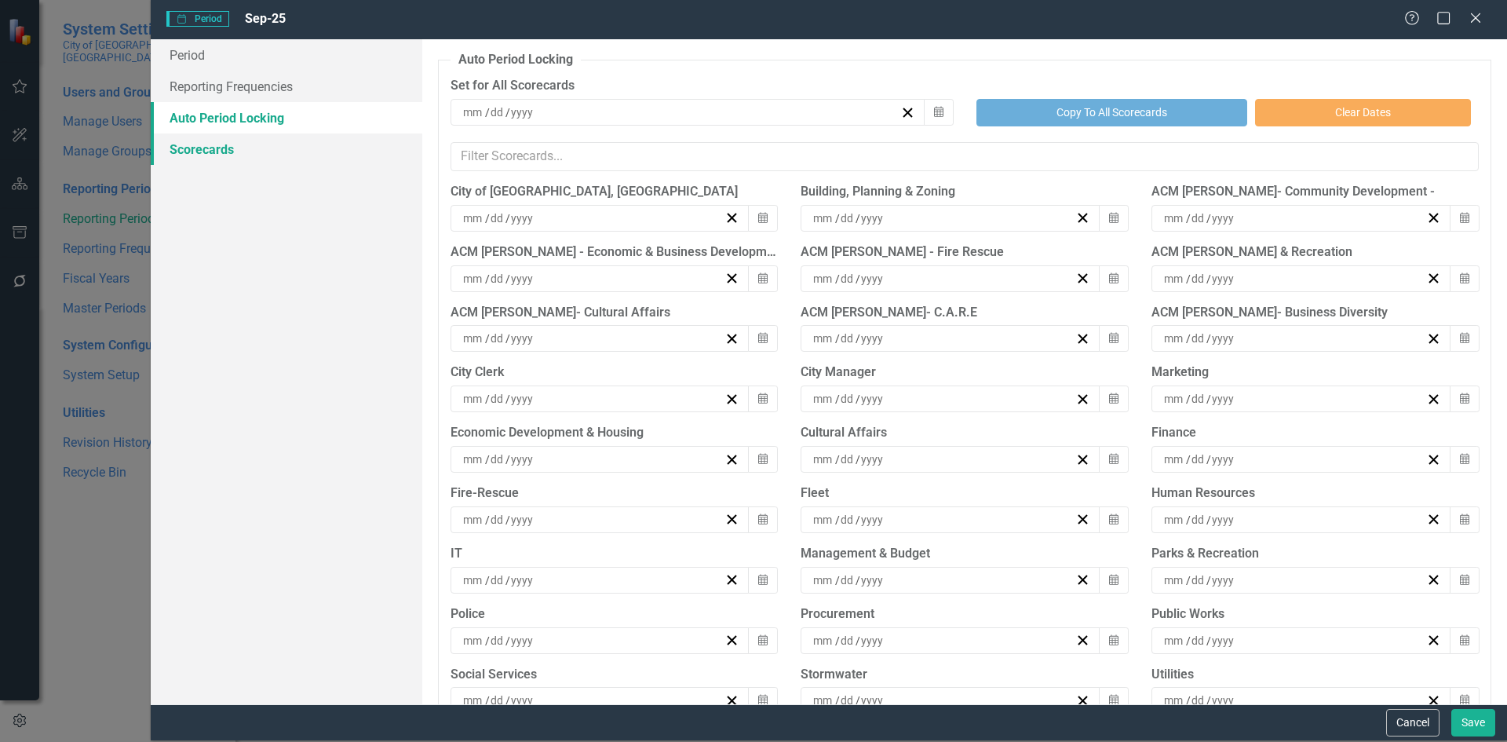
click at [245, 149] on link "Scorecards" at bounding box center [287, 148] width 272 height 31
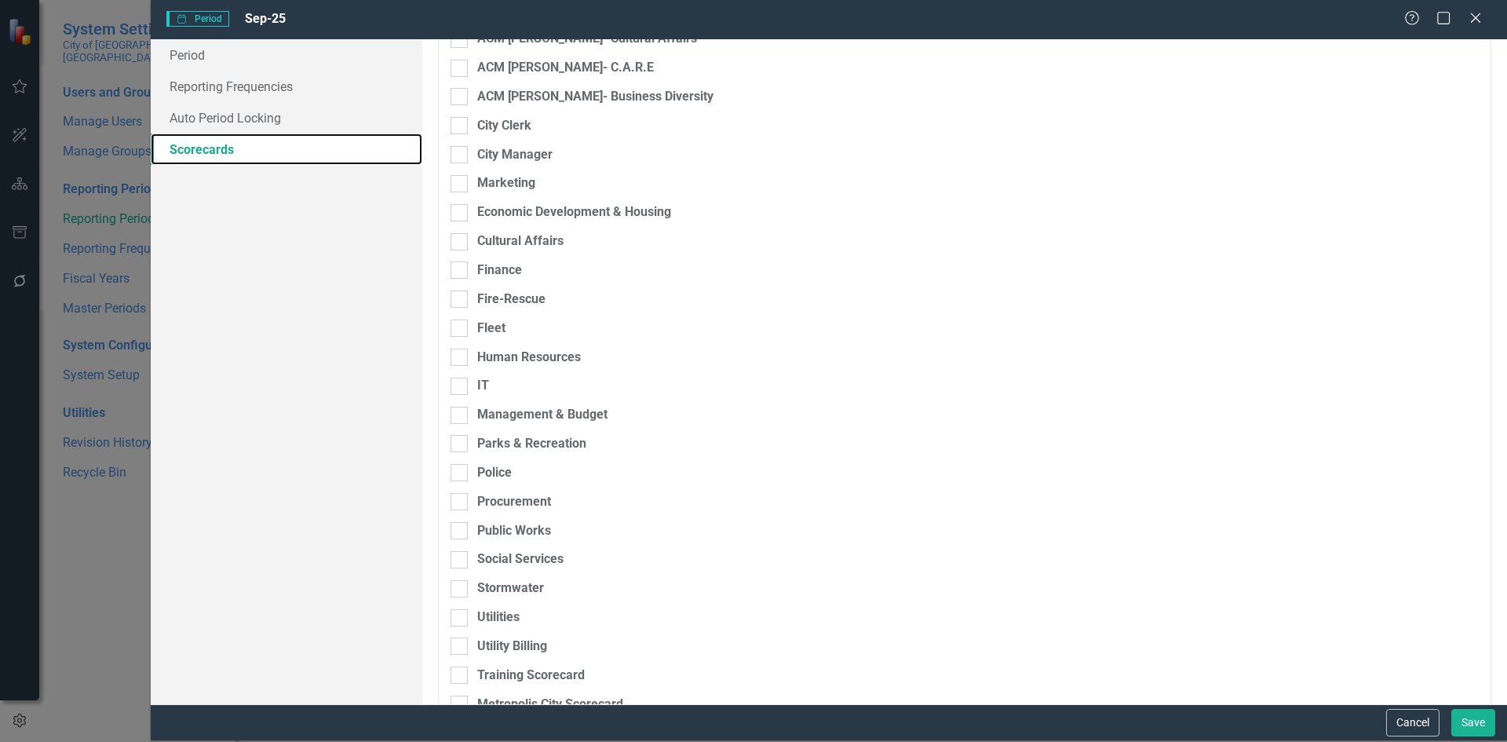
scroll to position [360, 0]
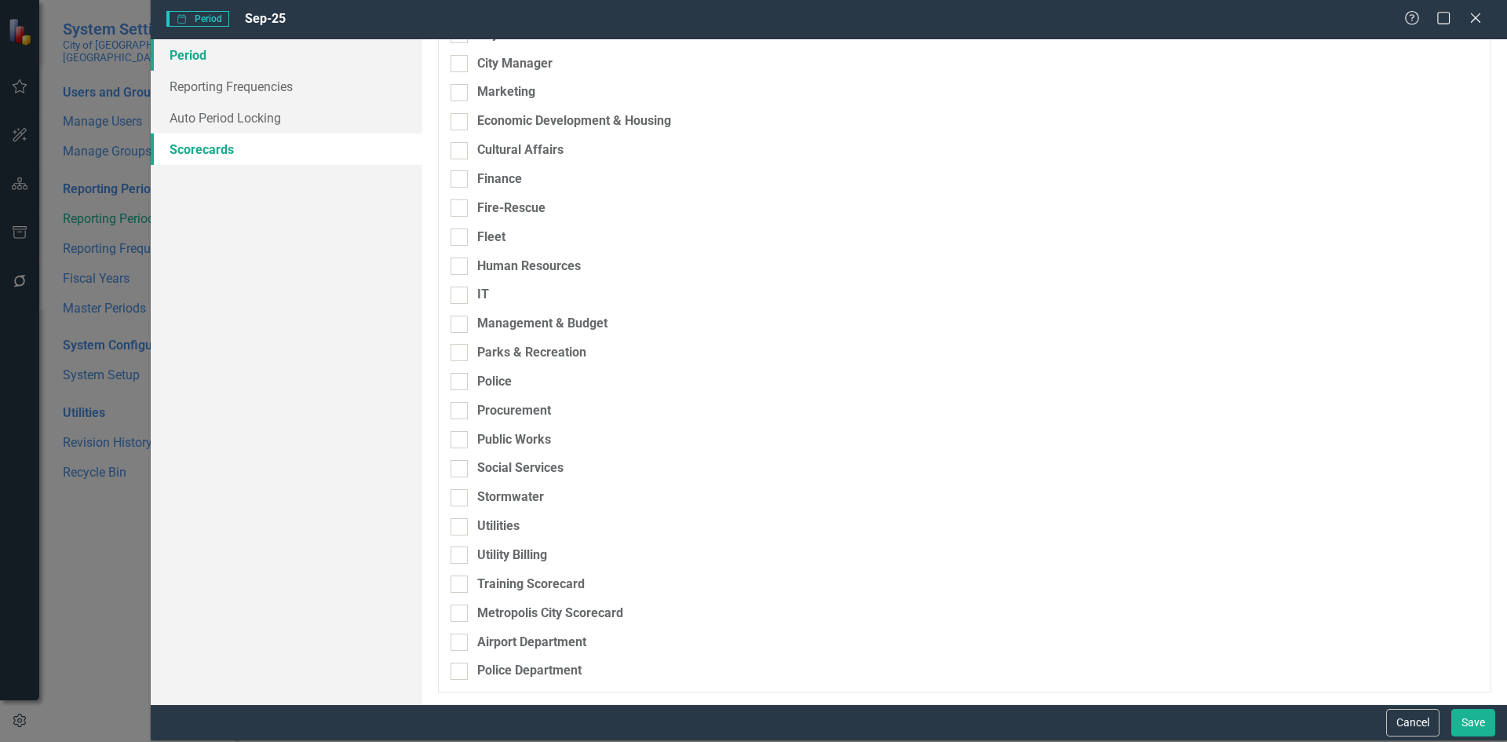
click at [196, 63] on link "Period" at bounding box center [287, 54] width 272 height 31
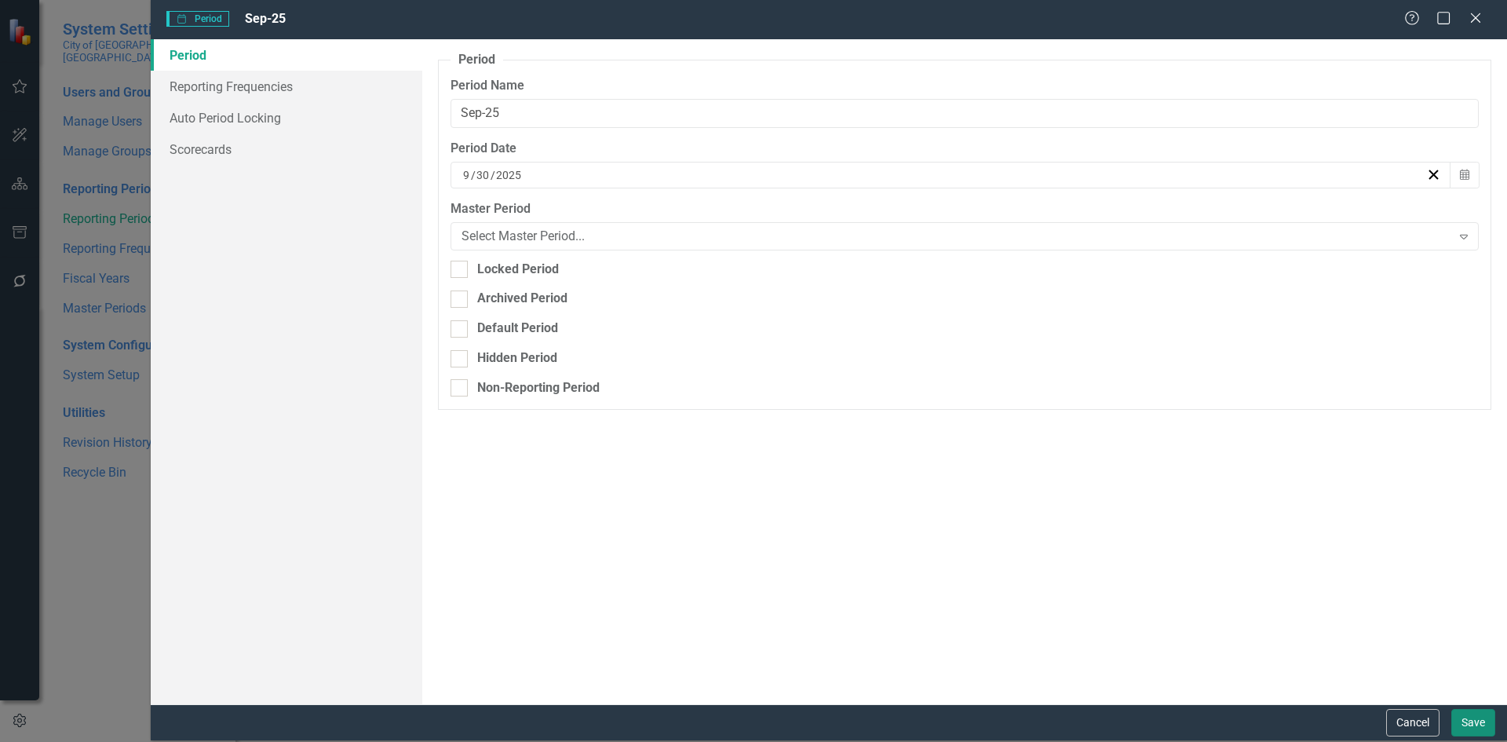
click at [1479, 715] on button "Save" at bounding box center [1473, 722] width 44 height 27
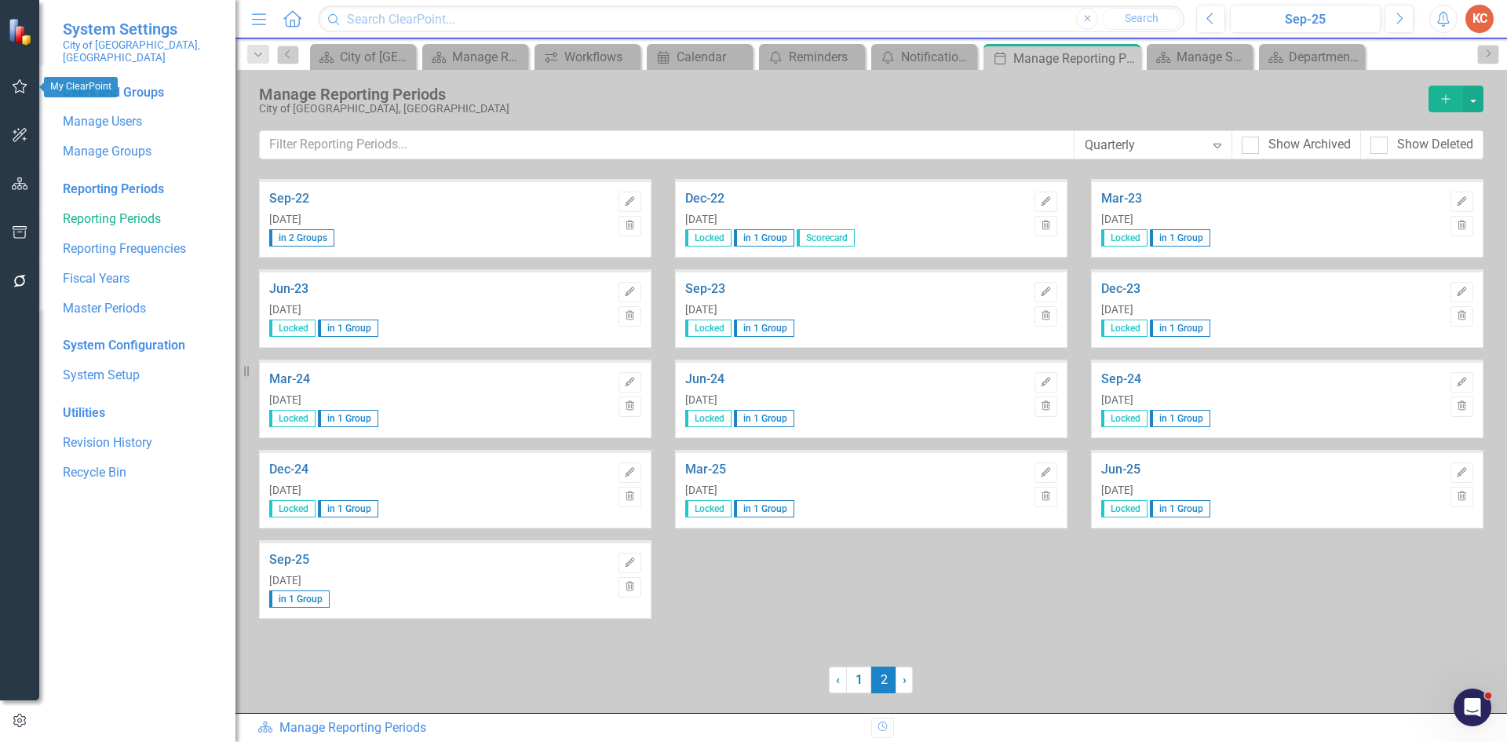
click at [24, 87] on icon "button" at bounding box center [20, 86] width 16 height 13
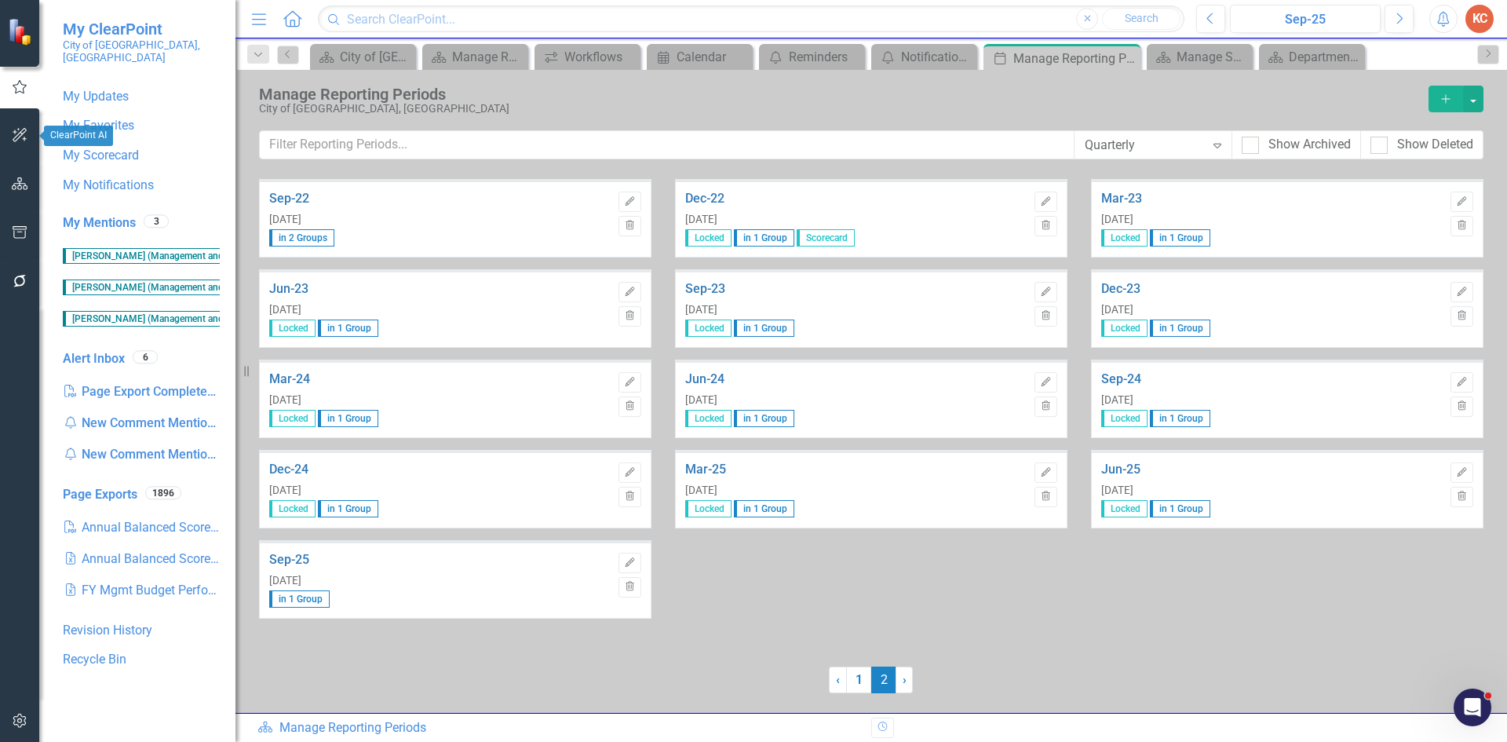
click at [27, 130] on icon "button" at bounding box center [20, 135] width 16 height 13
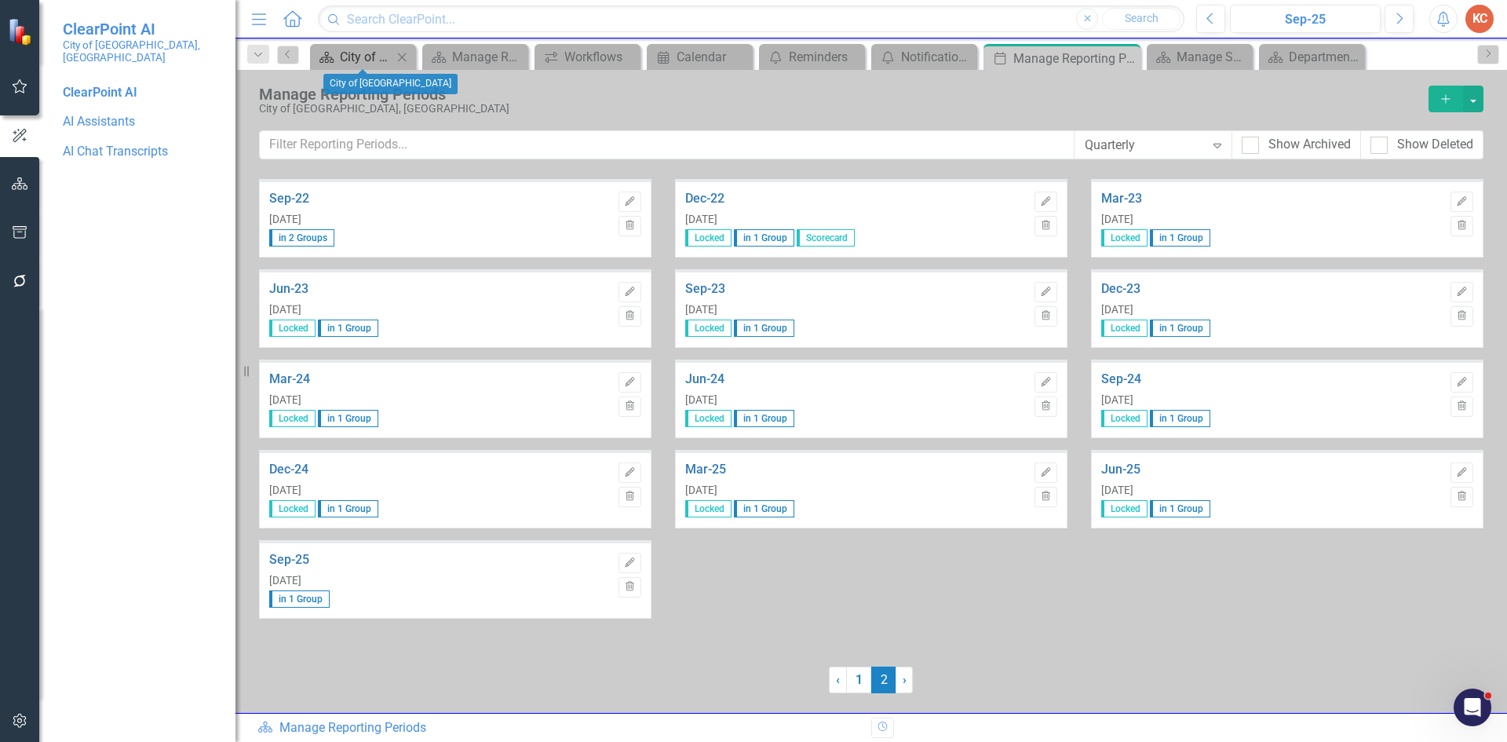
click at [362, 59] on div "City of [GEOGRAPHIC_DATA]" at bounding box center [366, 57] width 53 height 20
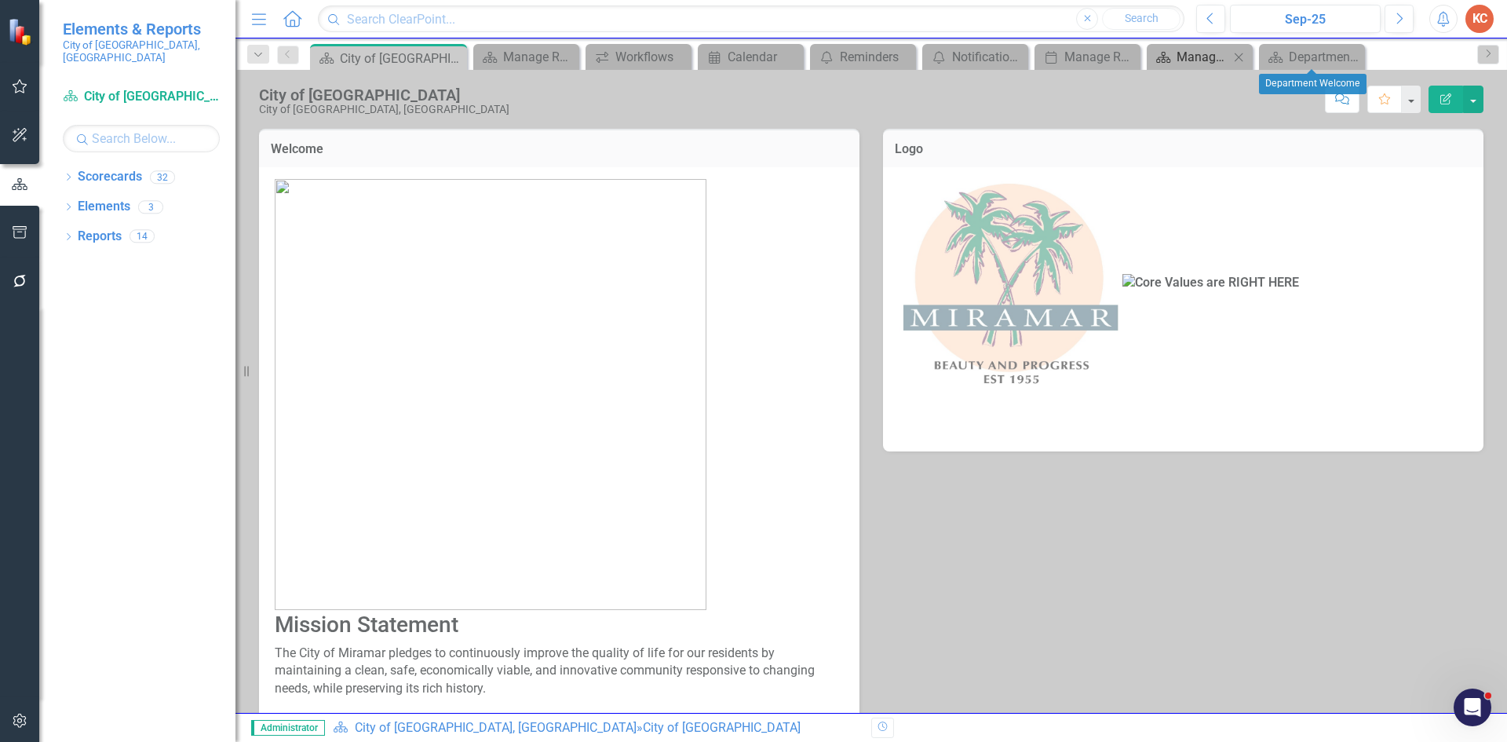
drag, startPoint x: 1346, startPoint y: 55, endPoint x: 1320, endPoint y: 64, distance: 28.1
click at [0, 0] on icon "Close" at bounding box center [0, 0] width 0 height 0
drag, startPoint x: 1328, startPoint y: 57, endPoint x: 1302, endPoint y: 61, distance: 26.3
click at [0, 0] on icon "Close" at bounding box center [0, 0] width 0 height 0
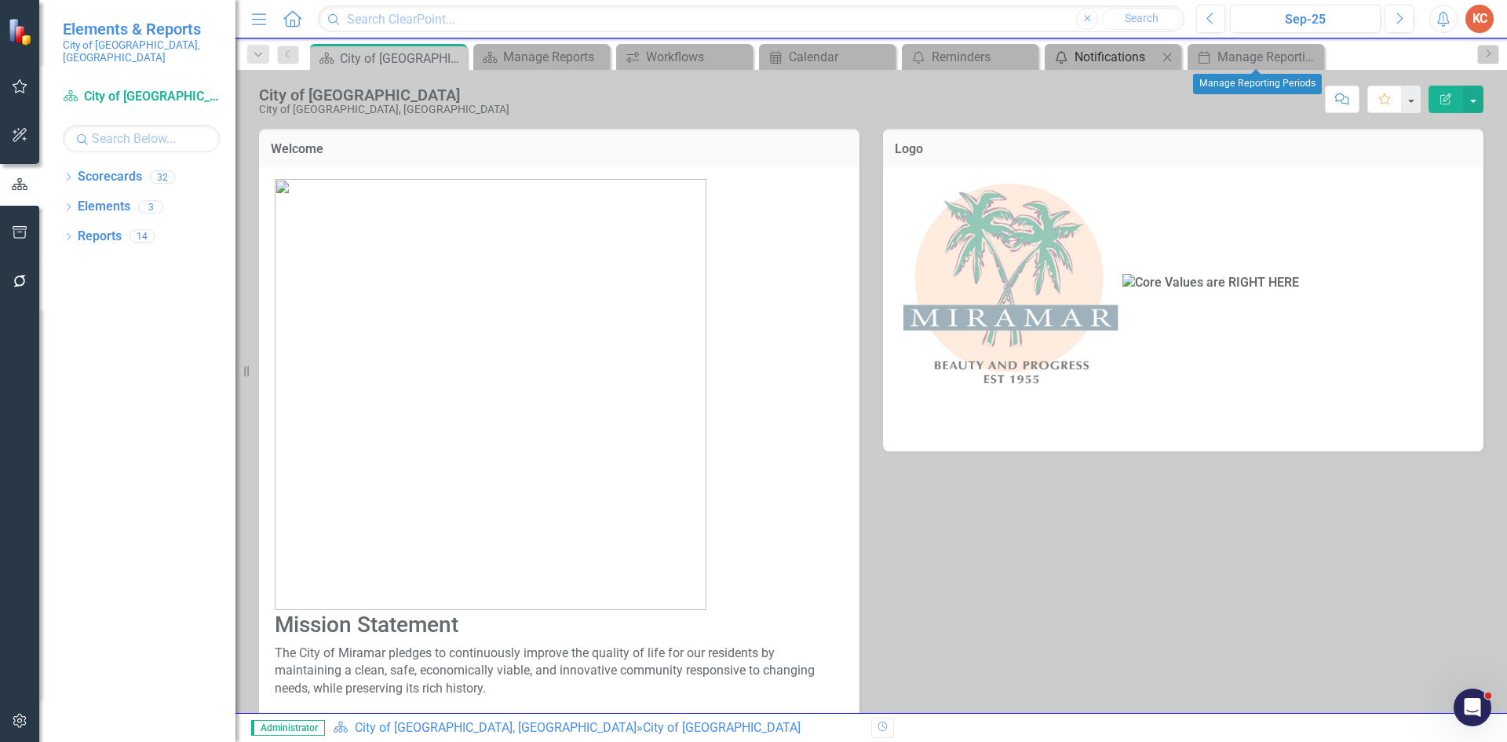
drag, startPoint x: 1309, startPoint y: 55, endPoint x: 1273, endPoint y: 65, distance: 36.8
click at [0, 0] on icon at bounding box center [0, 0] width 0 height 0
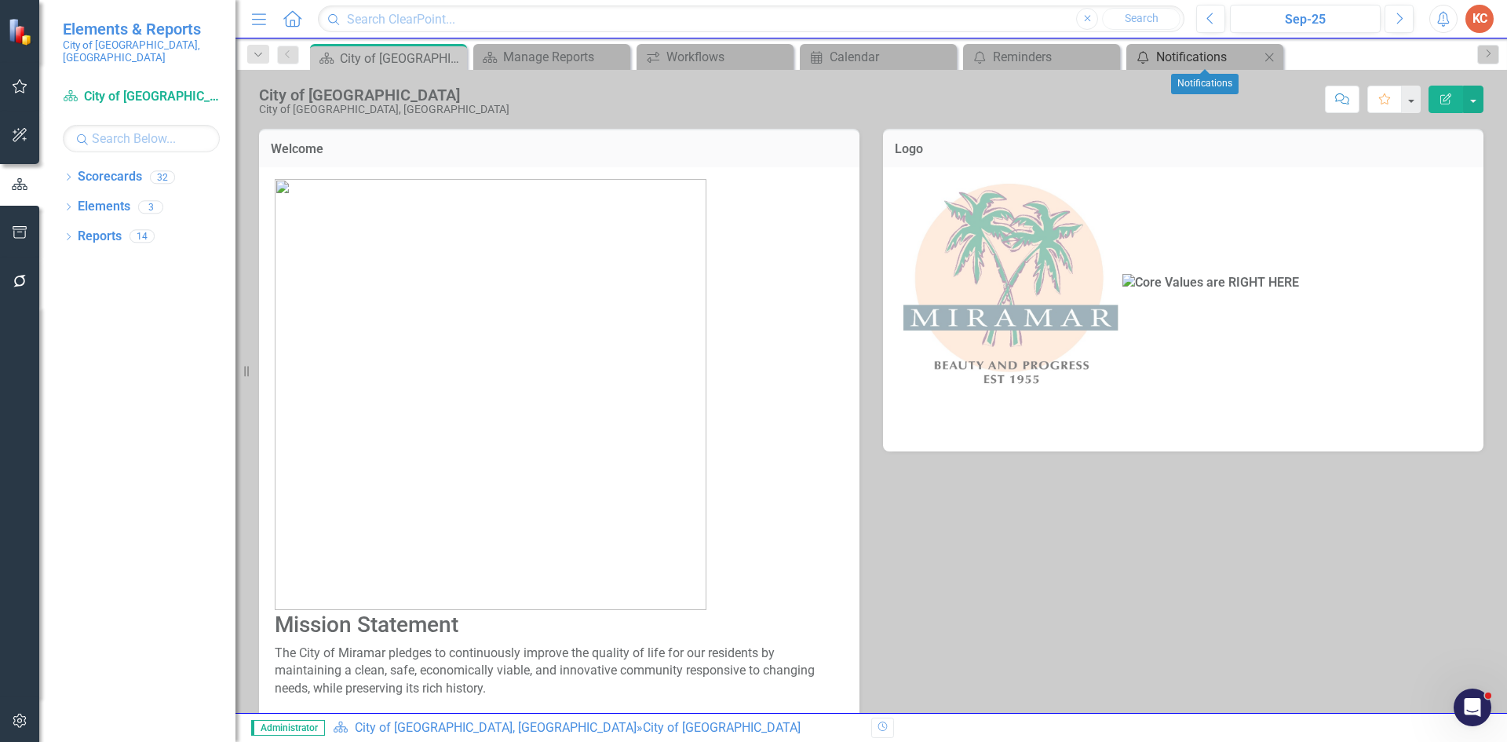
drag, startPoint x: 1260, startPoint y: 56, endPoint x: 1174, endPoint y: 53, distance: 86.4
click at [1258, 58] on div "Notifications Notifications Close" at bounding box center [1204, 57] width 149 height 20
drag, startPoint x: 1265, startPoint y: 61, endPoint x: 1237, endPoint y: 65, distance: 27.8
click at [0, 0] on icon "Close" at bounding box center [0, 0] width 0 height 0
drag, startPoint x: 1110, startPoint y: 57, endPoint x: 1009, endPoint y: 46, distance: 101.9
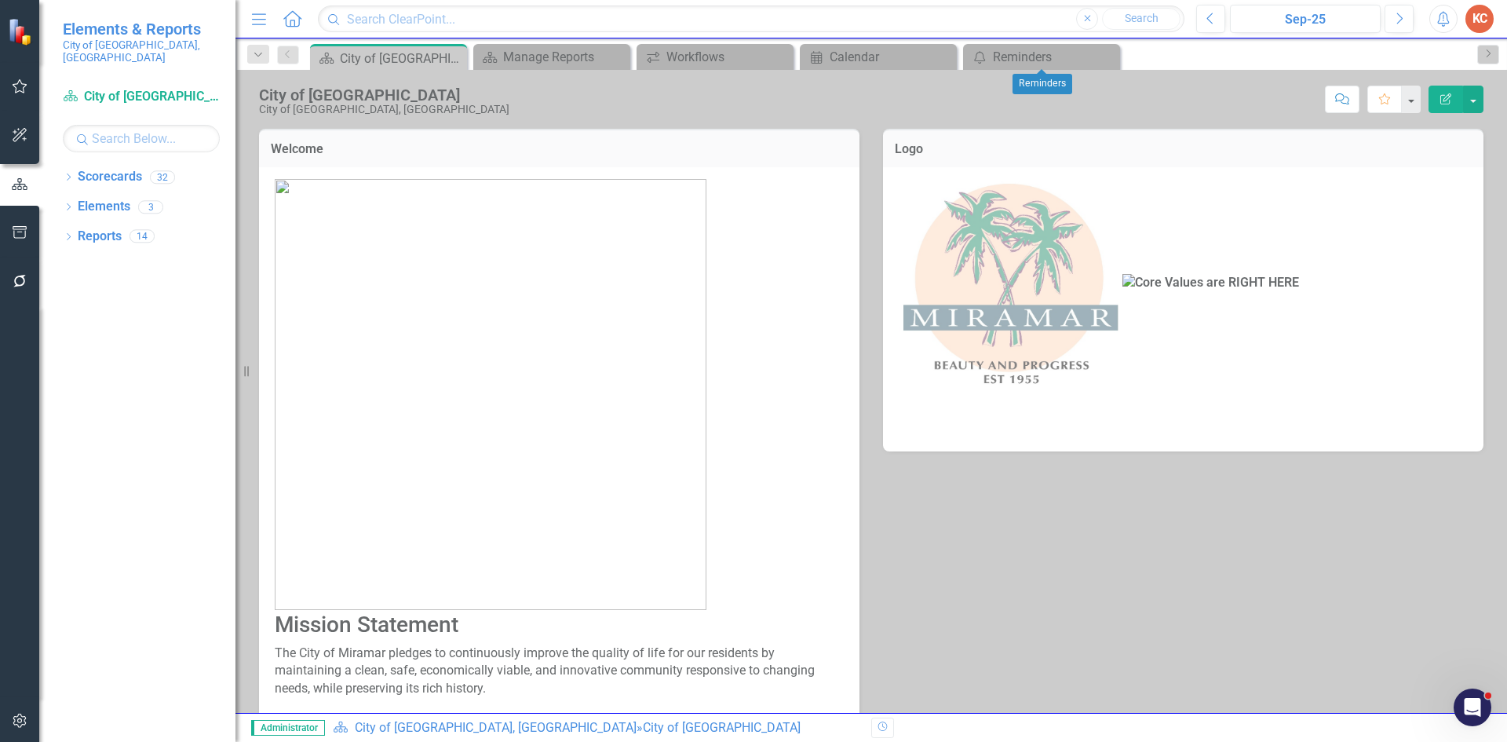
click at [0, 0] on icon "Close" at bounding box center [0, 0] width 0 height 0
click at [939, 57] on icon "Close" at bounding box center [943, 57] width 16 height 13
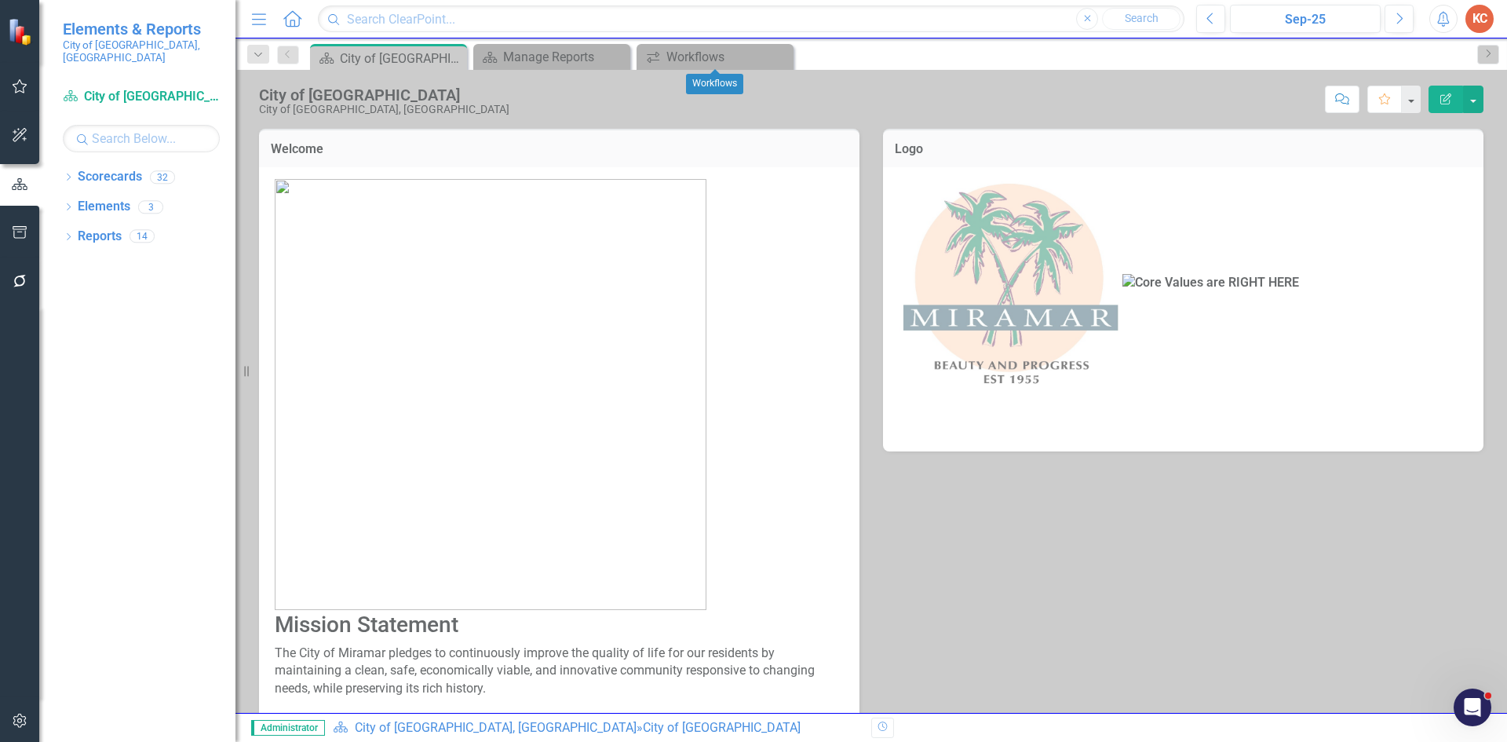
click at [0, 0] on icon "Close" at bounding box center [0, 0] width 0 height 0
click at [560, 53] on div "Manage Reports" at bounding box center [555, 57] width 104 height 20
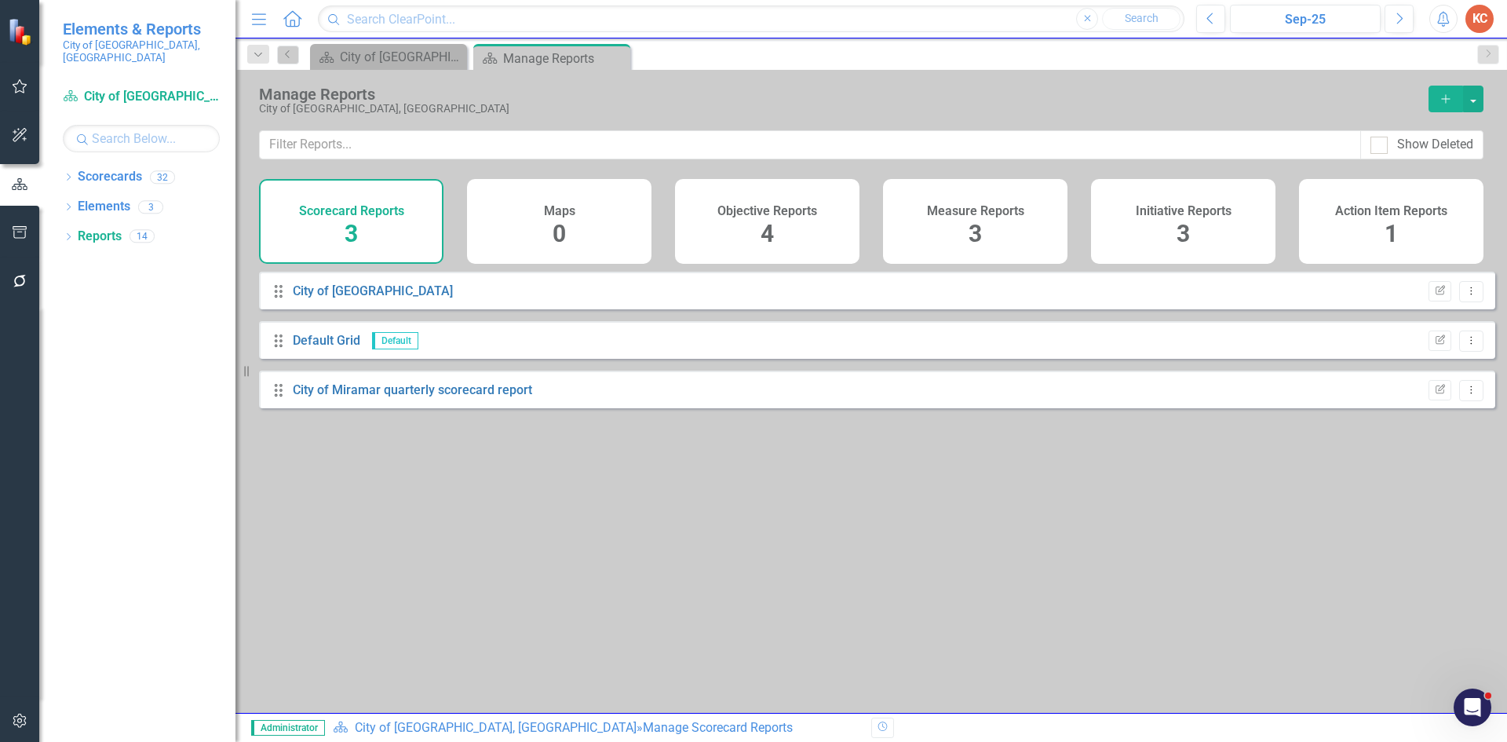
click at [0, 0] on icon "Close" at bounding box center [0, 0] width 0 height 0
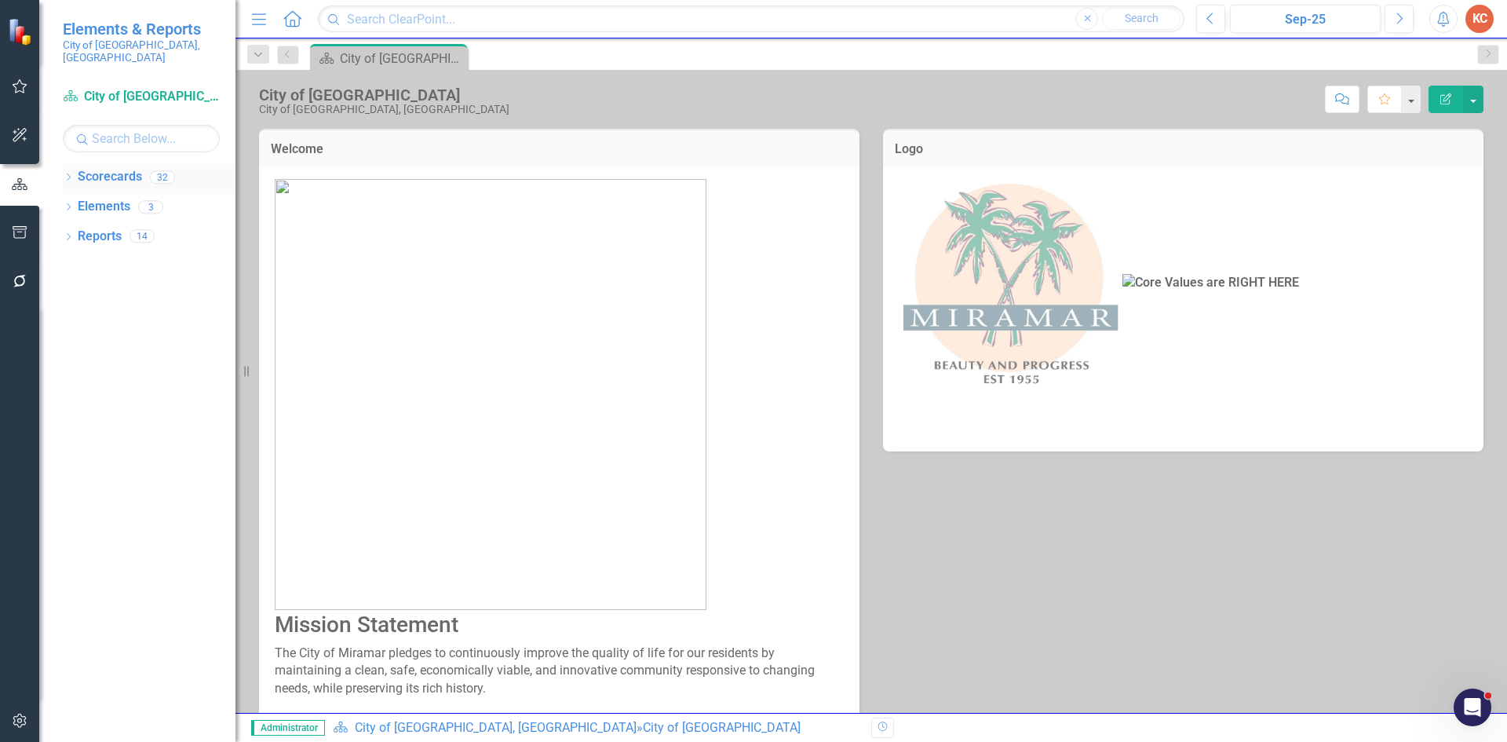
click at [131, 168] on link "Scorecards" at bounding box center [110, 177] width 64 height 18
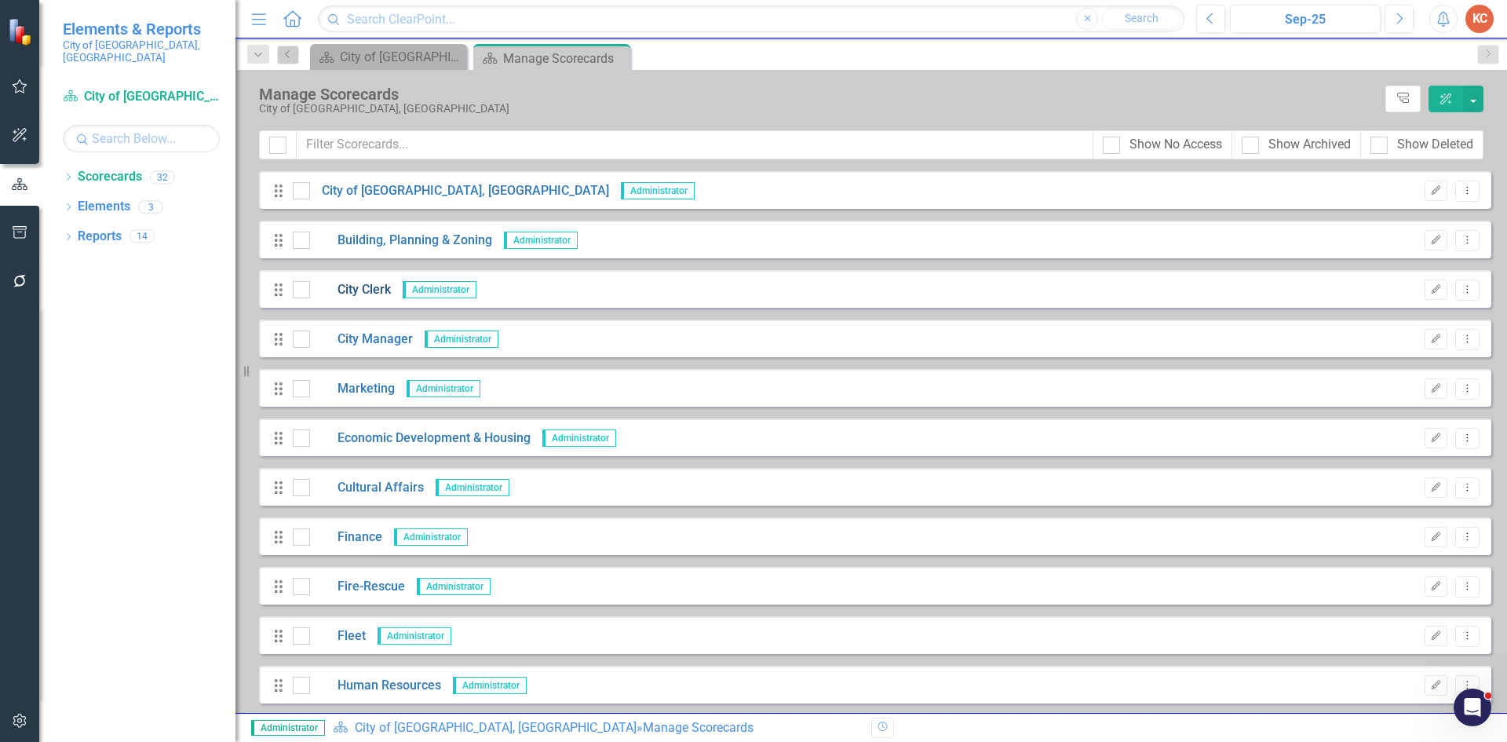
click at [352, 287] on link "City Clerk" at bounding box center [350, 290] width 81 height 18
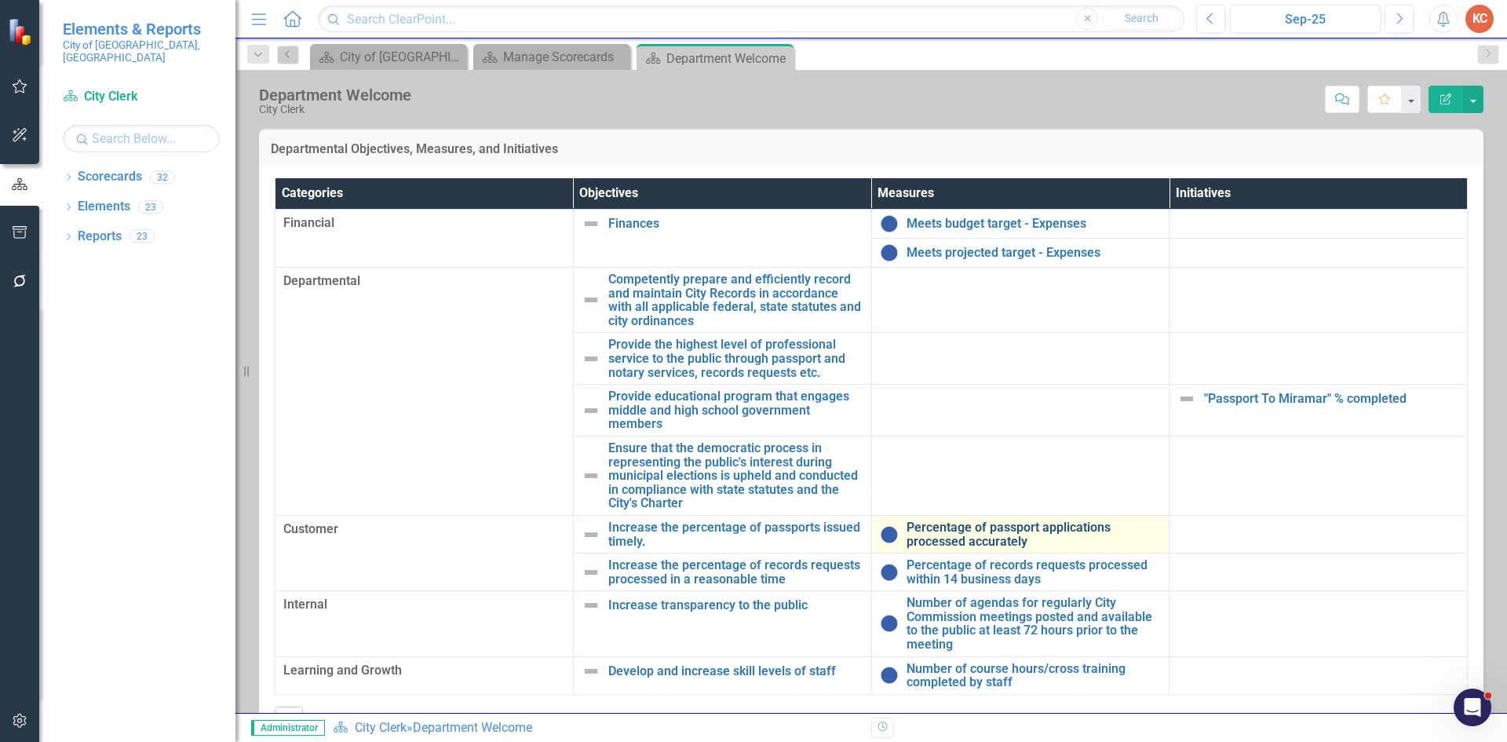
scroll to position [283, 0]
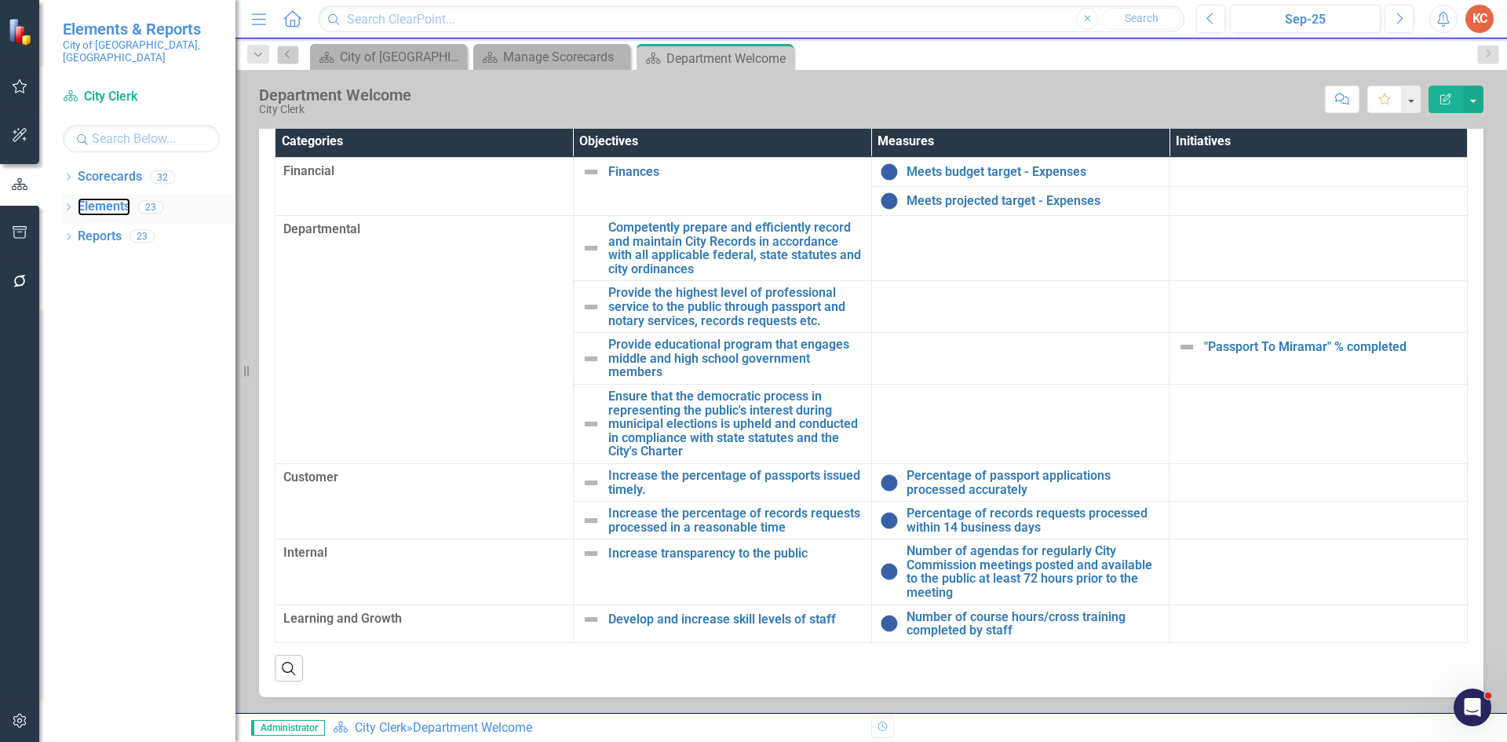
drag, startPoint x: 108, startPoint y: 195, endPoint x: 144, endPoint y: 195, distance: 35.3
click at [109, 198] on link "Elements" at bounding box center [104, 207] width 53 height 18
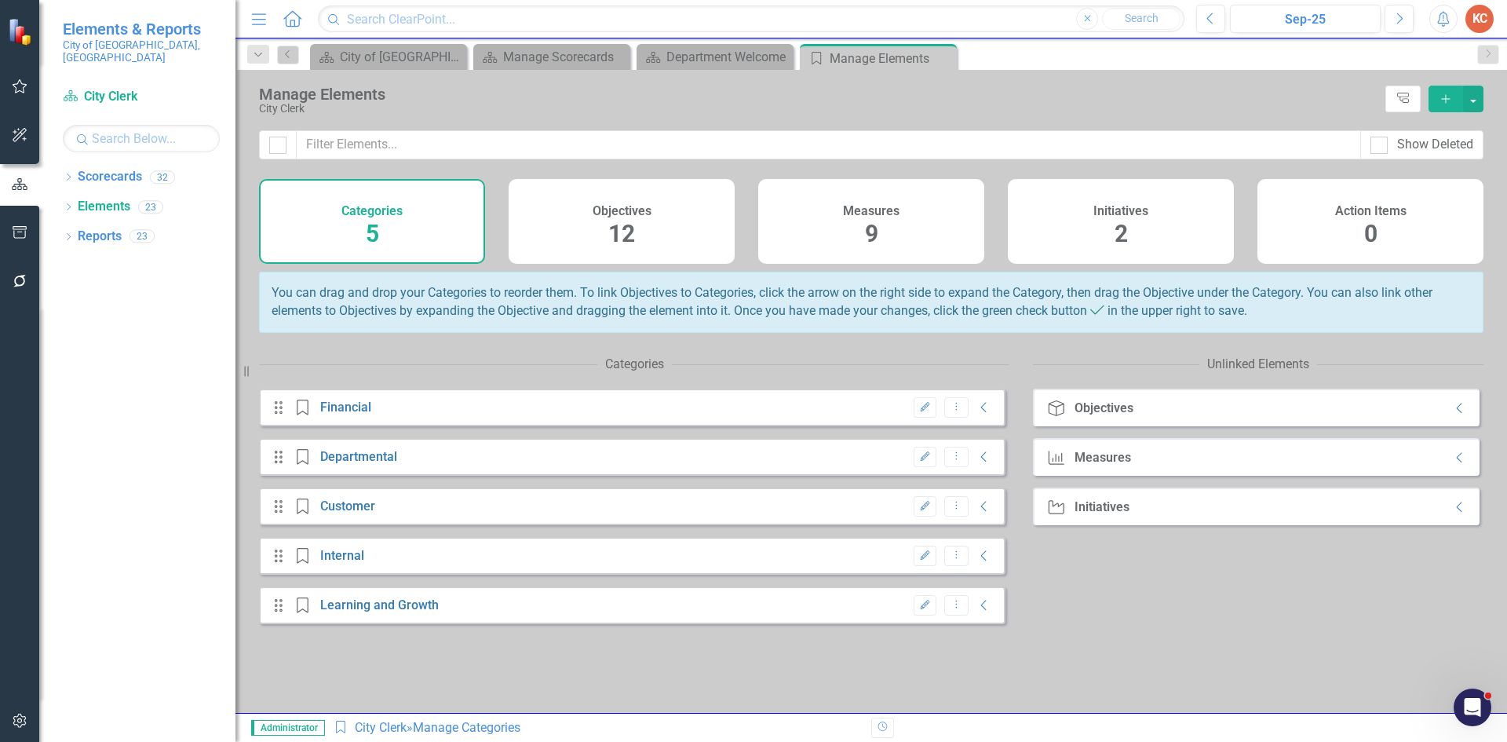
click at [834, 213] on div "Measures 9" at bounding box center [871, 221] width 226 height 85
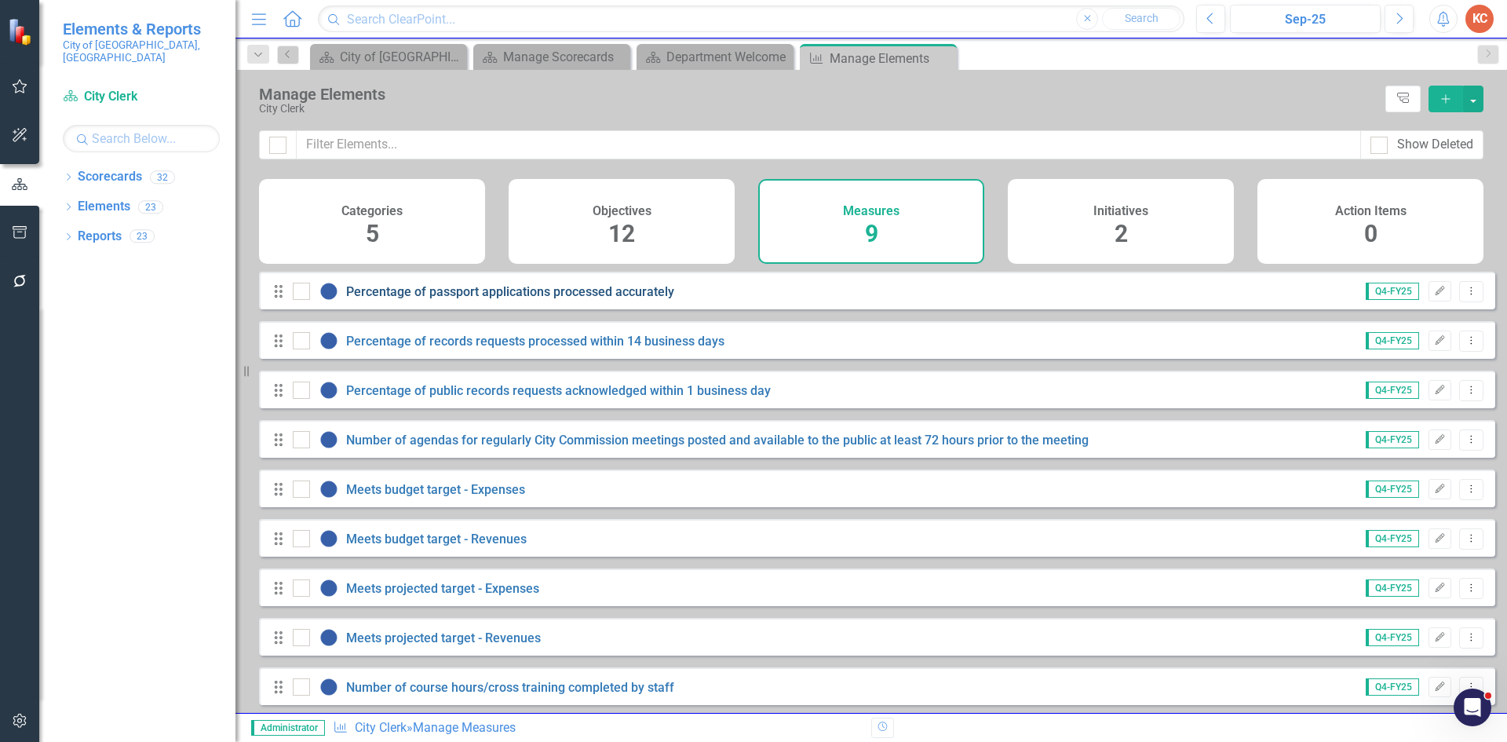
click at [584, 299] on link "Percentage of passport applications processed accurately" at bounding box center [510, 291] width 328 height 15
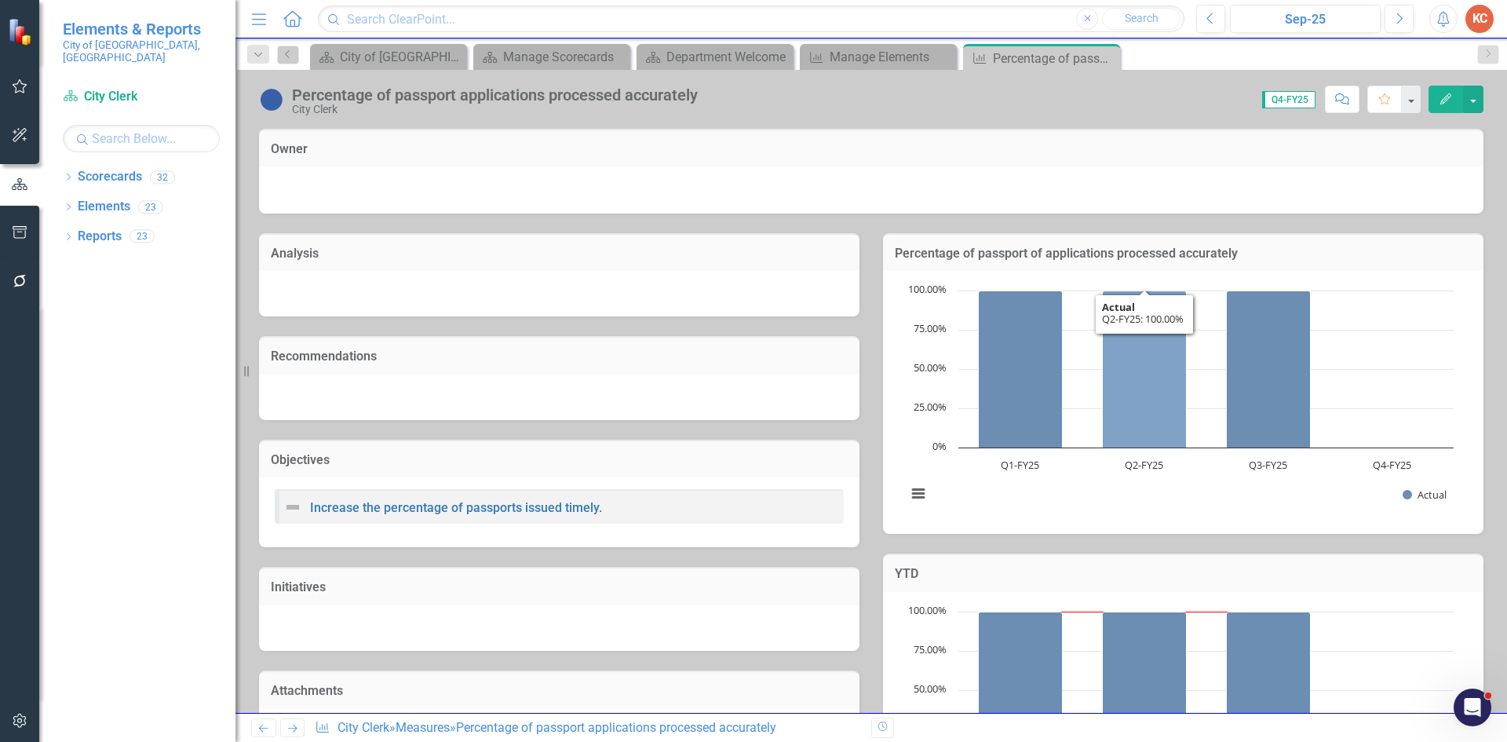
scroll to position [414, 0]
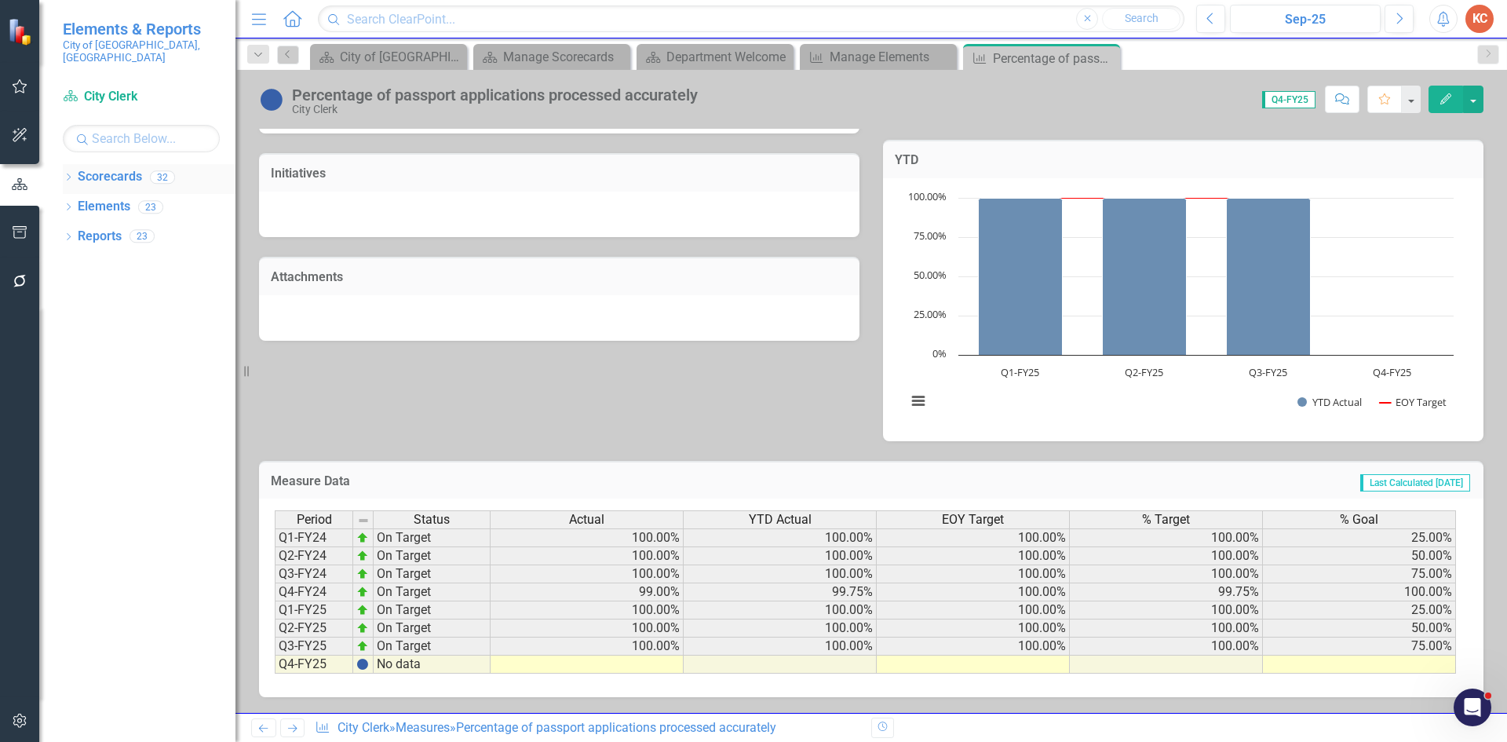
drag, startPoint x: 126, startPoint y: 167, endPoint x: 140, endPoint y: 166, distance: 14.2
click at [126, 168] on link "Scorecards" at bounding box center [110, 177] width 64 height 18
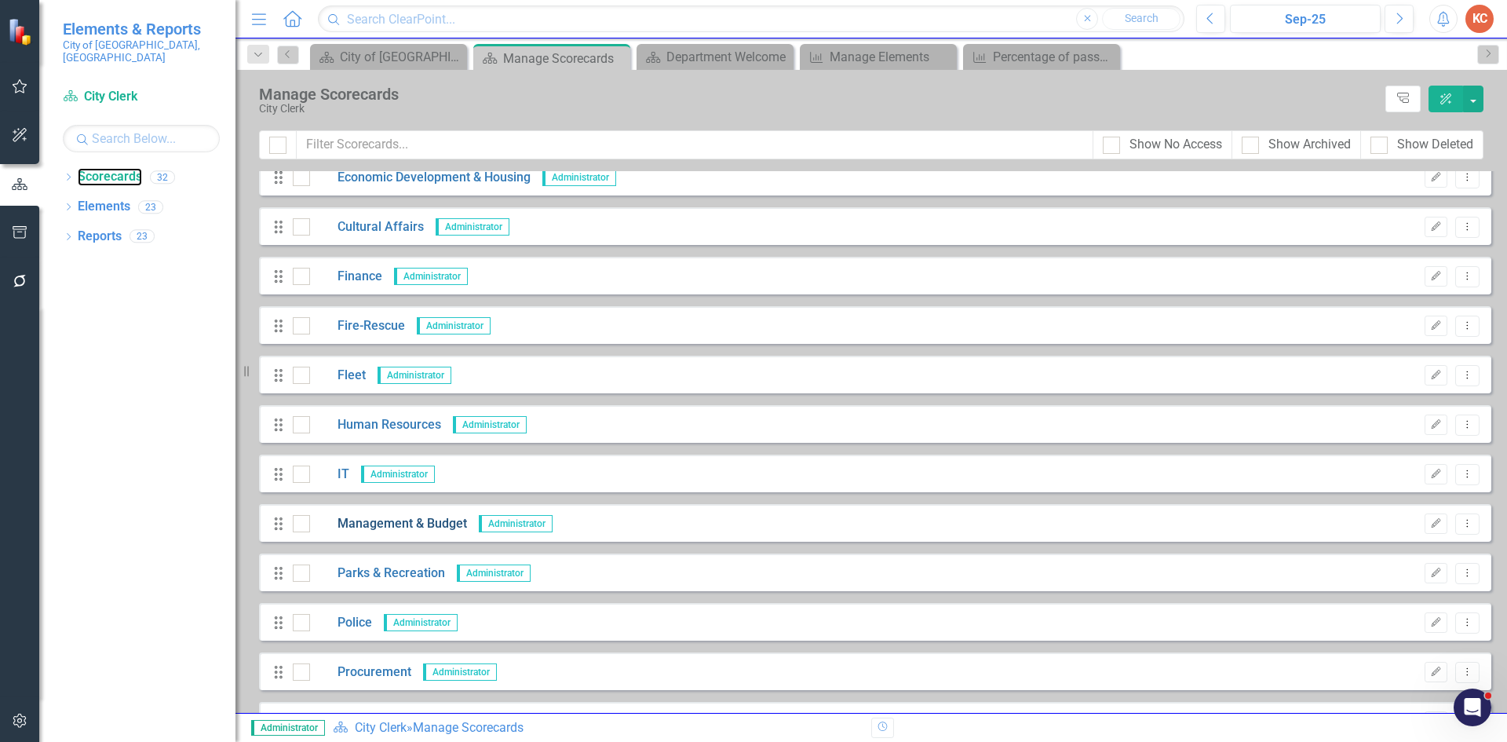
scroll to position [314, 0]
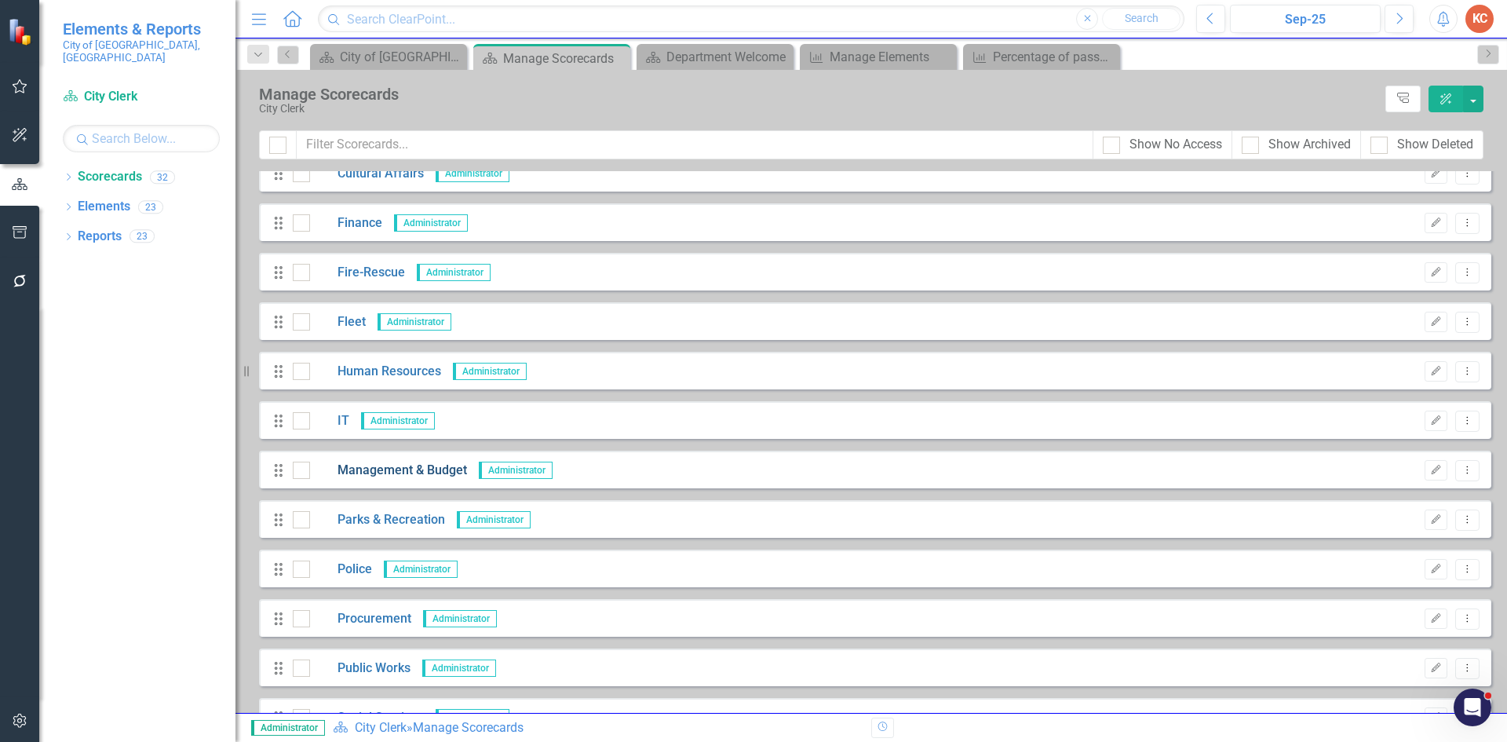
click at [422, 469] on link "Management & Budget" at bounding box center [388, 471] width 157 height 18
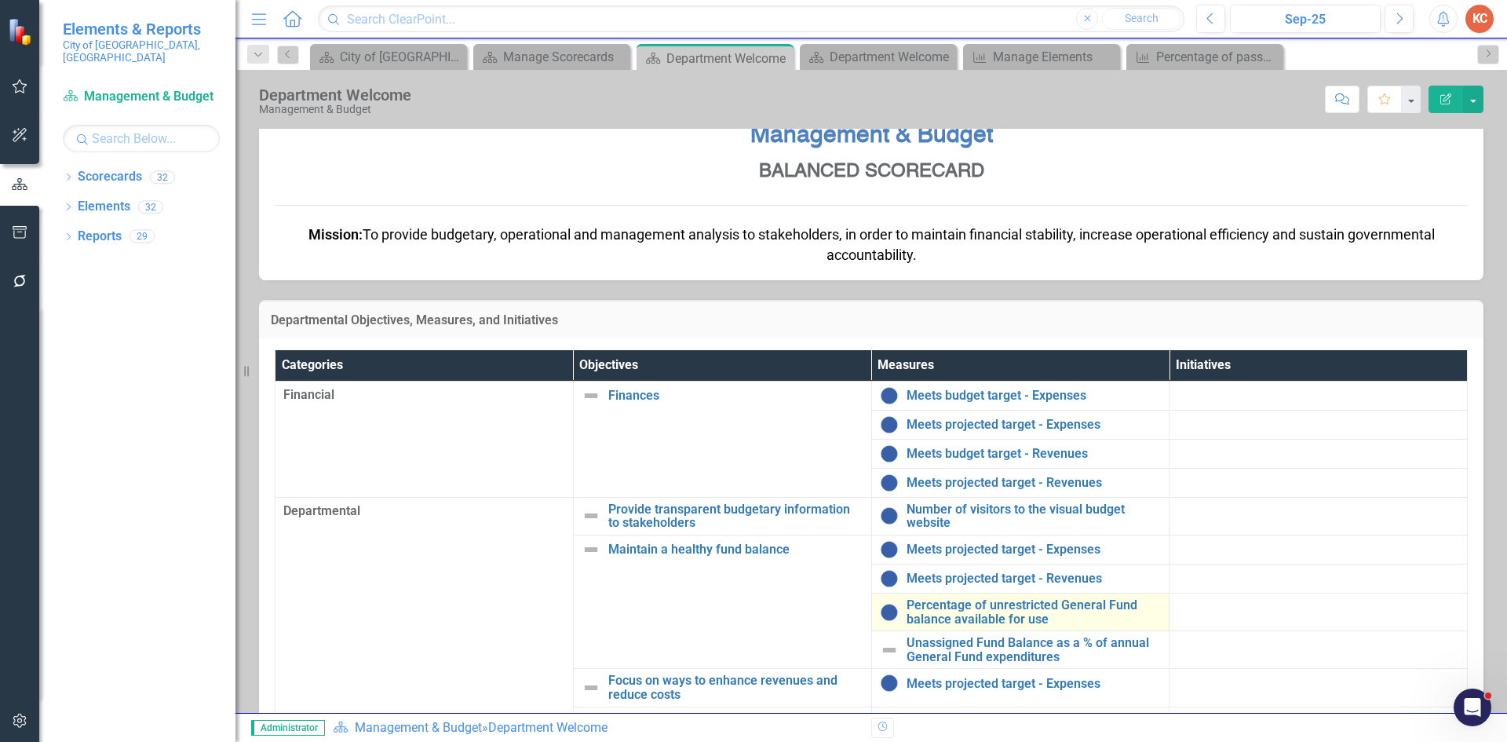
scroll to position [289, 0]
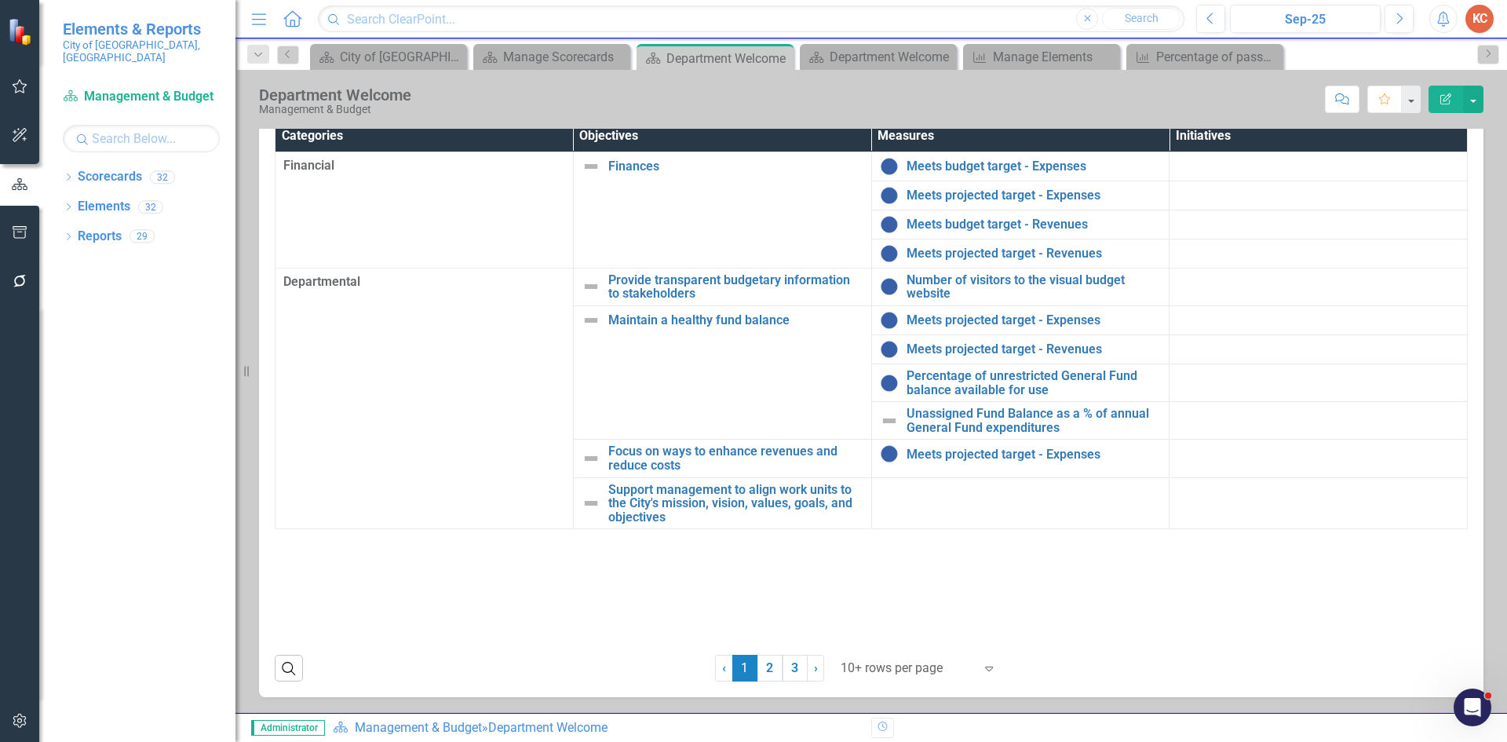
click at [986, 669] on icon "Expand" at bounding box center [989, 668] width 16 height 13
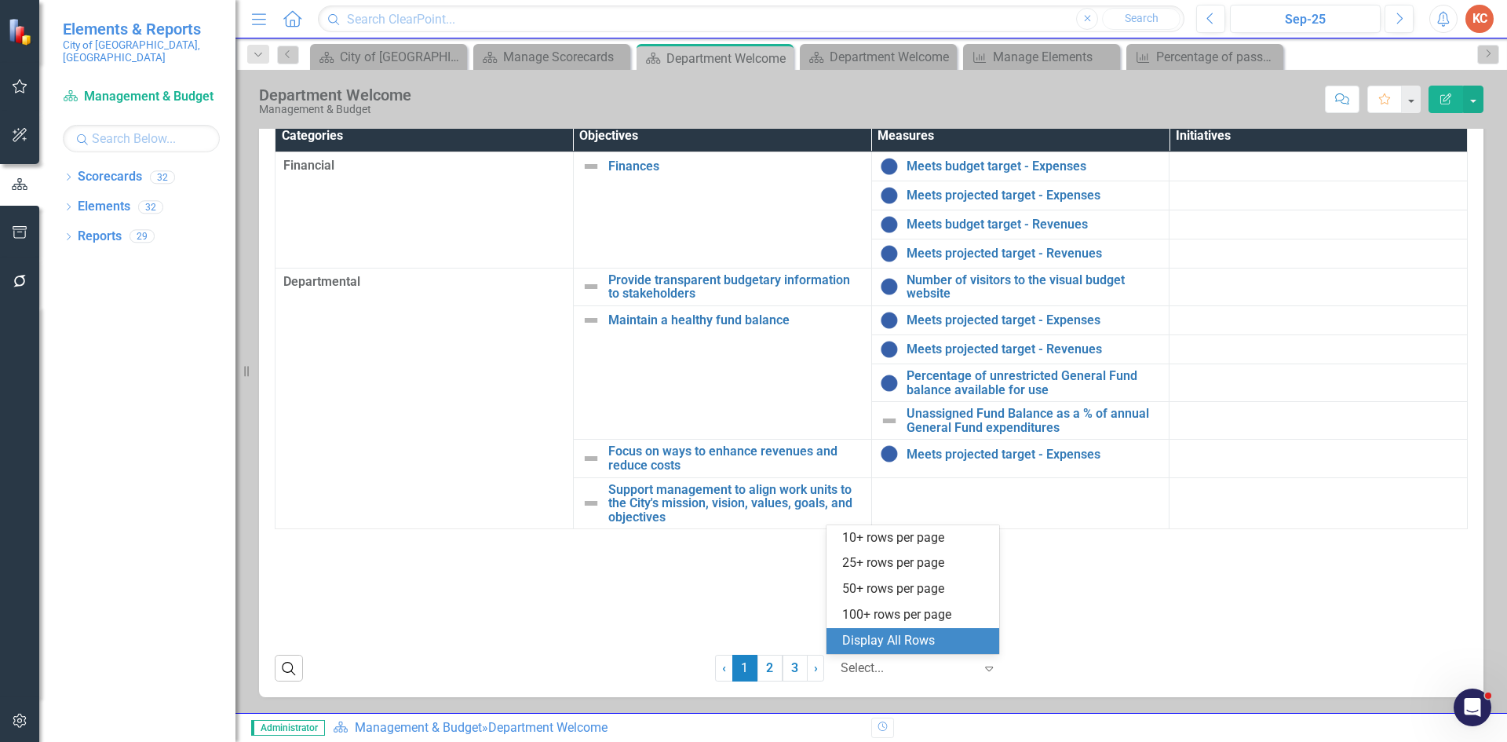
click at [909, 631] on div "Display All Rows" at bounding box center [913, 641] width 173 height 26
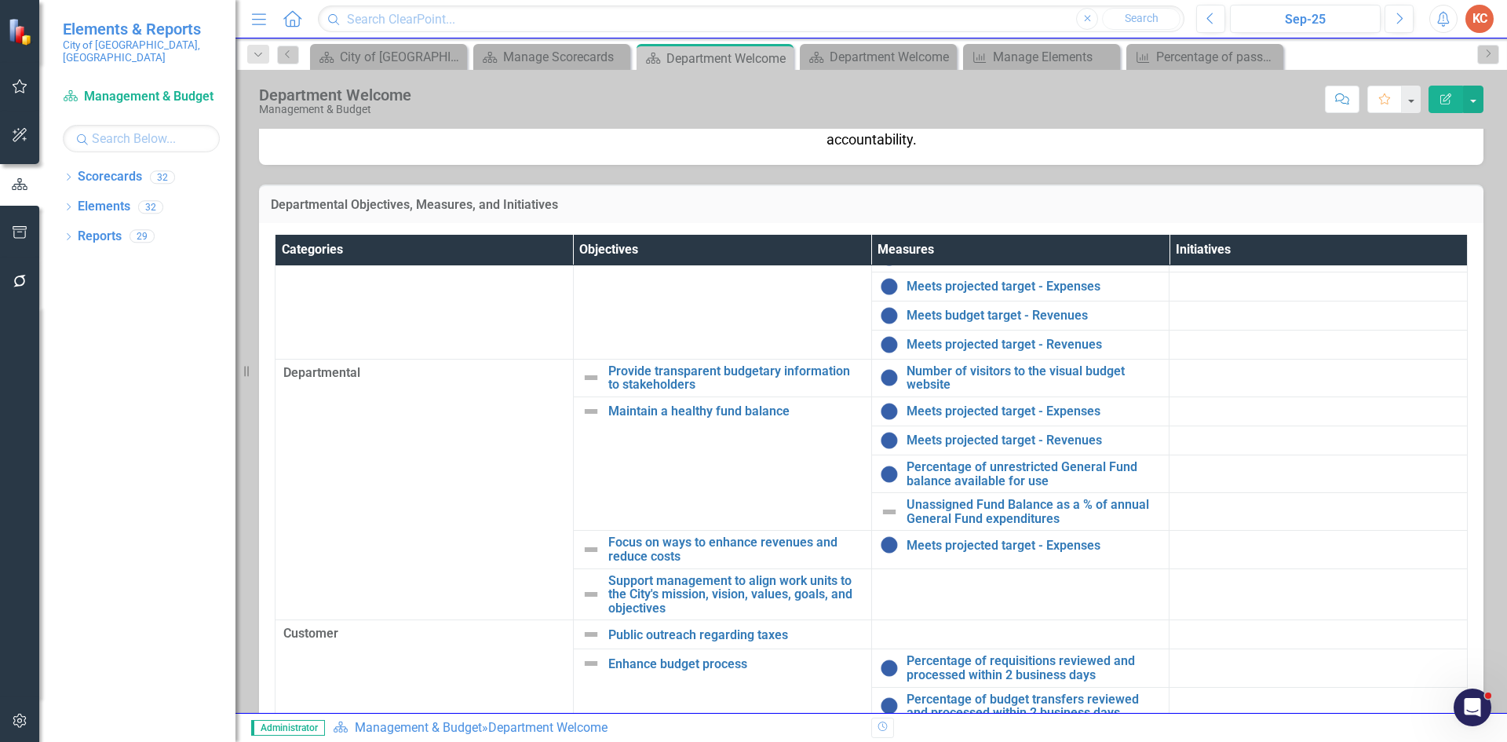
scroll to position [0, 0]
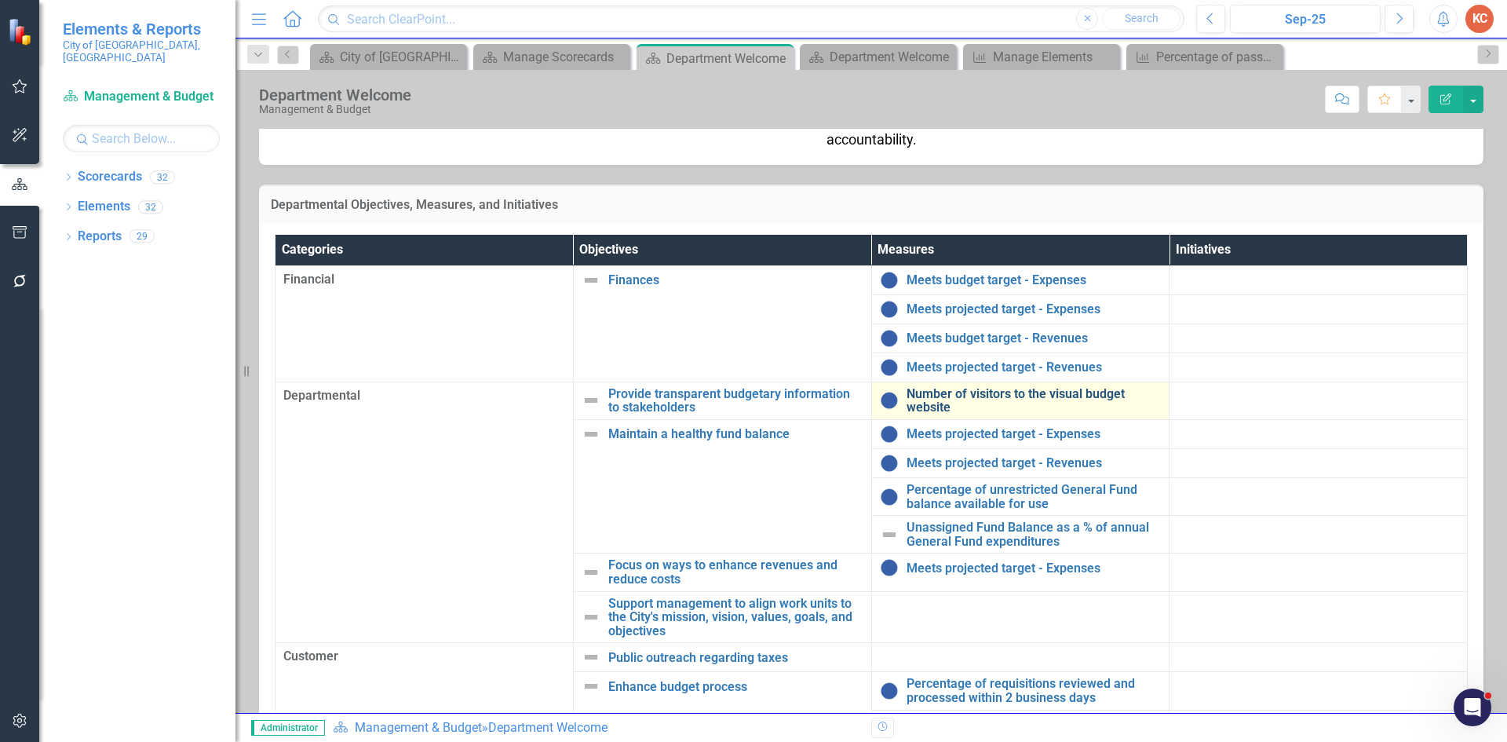
click at [1036, 397] on link "Number of visitors to the visual budget website" at bounding box center [1034, 400] width 255 height 27
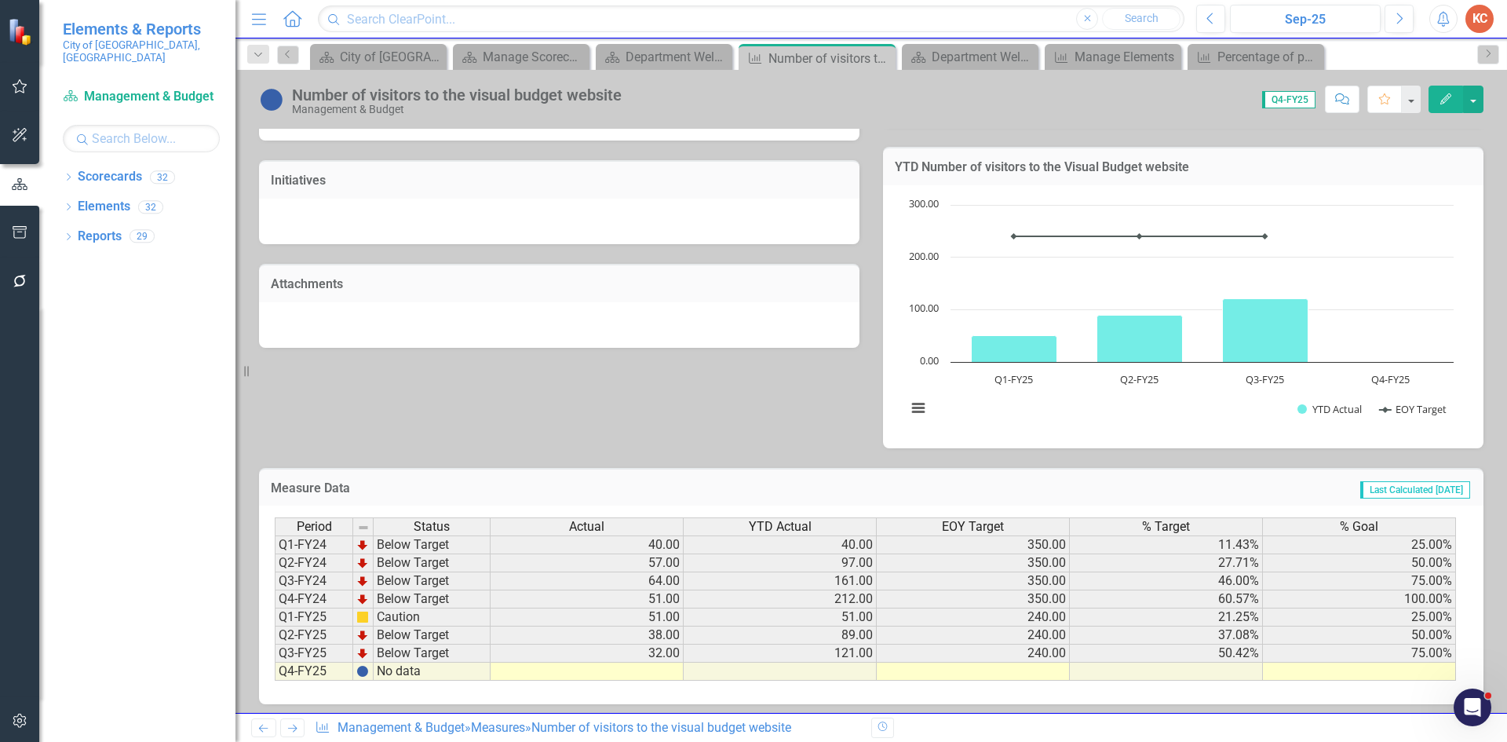
scroll to position [417, 0]
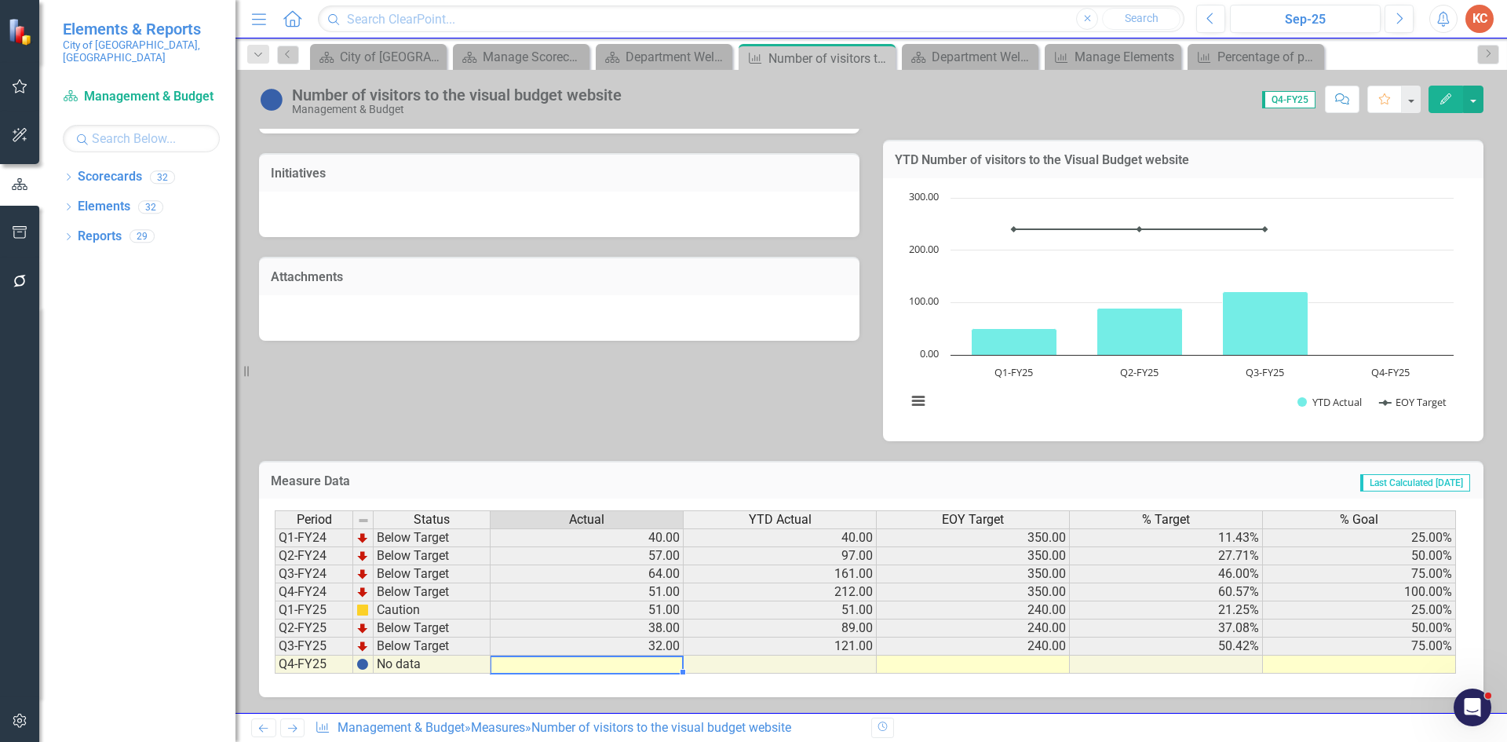
click at [668, 663] on td at bounding box center [587, 664] width 193 height 18
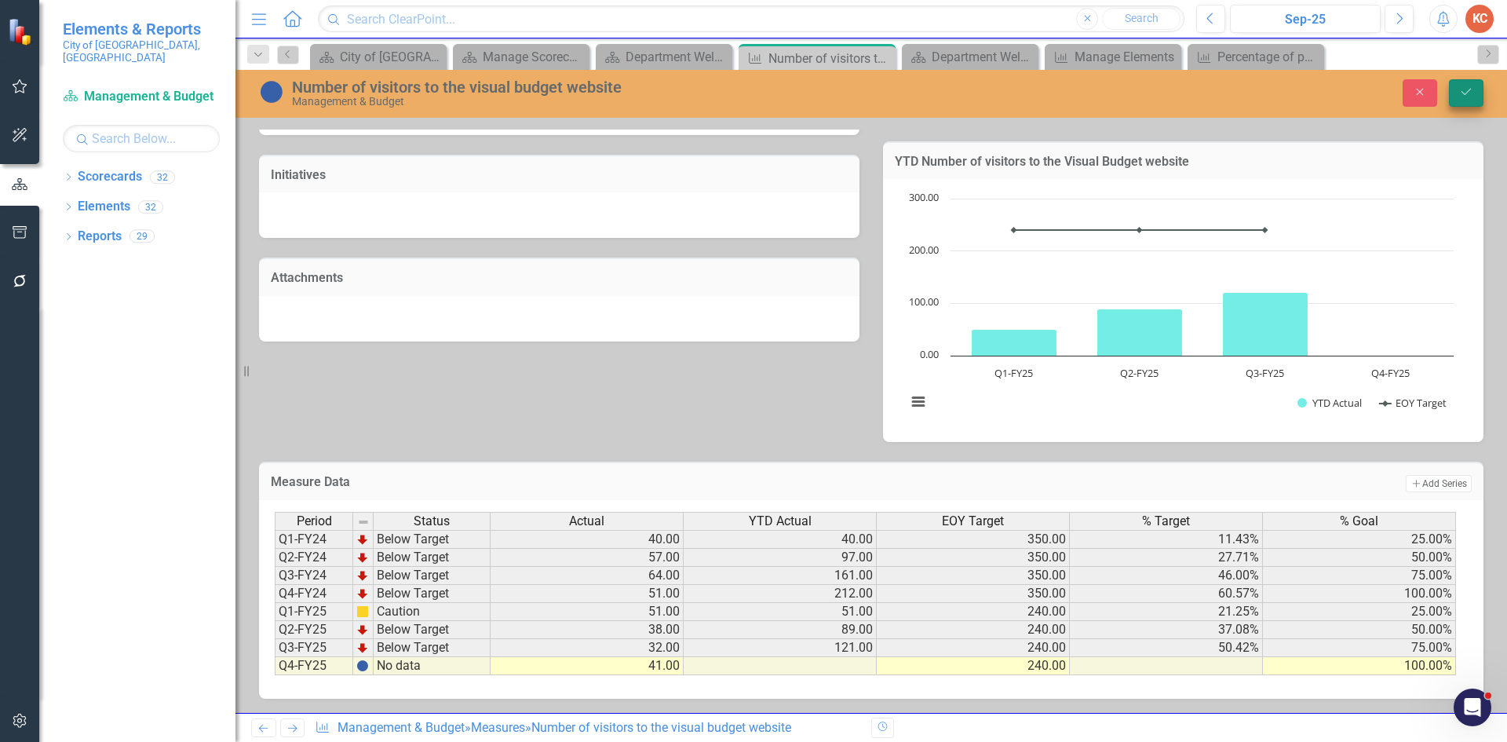
type textarea "100"
click at [1464, 89] on icon "Save" at bounding box center [1466, 91] width 14 height 11
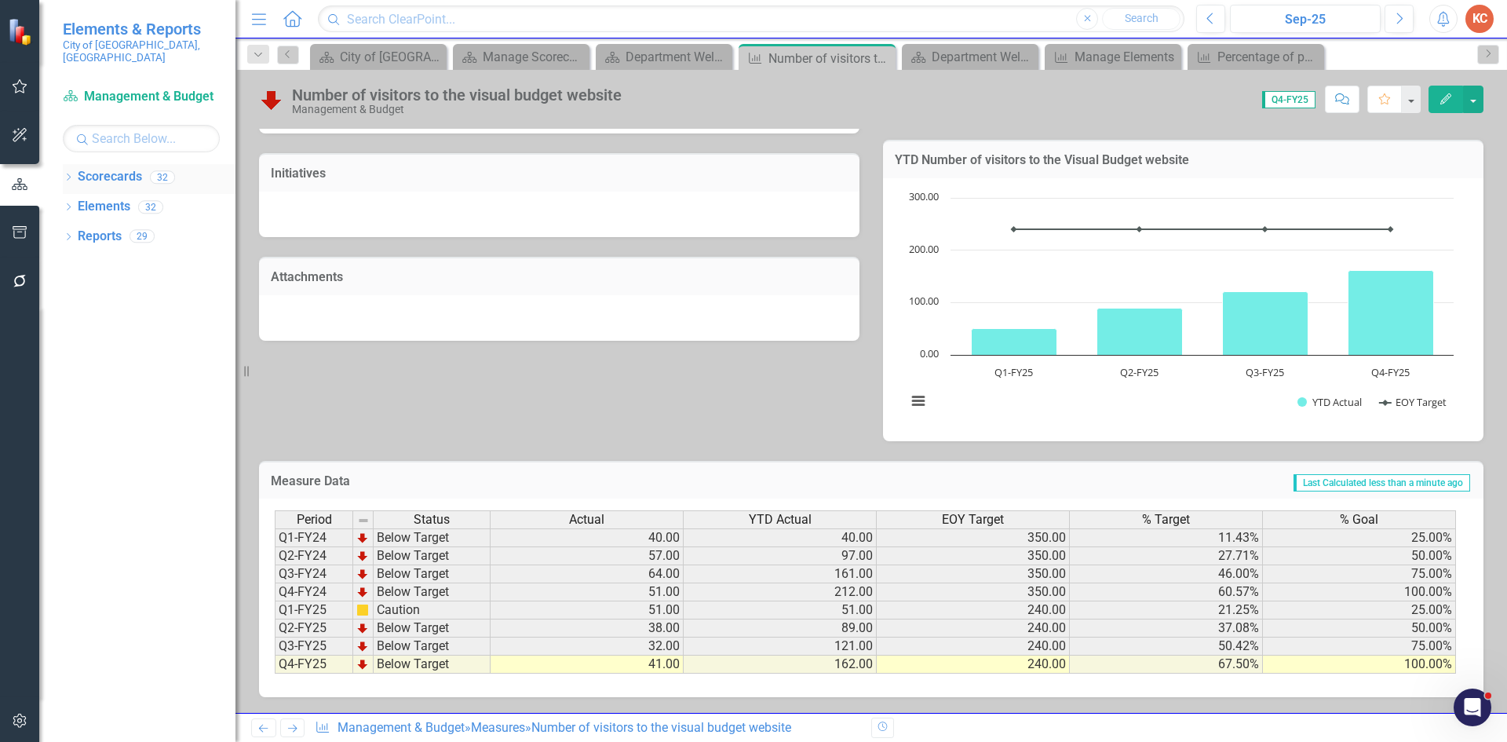
drag, startPoint x: 127, startPoint y: 162, endPoint x: 135, endPoint y: 156, distance: 9.6
click at [127, 168] on link "Scorecards" at bounding box center [110, 177] width 64 height 18
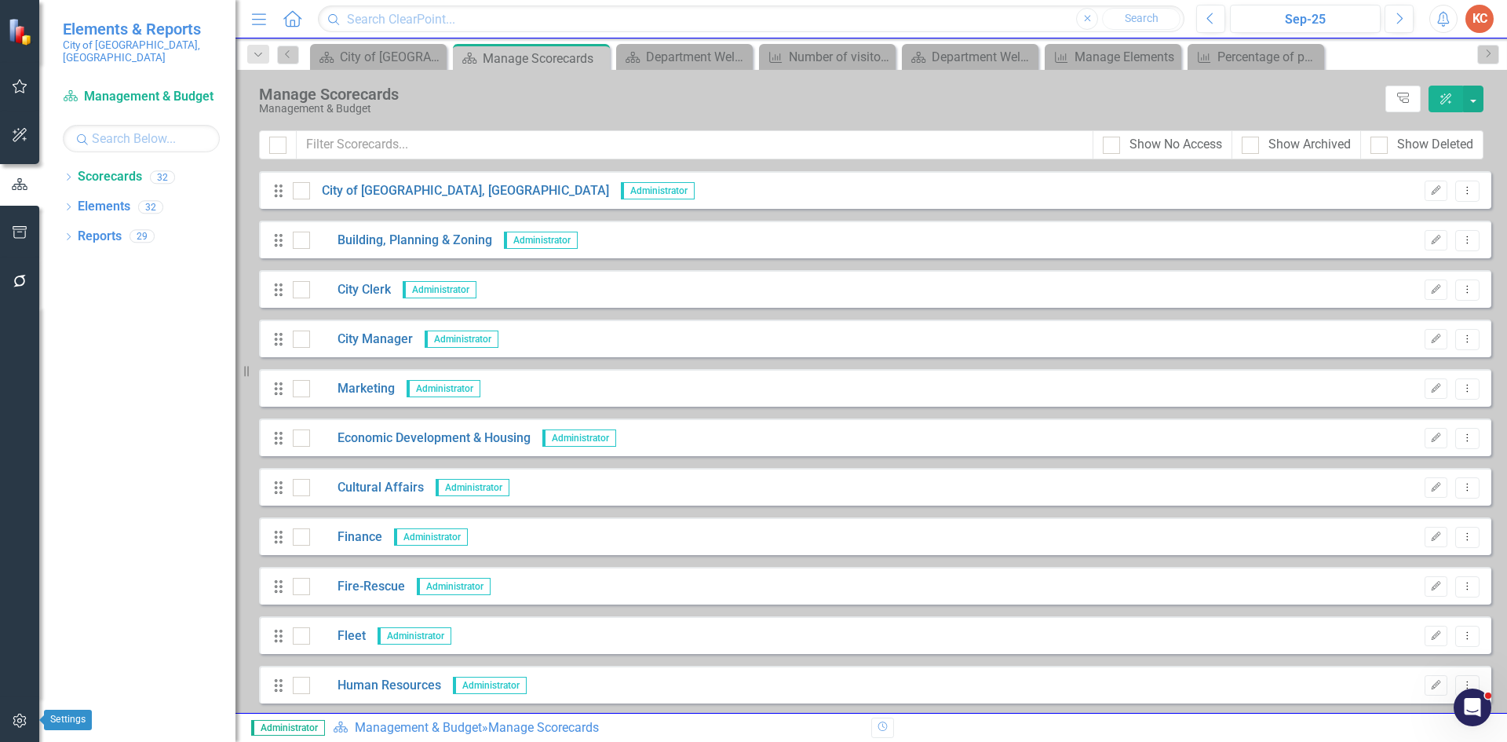
click at [17, 714] on button "button" at bounding box center [19, 721] width 35 height 33
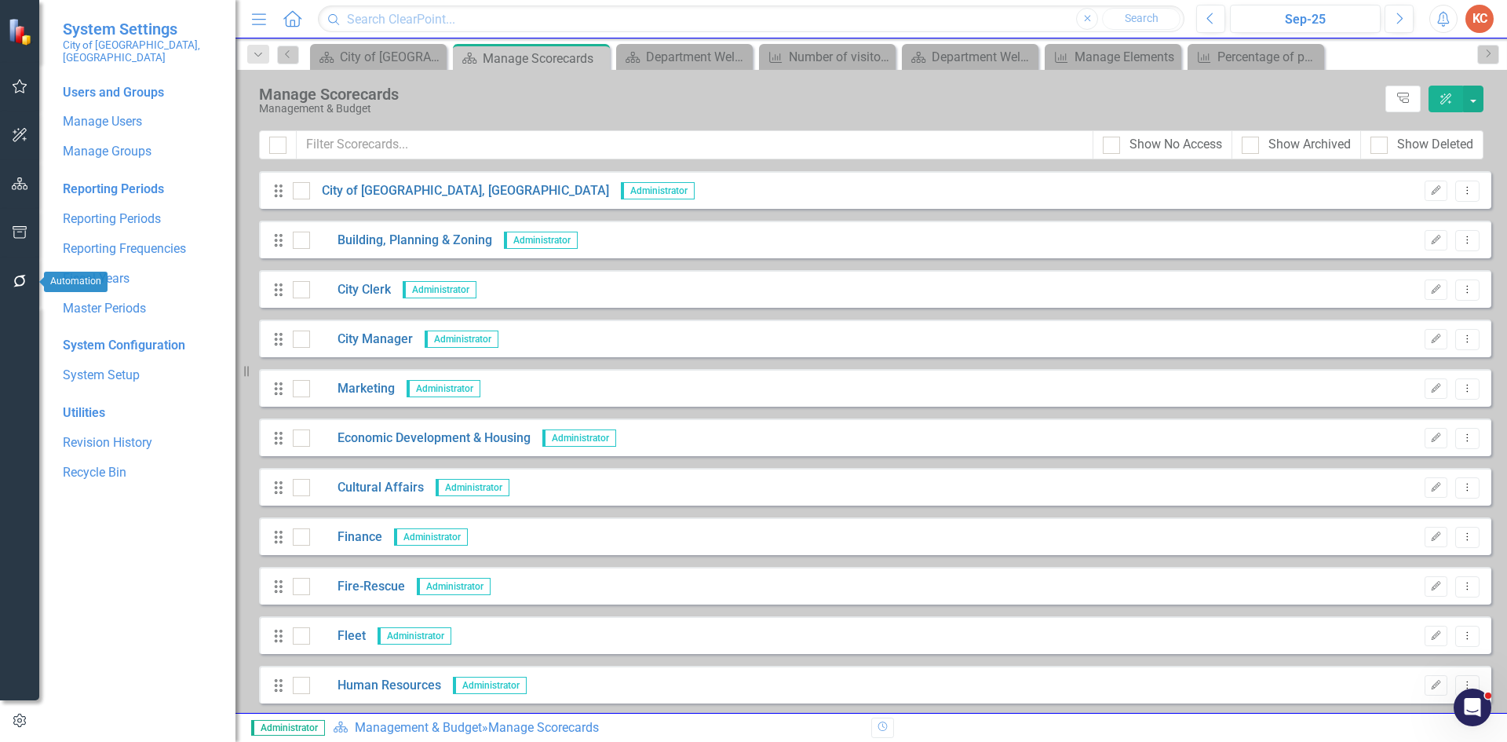
click at [22, 279] on icon "button" at bounding box center [20, 281] width 16 height 13
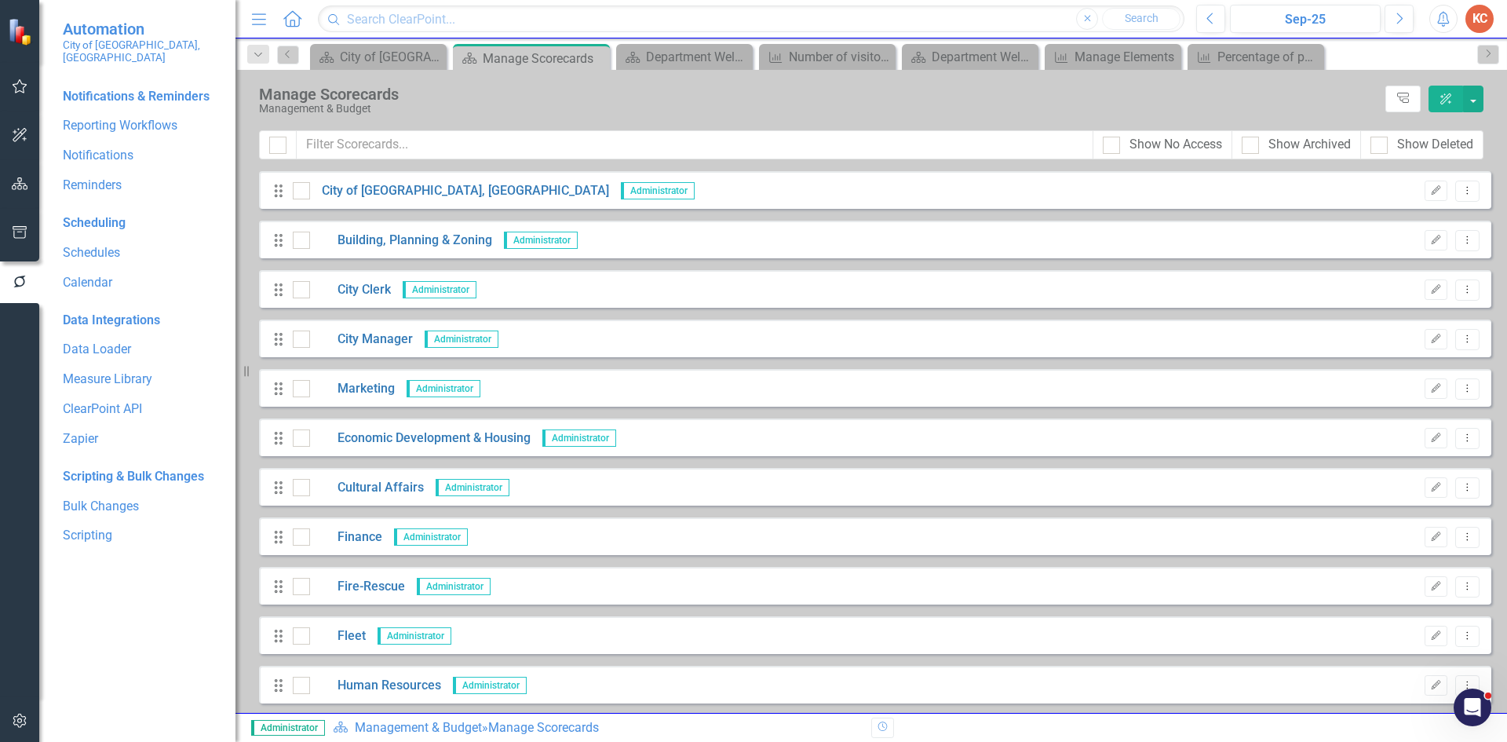
click at [24, 232] on icon "button" at bounding box center [20, 232] width 16 height 13
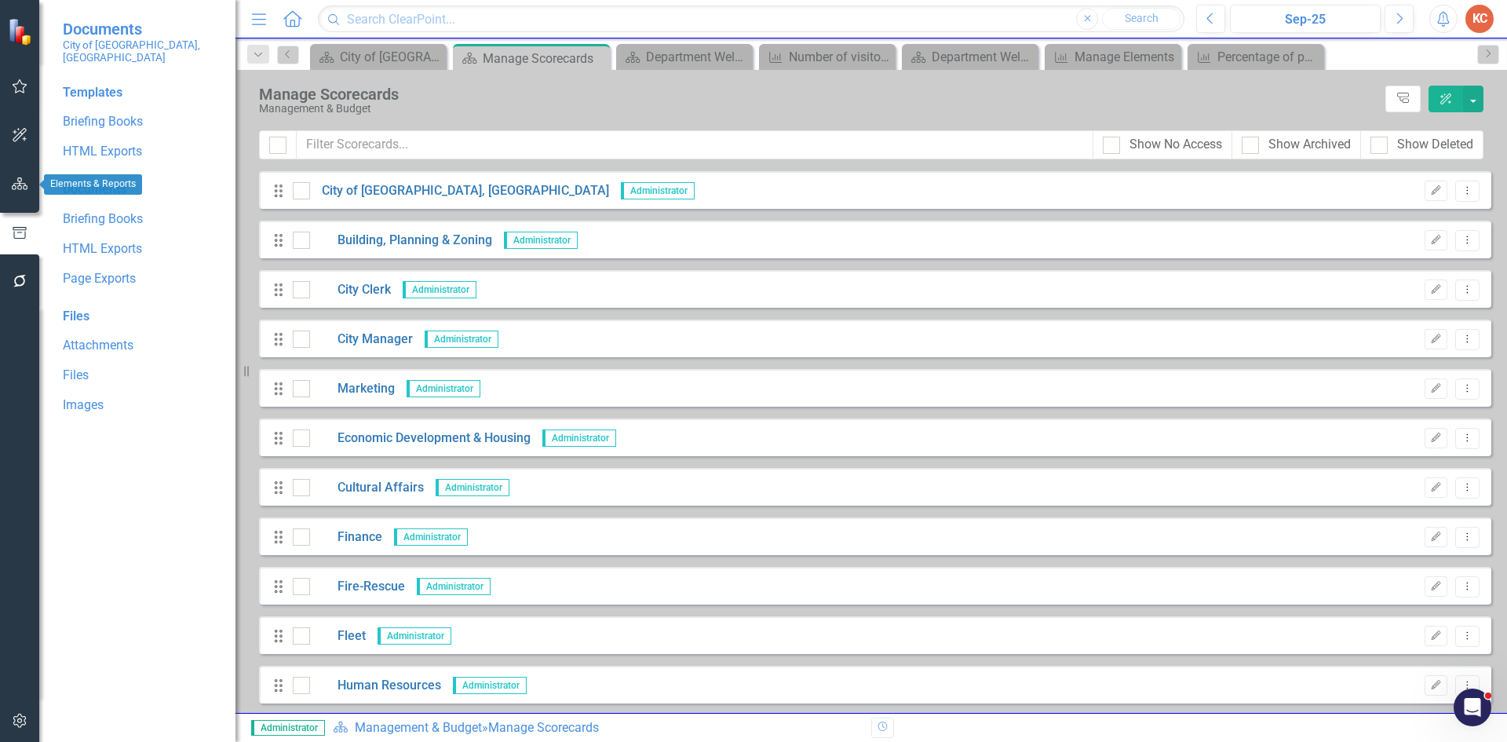
click at [23, 181] on icon "button" at bounding box center [20, 183] width 16 height 13
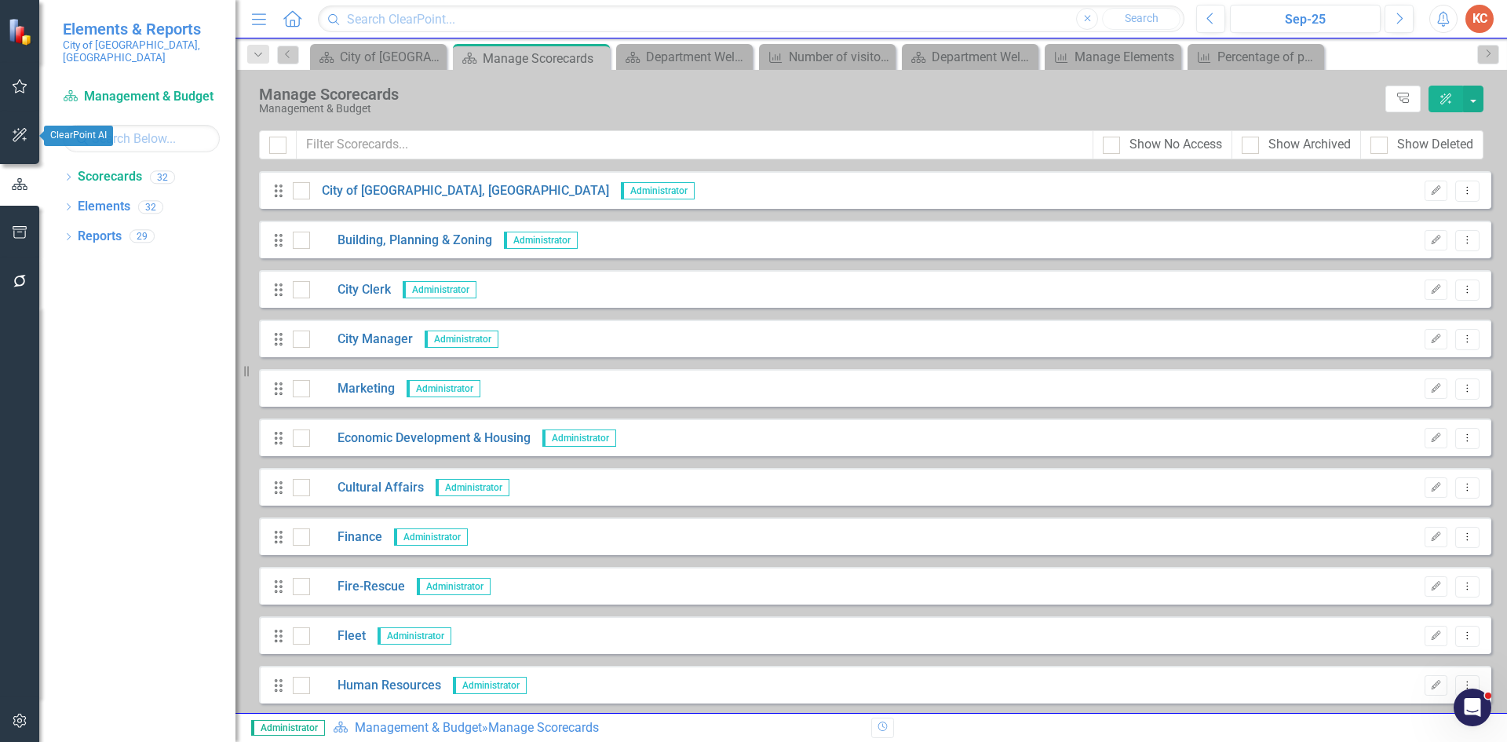
click at [24, 135] on icon "button" at bounding box center [20, 135] width 16 height 13
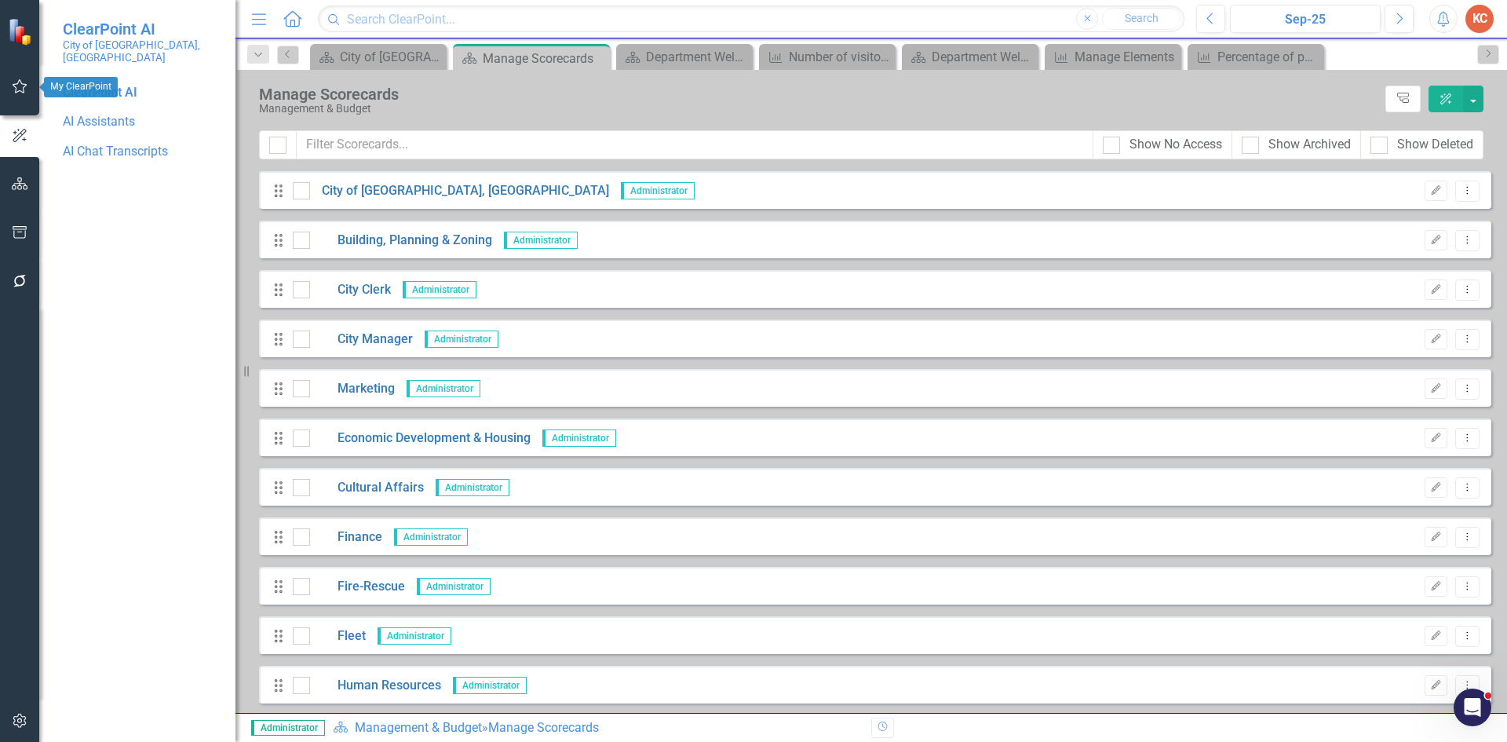
click at [29, 90] on button "button" at bounding box center [19, 87] width 35 height 33
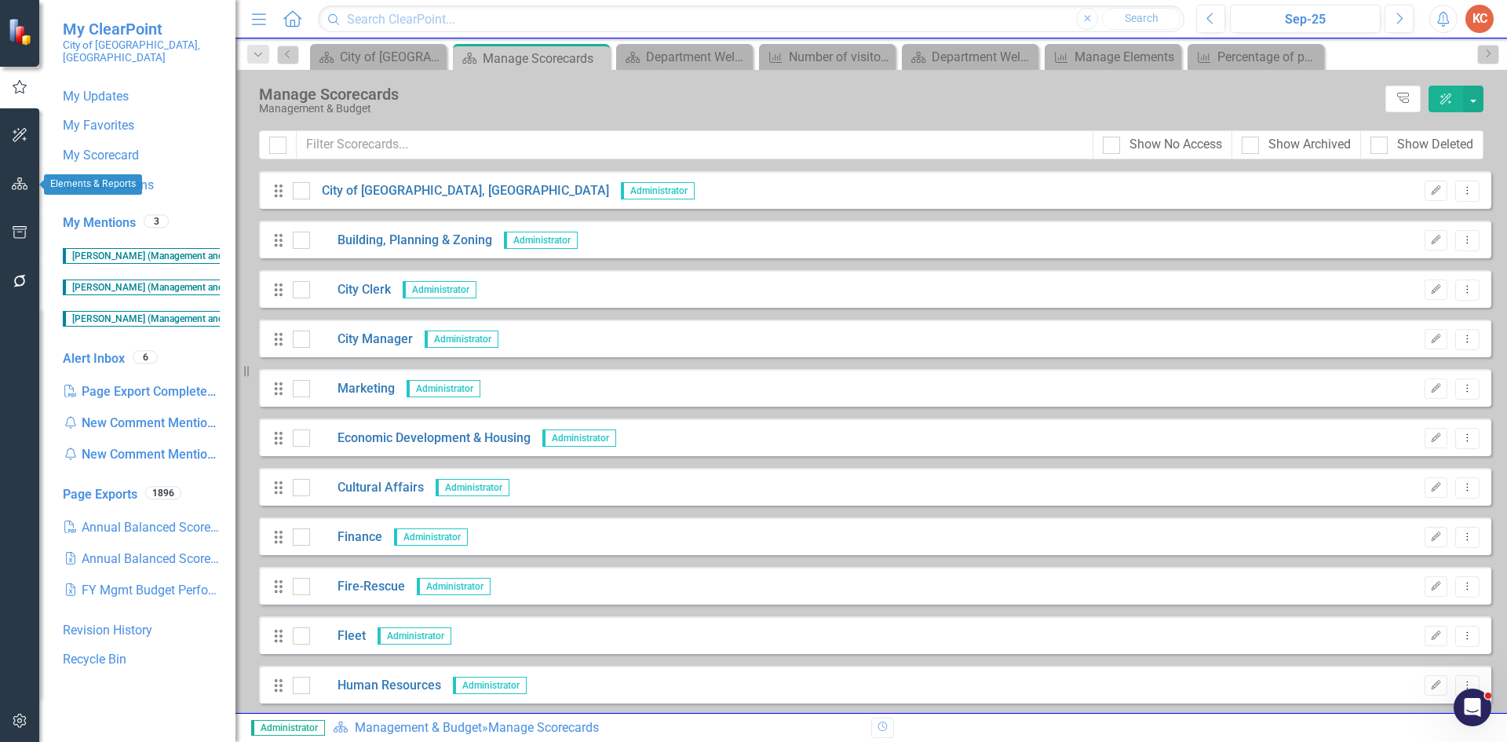
click at [16, 185] on icon "button" at bounding box center [20, 183] width 16 height 13
